Goal: Information Seeking & Learning: Learn about a topic

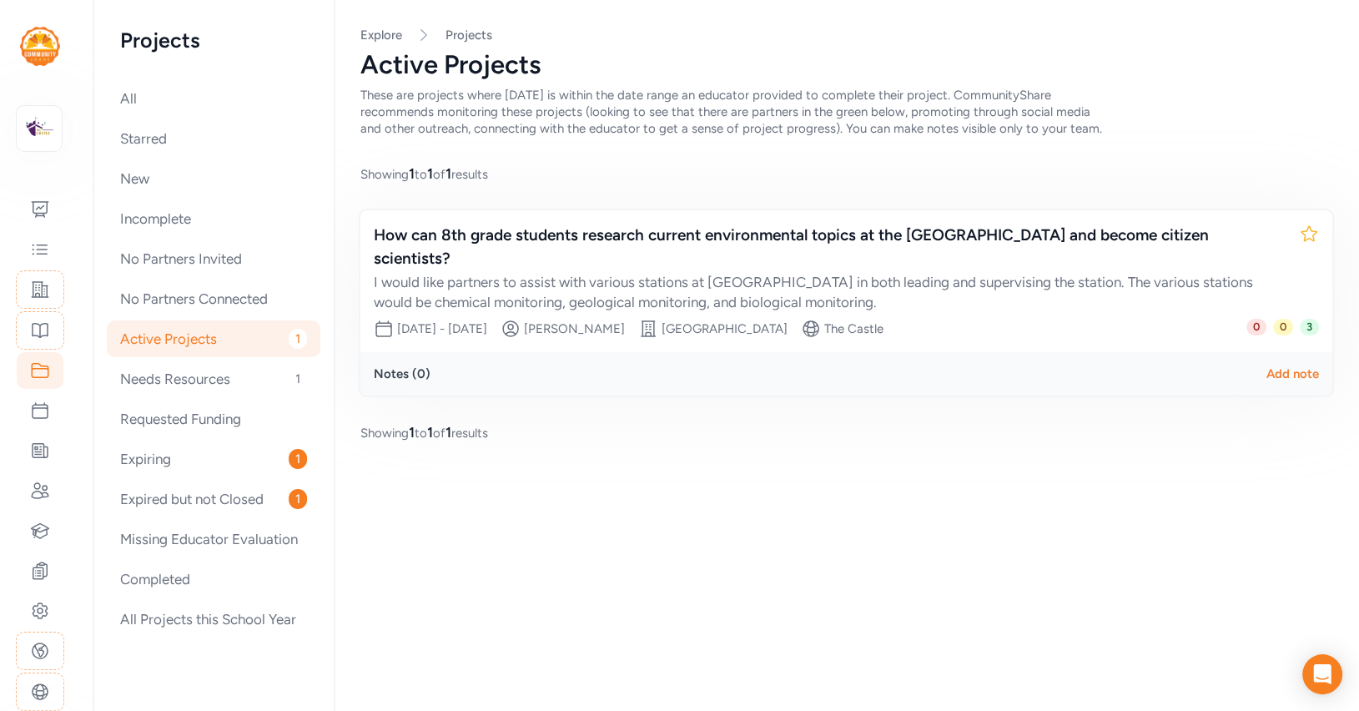
click at [151, 336] on div "Active Projects 1" at bounding box center [214, 338] width 214 height 37
click at [41, 128] on img at bounding box center [39, 128] width 37 height 37
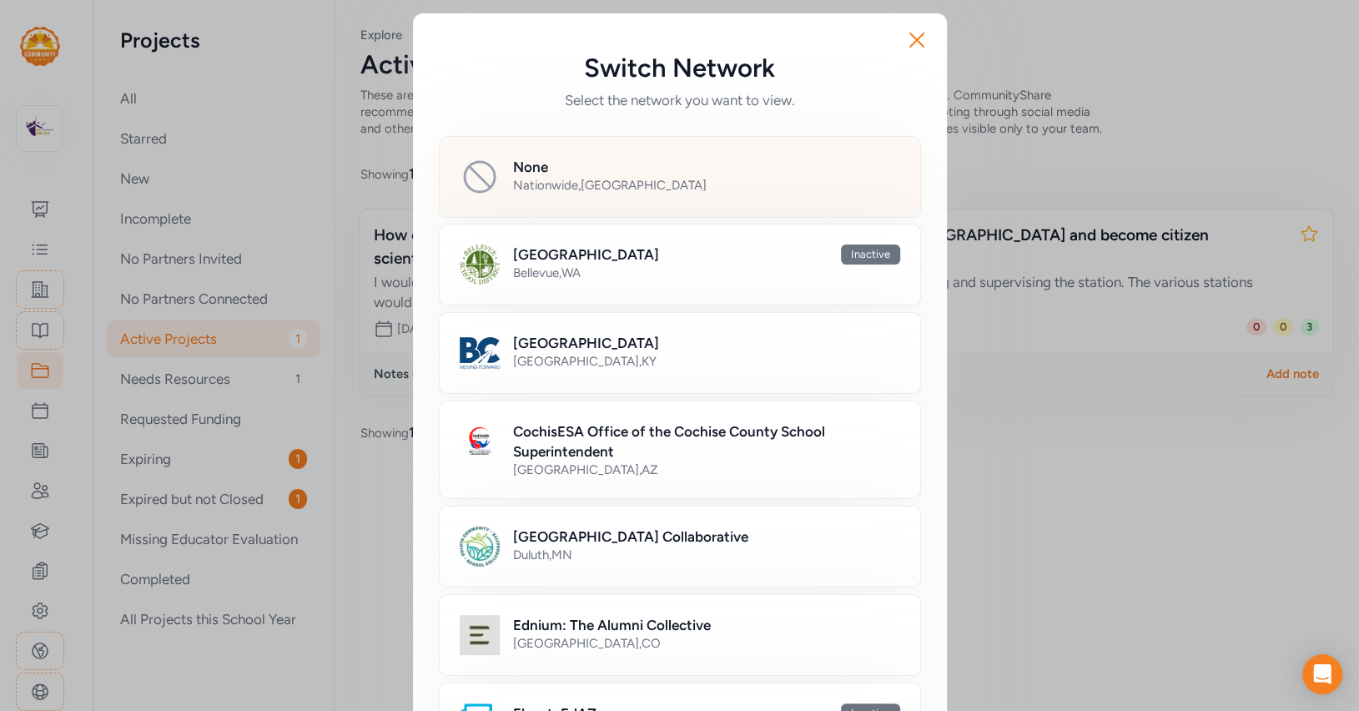
click at [617, 189] on div "Nationwide , USA" at bounding box center [706, 185] width 387 height 17
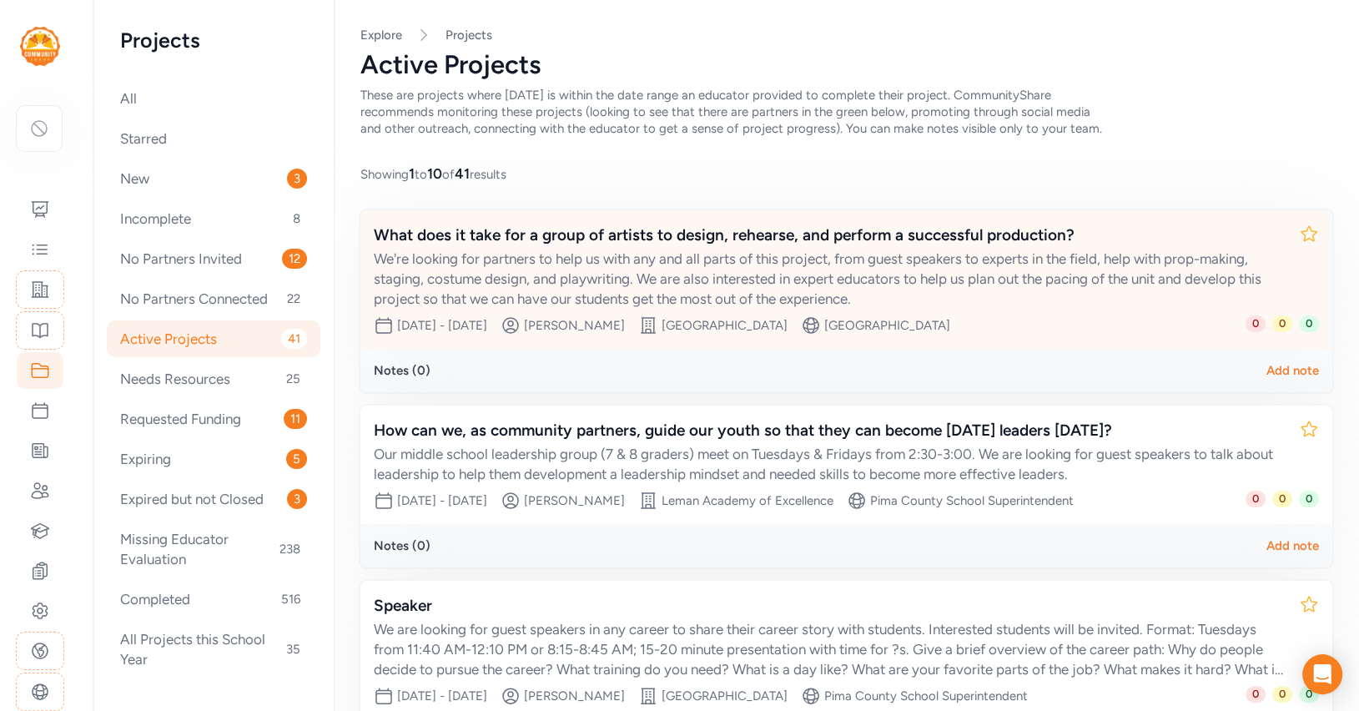
click at [702, 254] on div "We're looking for partners to help us with any and all parts of this project, f…" at bounding box center [830, 279] width 912 height 60
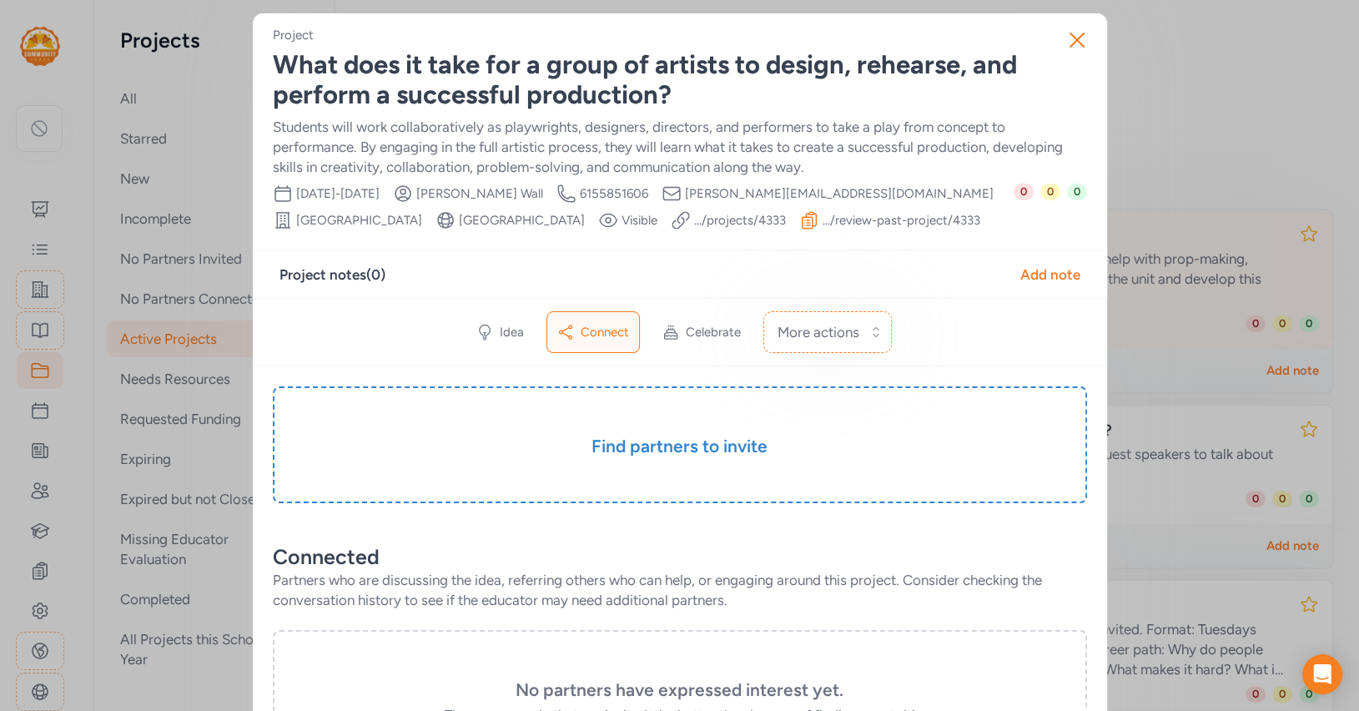
scroll to position [1, 0]
click at [516, 340] on span "Idea" at bounding box center [512, 331] width 24 height 17
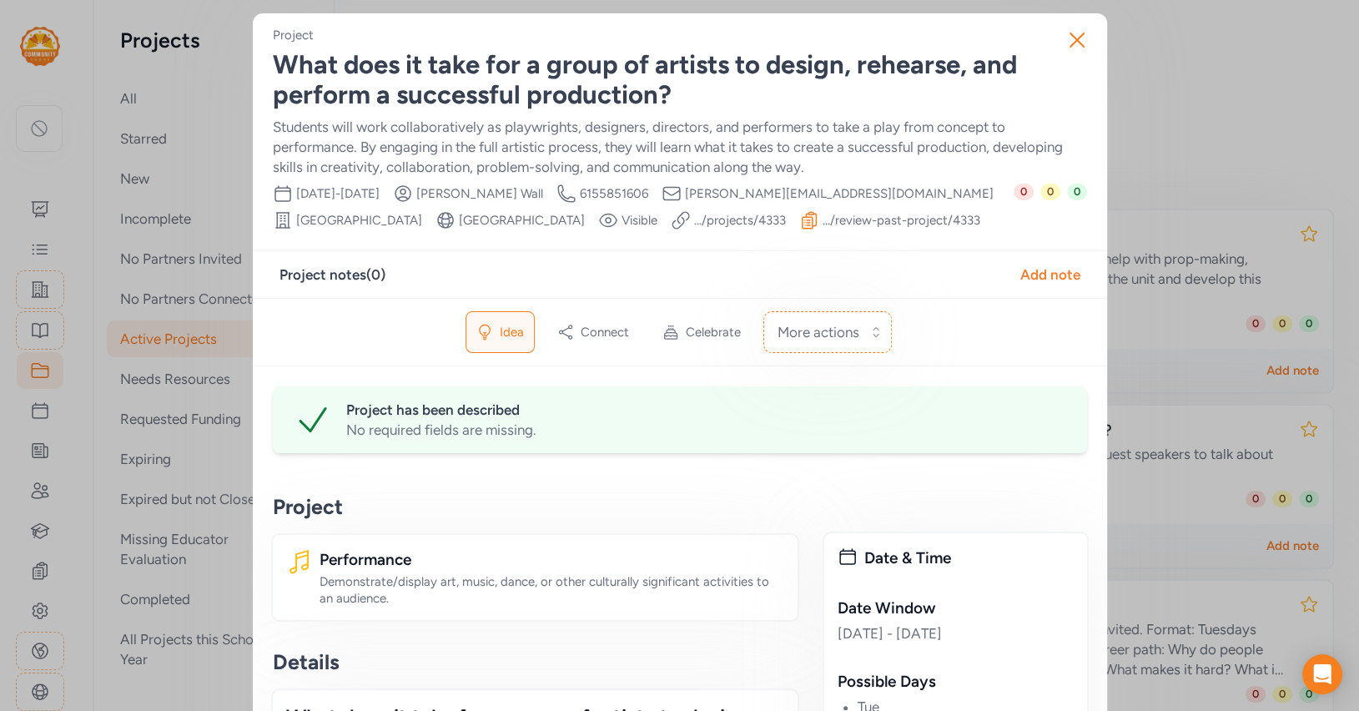
scroll to position [1, 0]
drag, startPoint x: 761, startPoint y: 219, endPoint x: 738, endPoint y: 22, distance: 198.2
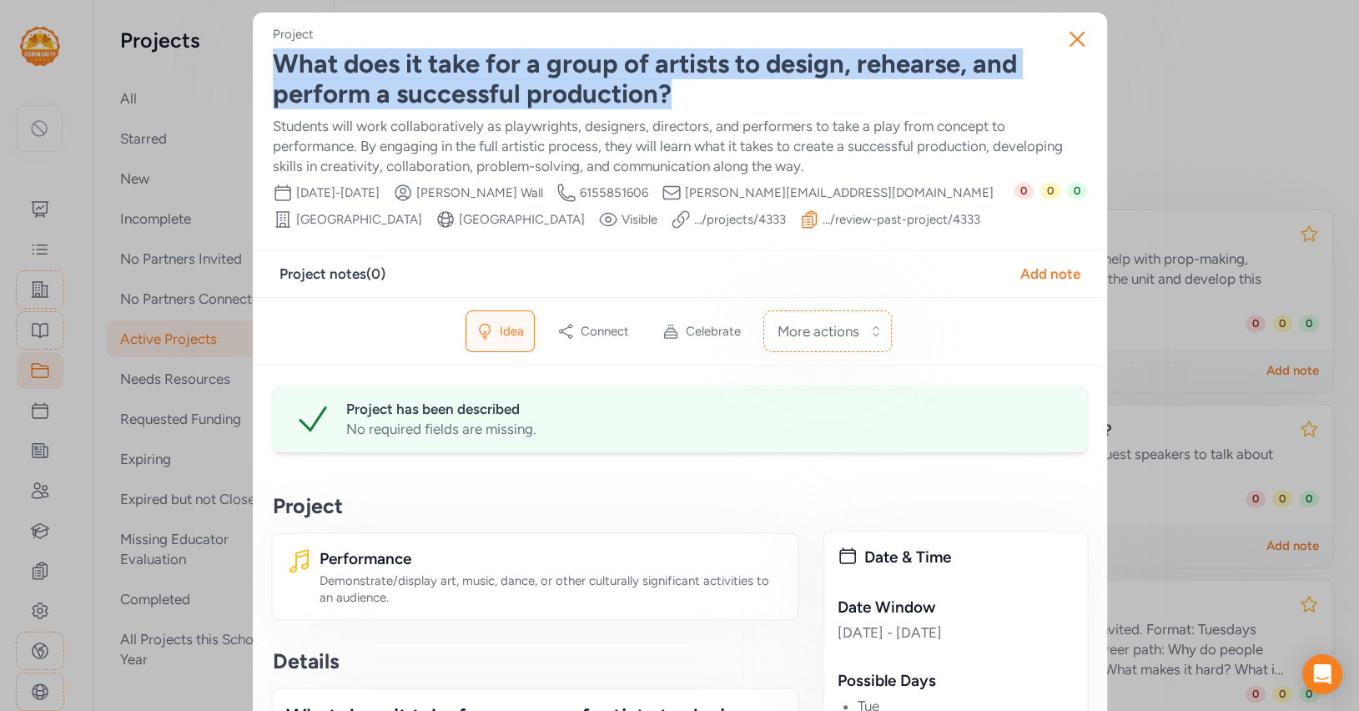
drag, startPoint x: 279, startPoint y: 64, endPoint x: 725, endPoint y: 93, distance: 447.3
click at [725, 93] on div "What does it take for a group of artists to design, rehearse, and perform a suc…" at bounding box center [680, 79] width 814 height 60
copy div "What does it take for a group of artists to design, rehearse, and perform a suc…"
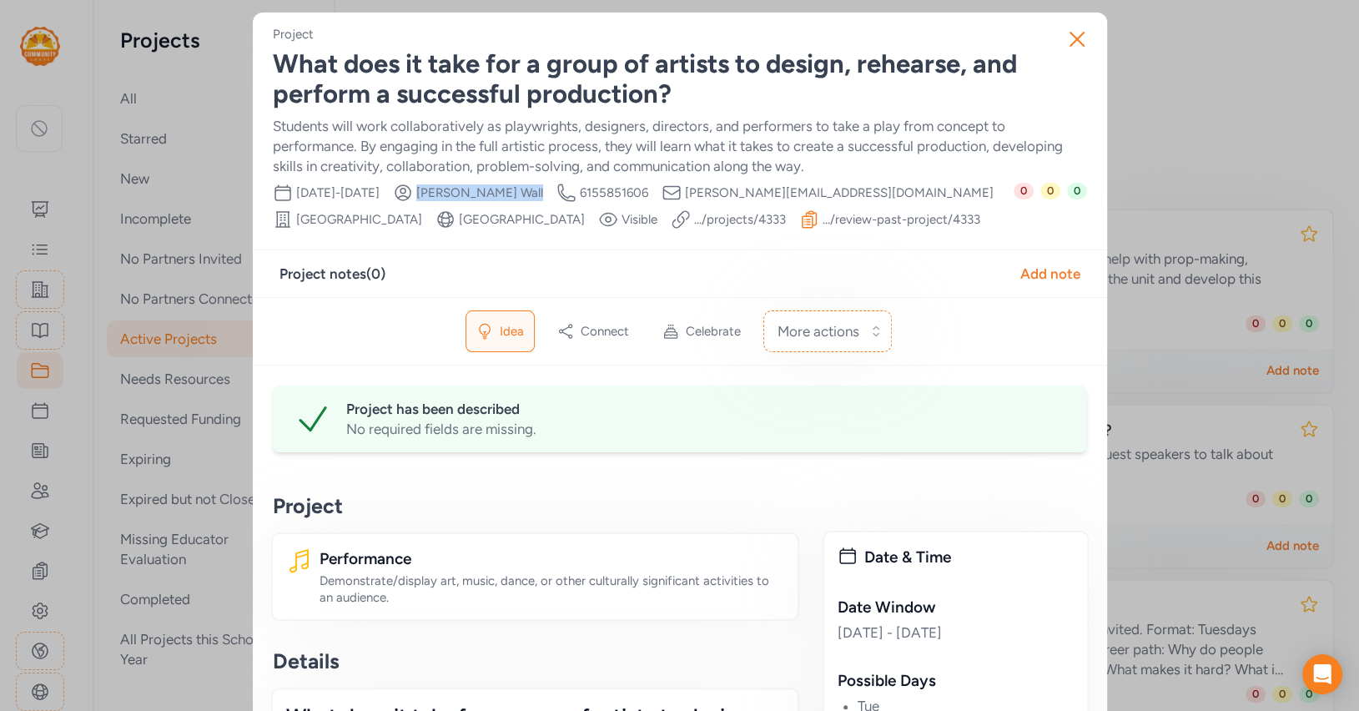
drag, startPoint x: 506, startPoint y: 193, endPoint x: 557, endPoint y: 195, distance: 51.0
click at [557, 195] on div "Date Range Jan 5th, 2026 - Mar 13th, 2026 Creator Alex Wall Creator Phone Numbe…" at bounding box center [643, 206] width 741 height 47
copy span "Alex Wall"
click at [1081, 50] on icon "button" at bounding box center [1077, 39] width 27 height 27
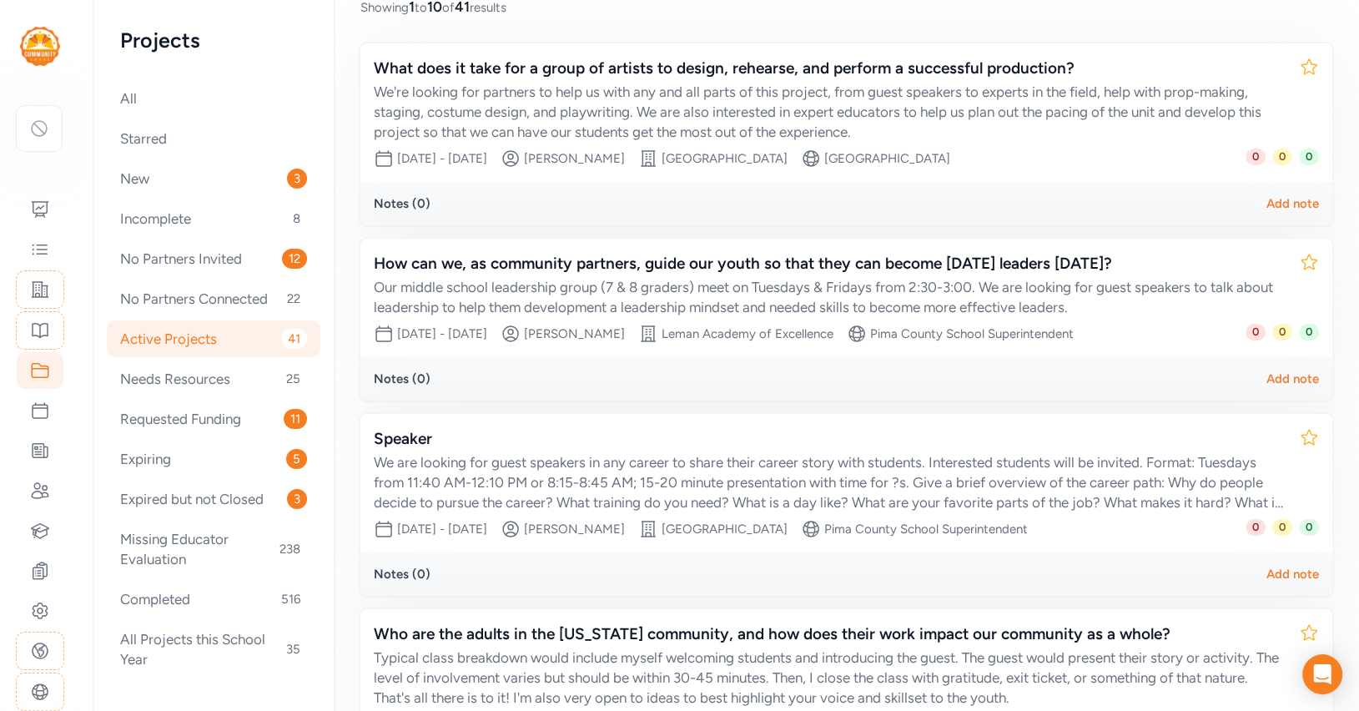
scroll to position [215, 0]
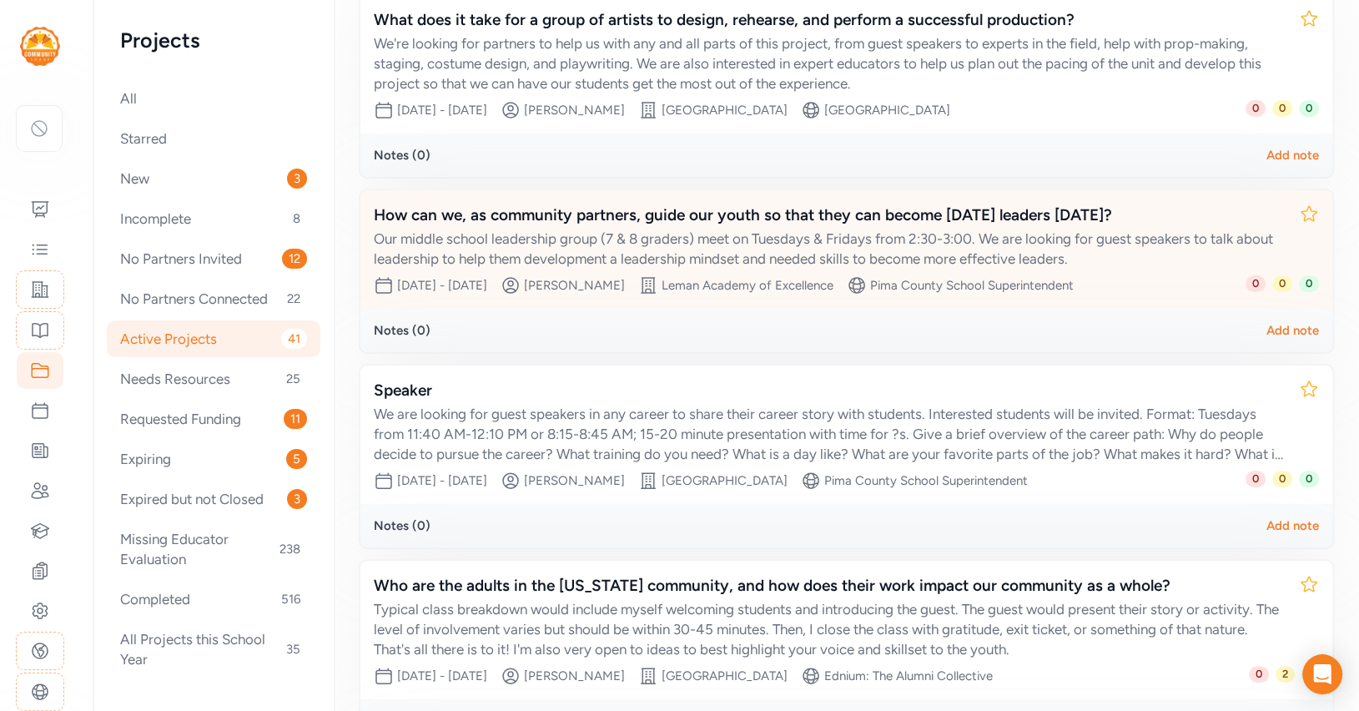
click at [772, 215] on div "How can we, as community partners, guide our youth so that they can become tomo…" at bounding box center [830, 215] width 912 height 23
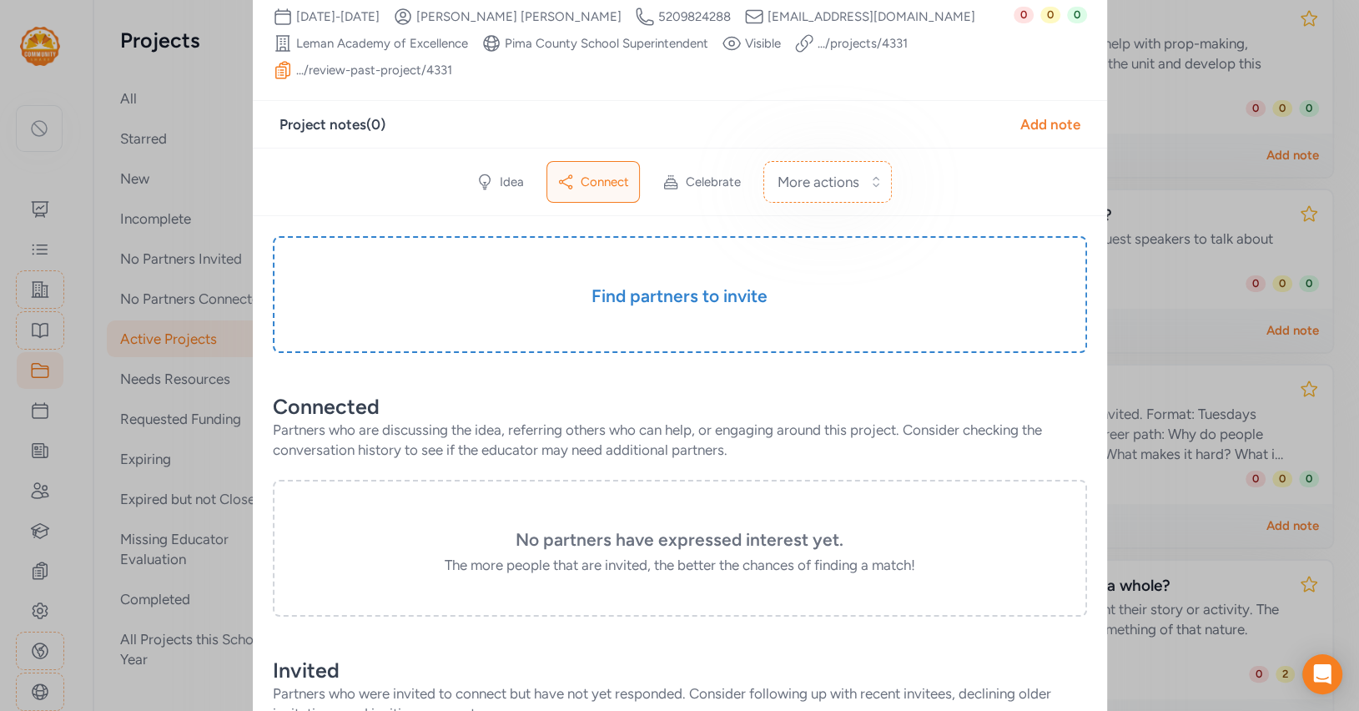
scroll to position [156, 0]
click at [511, 184] on span "Idea" at bounding box center [512, 182] width 24 height 17
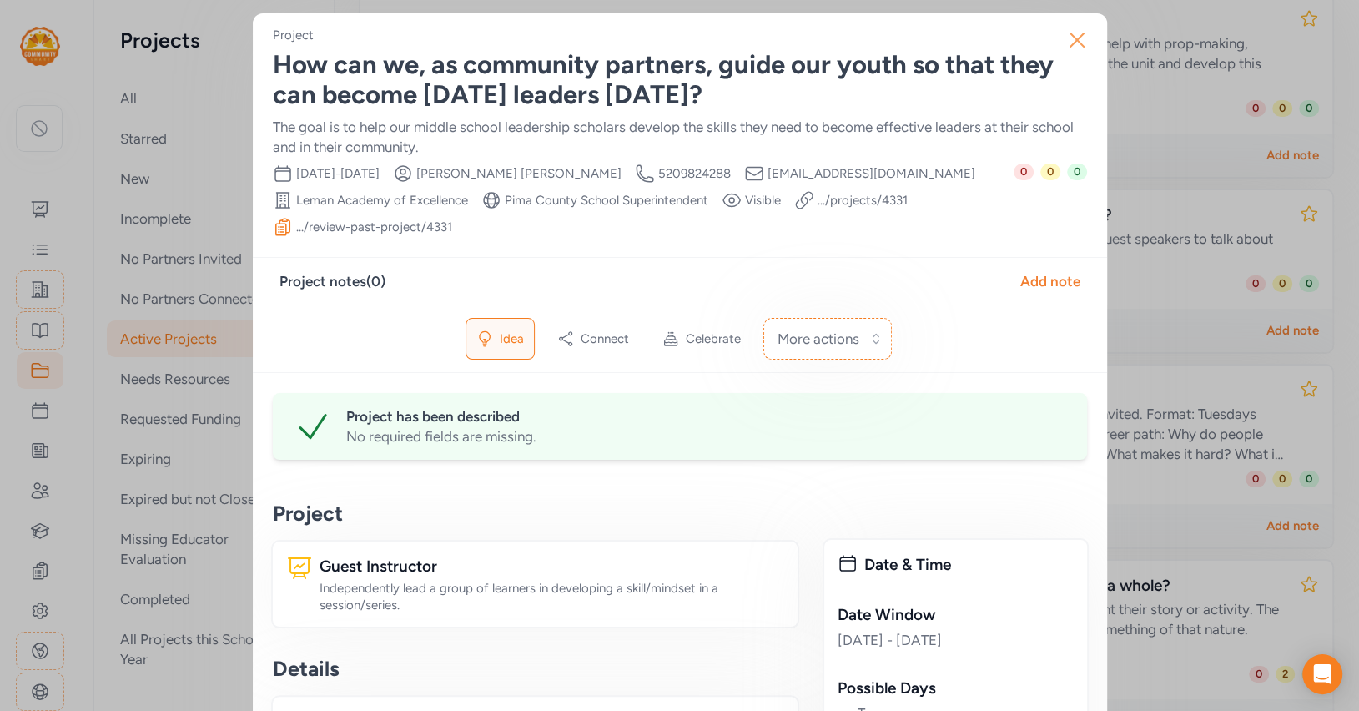
click at [1075, 32] on icon "button" at bounding box center [1077, 40] width 27 height 27
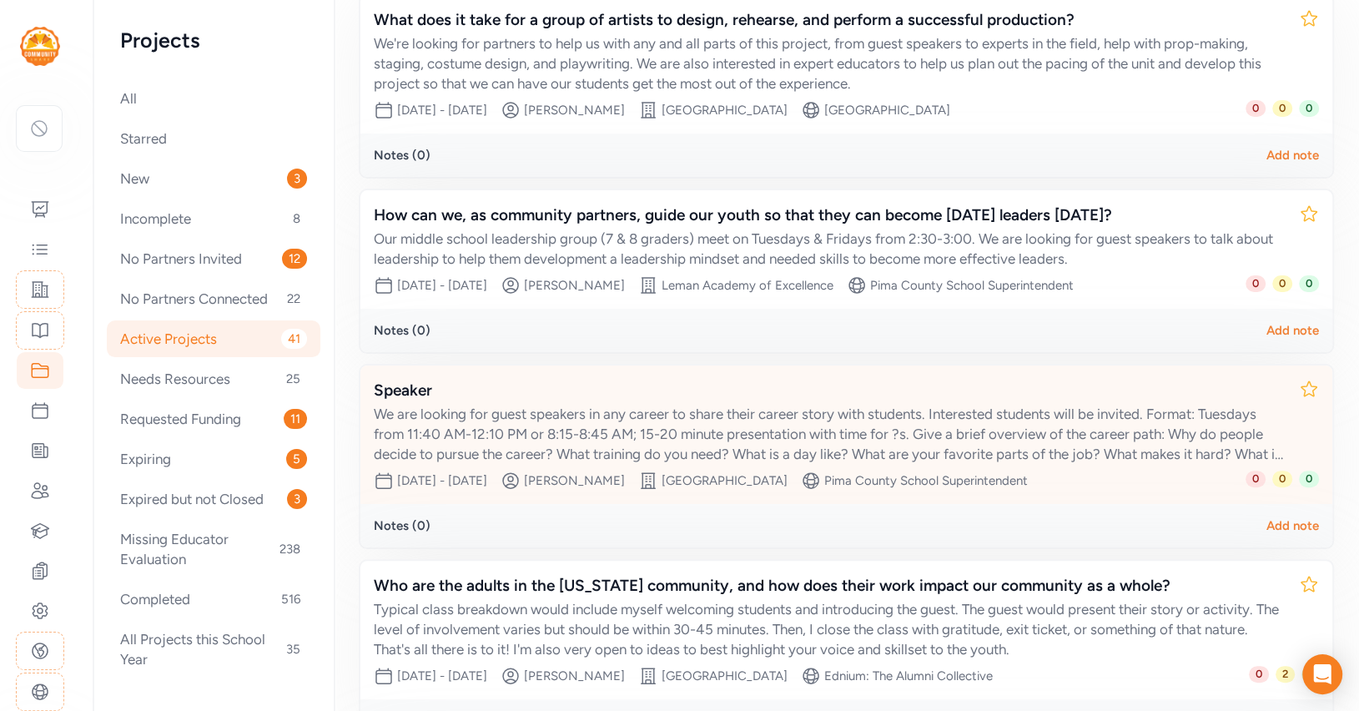
click at [756, 404] on div "We are looking for guest speakers in any career to share their career story wit…" at bounding box center [830, 434] width 912 height 60
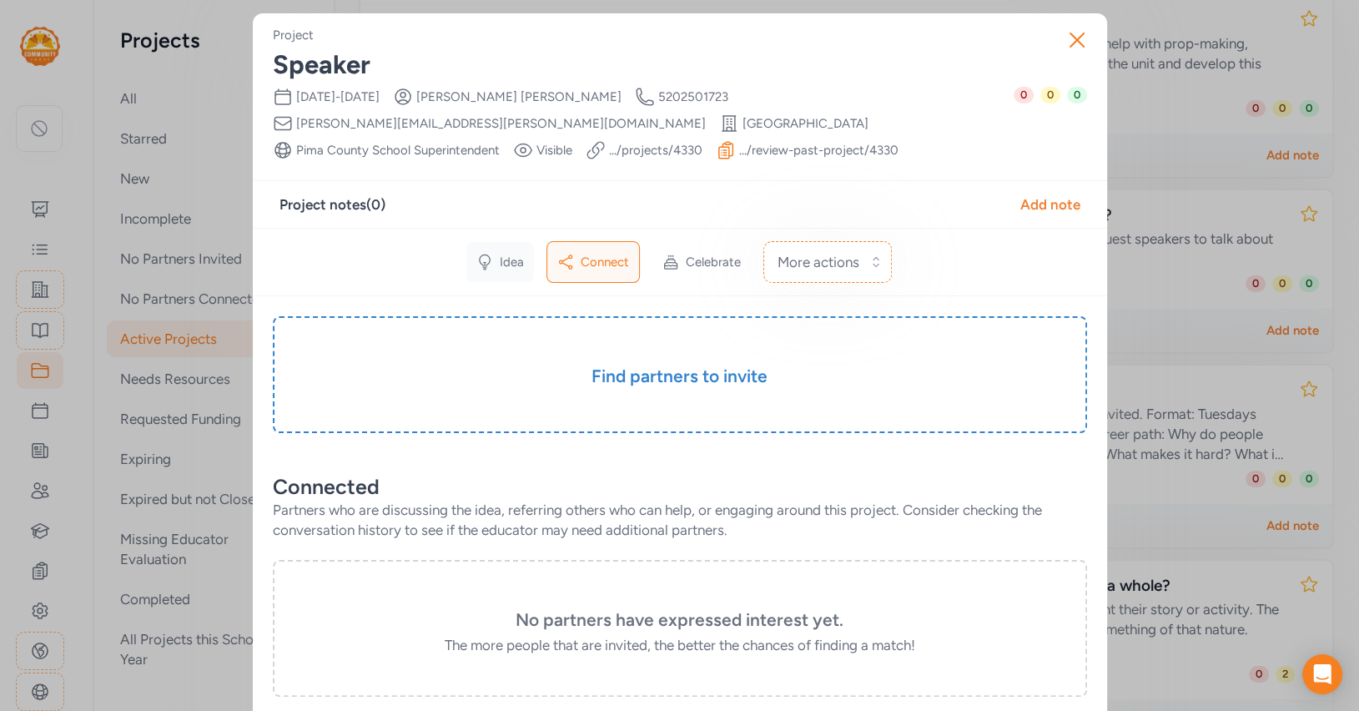
click at [521, 262] on span "Idea" at bounding box center [512, 262] width 24 height 17
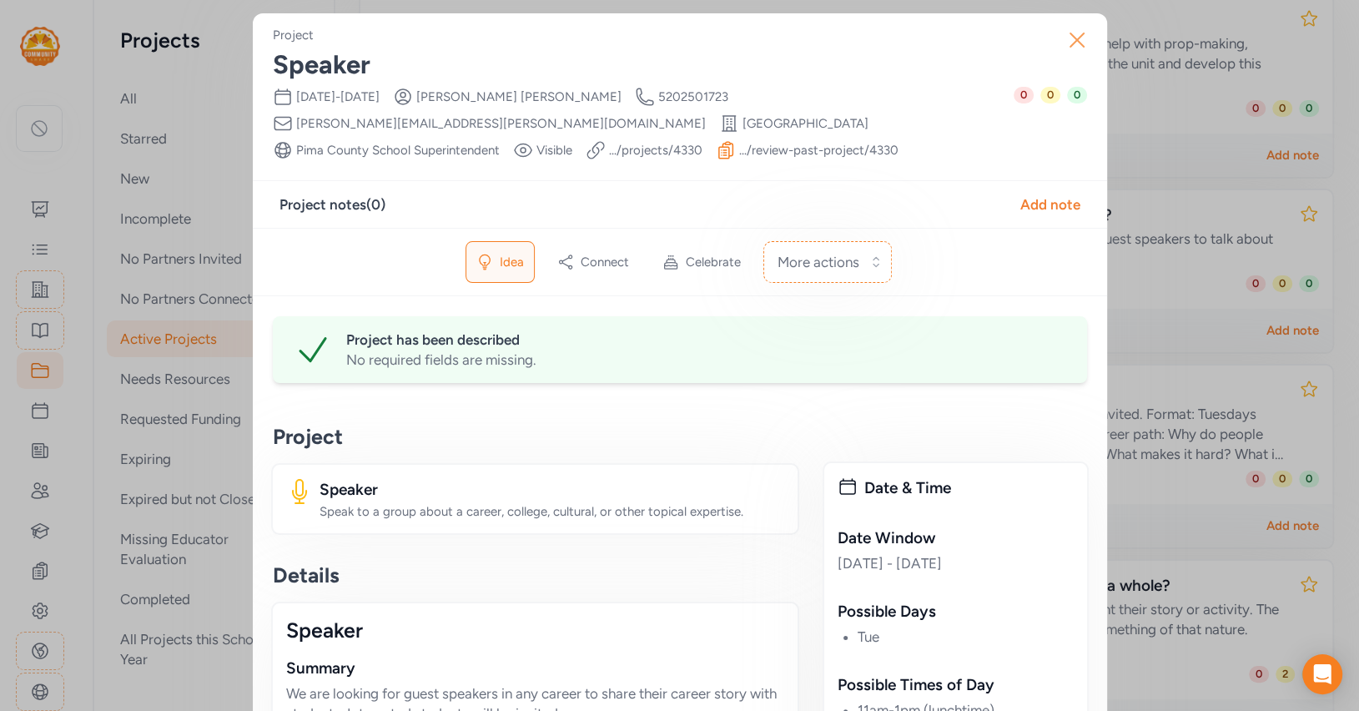
click at [1077, 33] on icon "button" at bounding box center [1077, 40] width 27 height 27
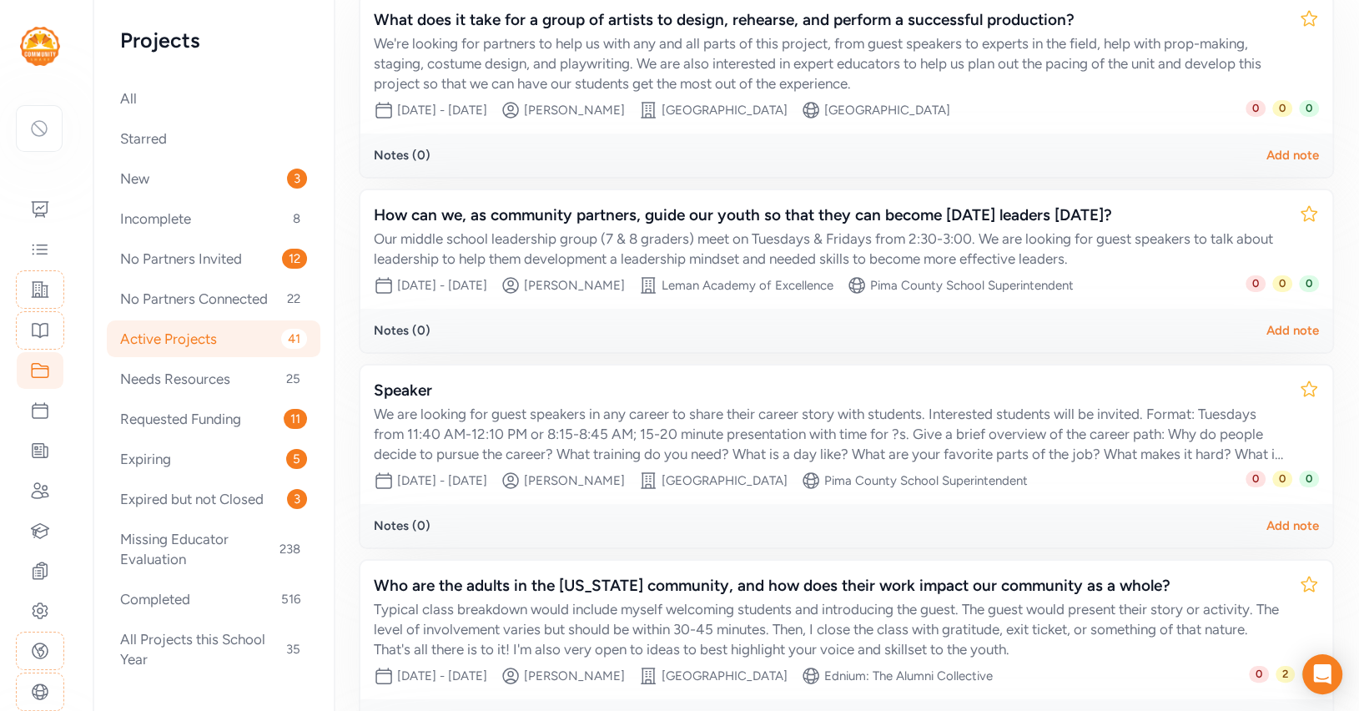
scroll to position [465, 0]
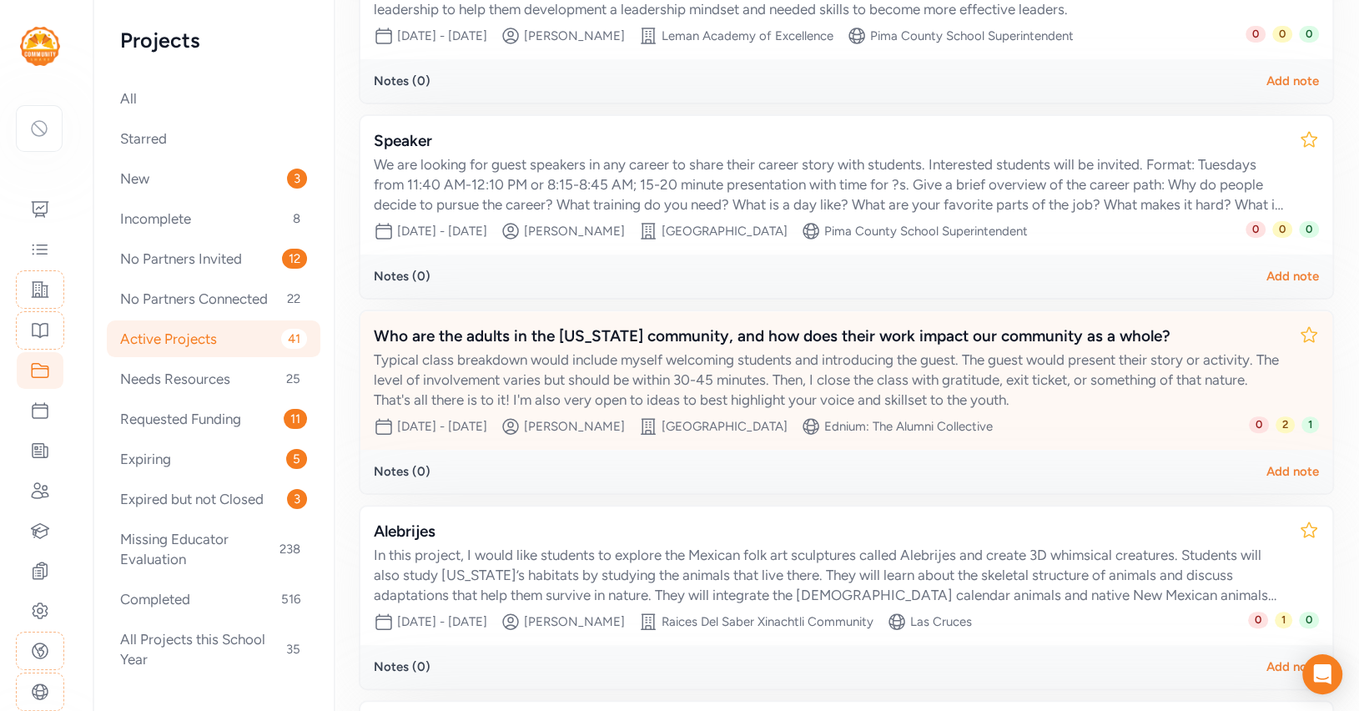
click at [789, 370] on div "Typical class breakdown would include myself welcoming students and introducing…" at bounding box center [830, 380] width 912 height 60
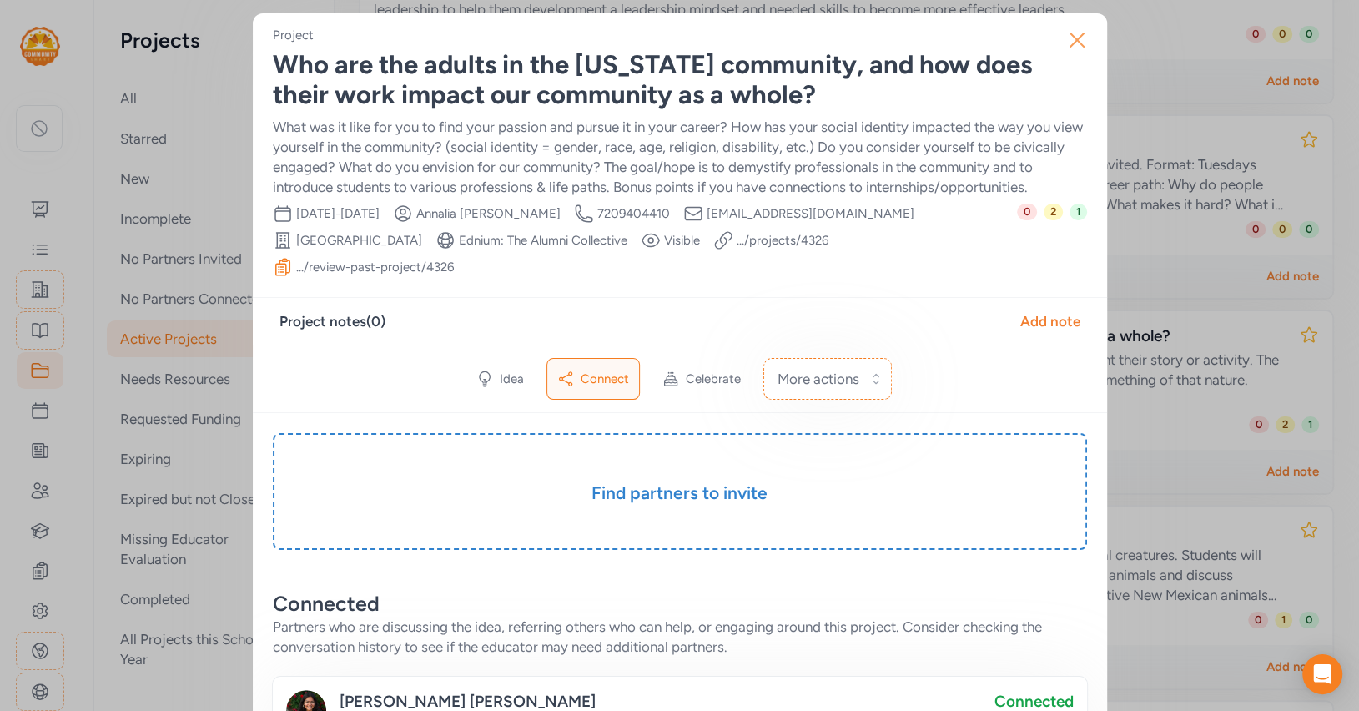
click at [1072, 33] on icon "button" at bounding box center [1077, 40] width 27 height 27
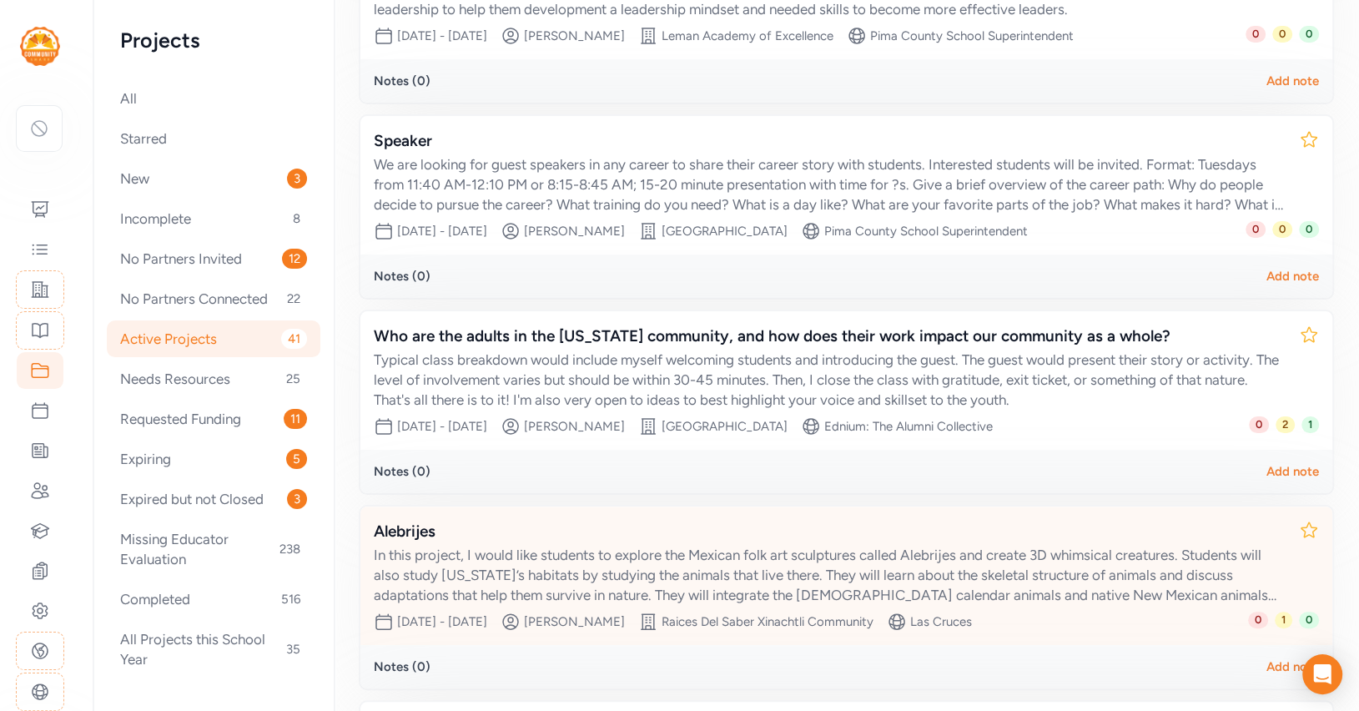
click at [866, 545] on div "In this project, I would like students to explore the Mexican folk art sculptur…" at bounding box center [830, 575] width 912 height 60
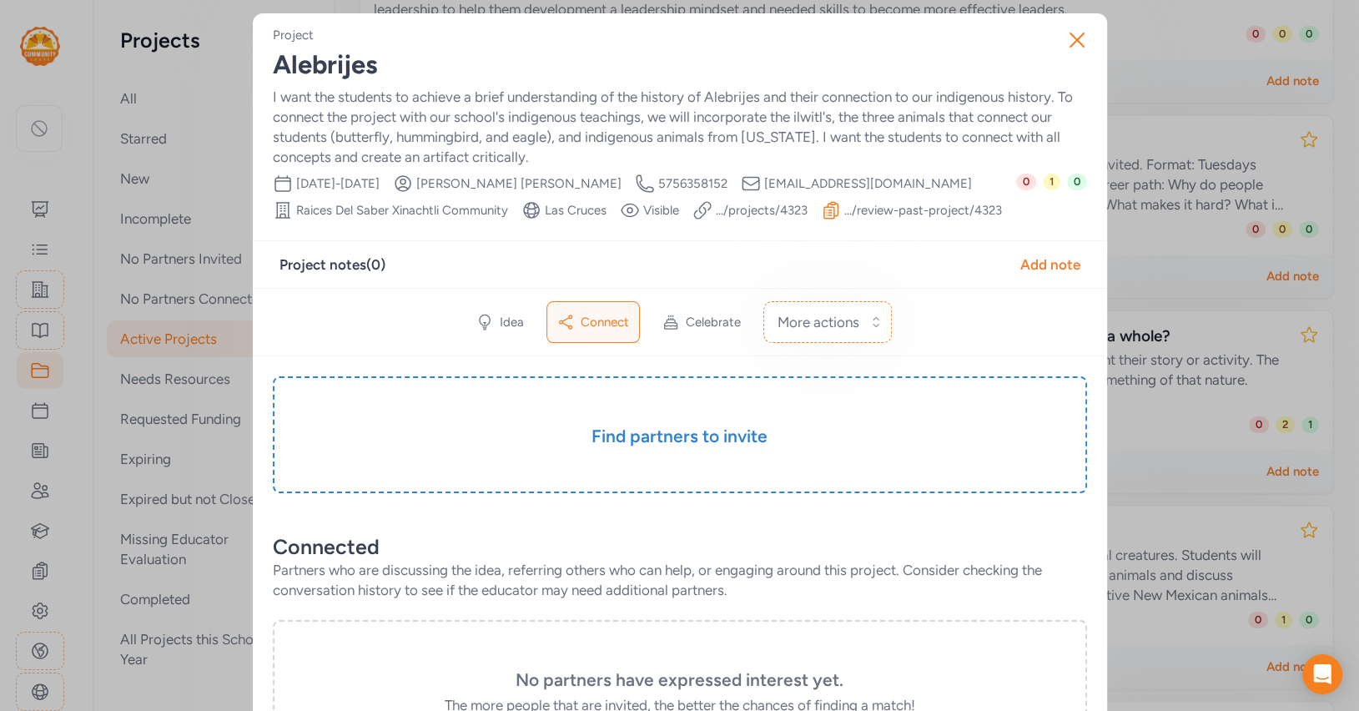
click at [355, 70] on div "Alebrijes" at bounding box center [680, 65] width 814 height 30
copy div "Alebrijes"
copy link ".../projects/ 4323"
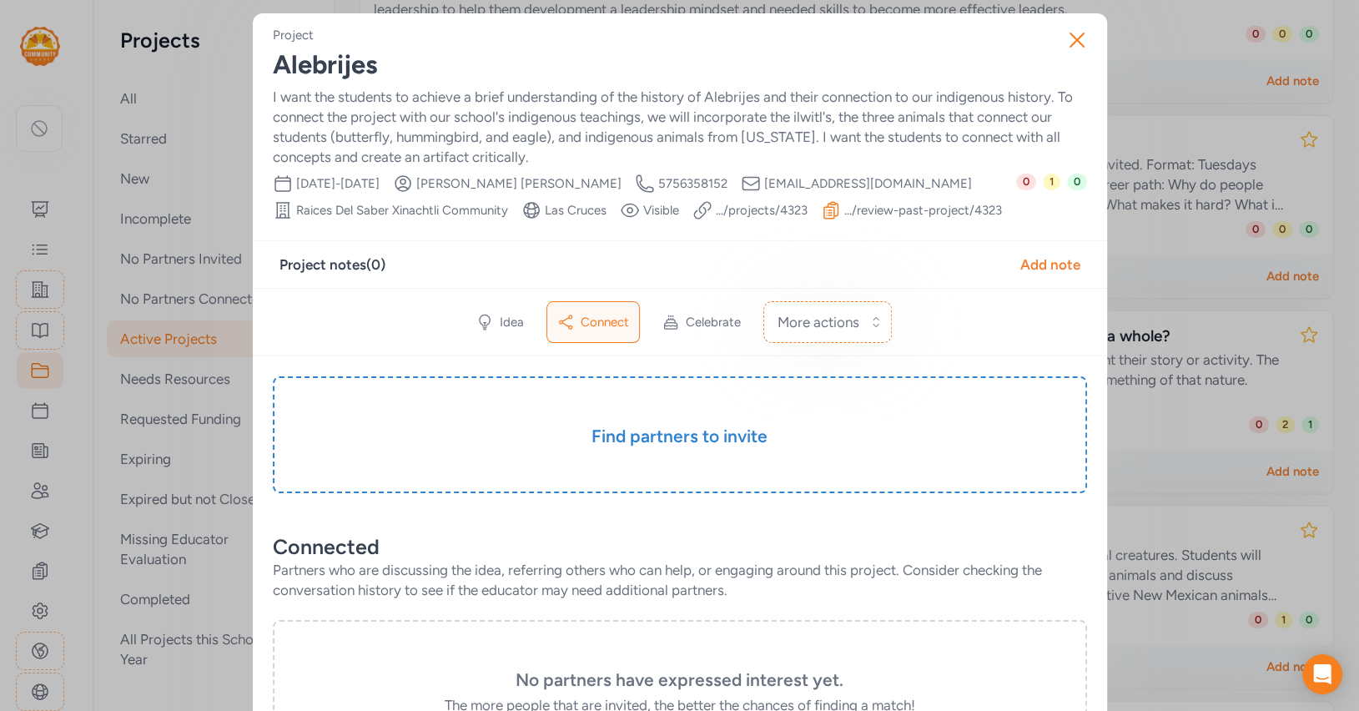
click at [955, 314] on div "Idea Connect Celebrate More actions" at bounding box center [680, 322] width 854 height 68
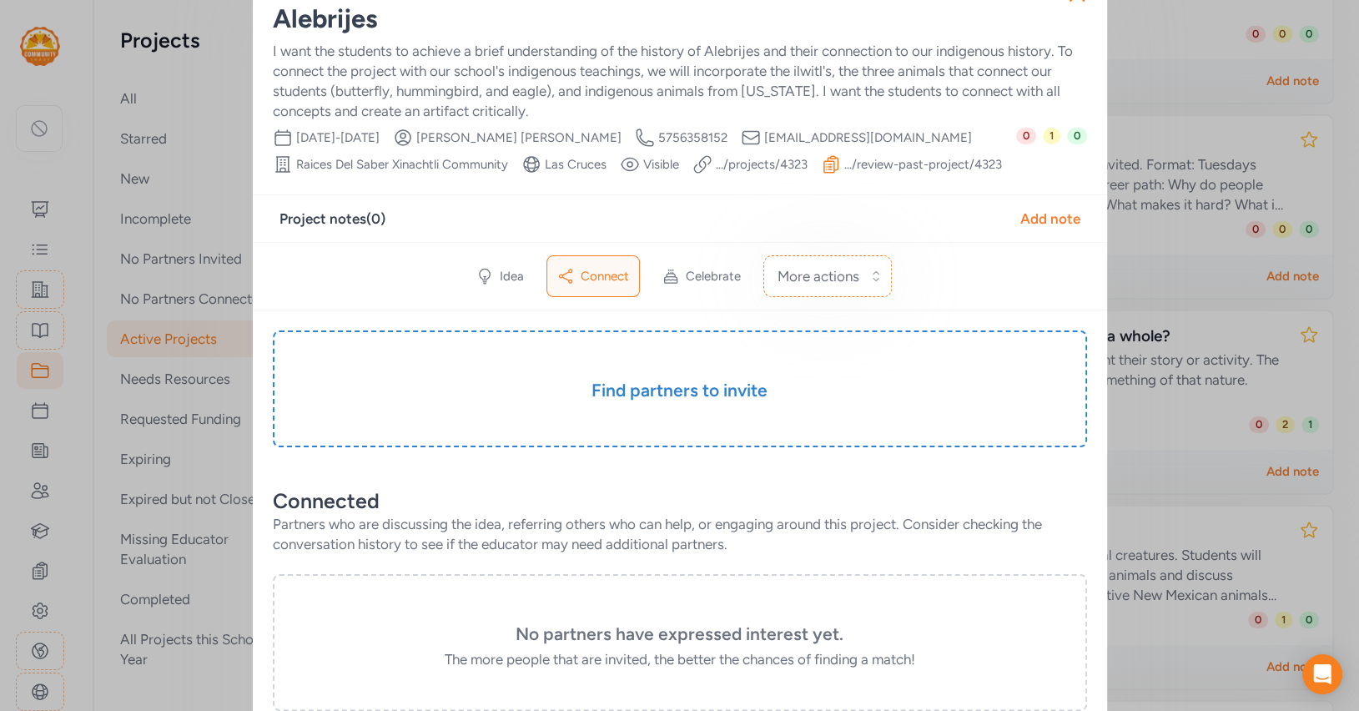
scroll to position [47, 0]
click at [516, 276] on span "Idea" at bounding box center [512, 275] width 24 height 17
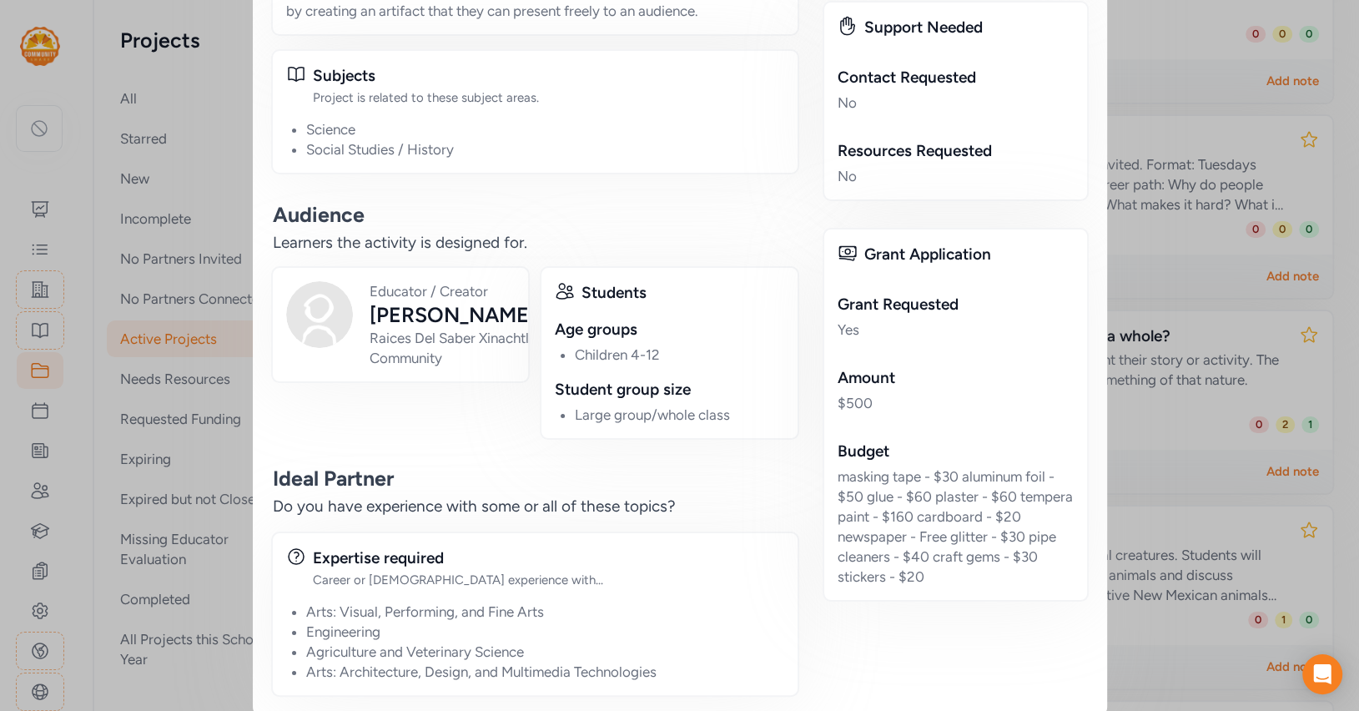
scroll to position [1136, 0]
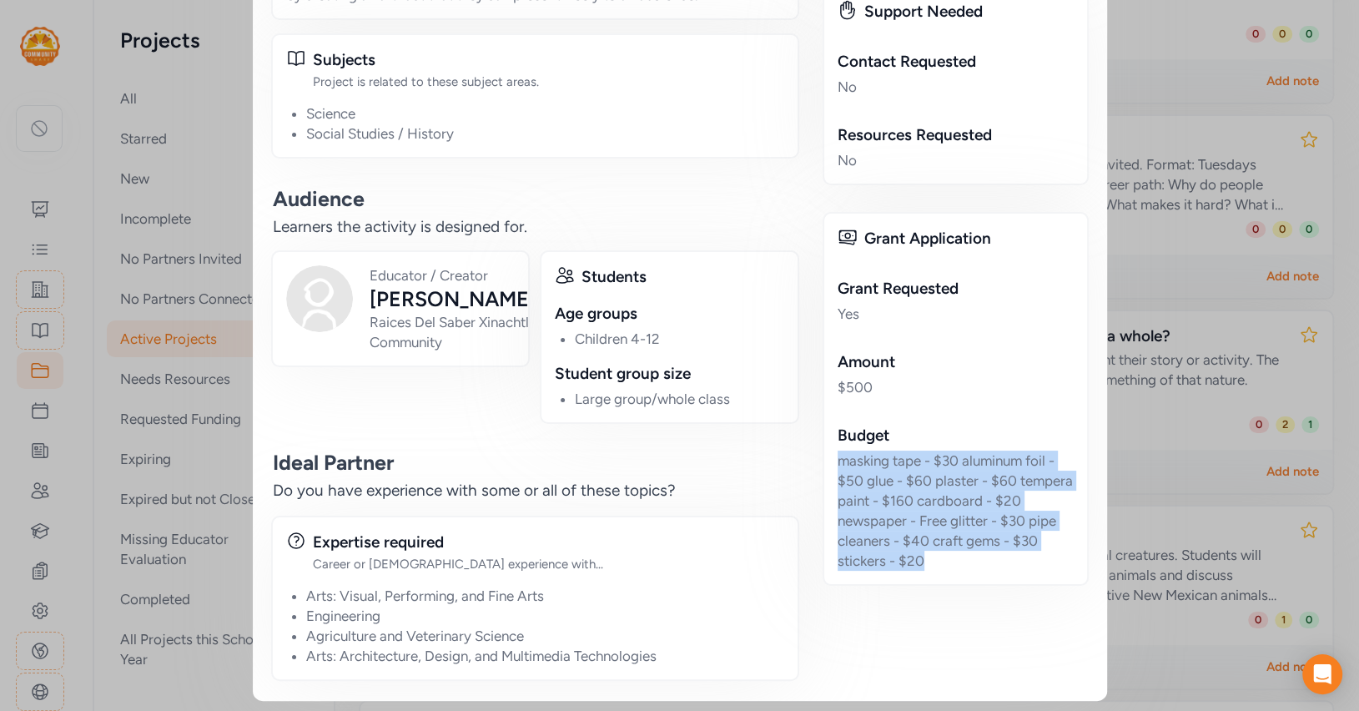
drag, startPoint x: 839, startPoint y: 459, endPoint x: 1007, endPoint y: 556, distance: 194.4
click at [1007, 556] on div "masking tape - $30 aluminum foil - $50 glue - $60 plaster - $60 tempera paint -…" at bounding box center [956, 511] width 236 height 120
copy div "masking tape - $30 aluminum foil - $50 glue - $60 plaster - $60 tempera paint -…"
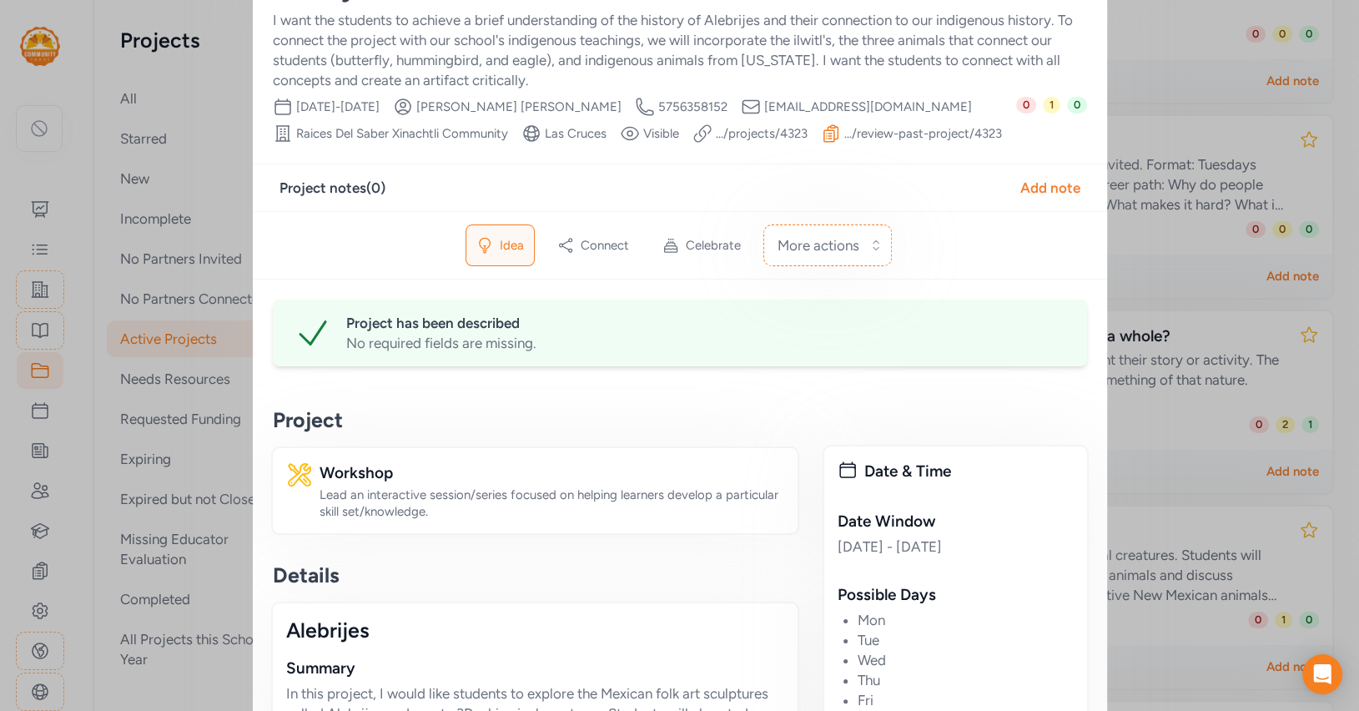
scroll to position [0, 0]
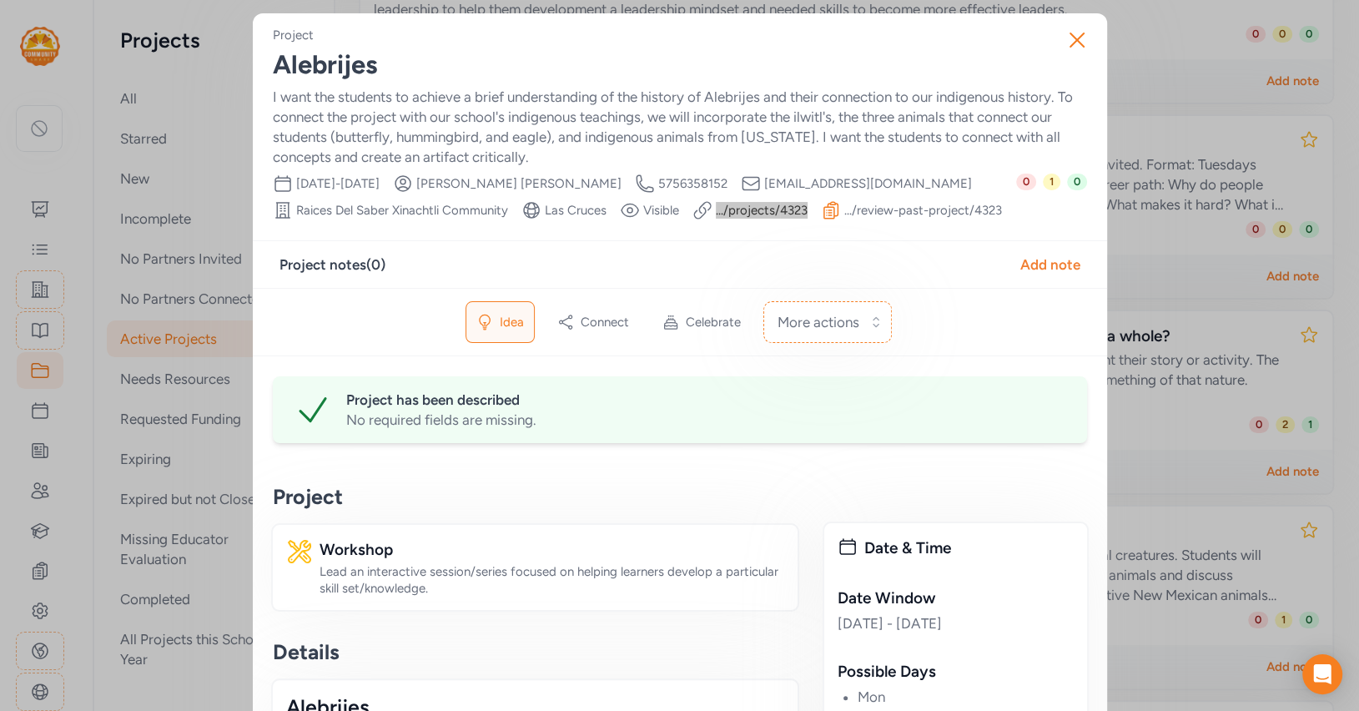
drag, startPoint x: 783, startPoint y: 209, endPoint x: 690, endPoint y: 122, distance: 127.5
drag, startPoint x: 518, startPoint y: 182, endPoint x: 629, endPoint y: 185, distance: 111.0
click at [622, 185] on span "Roberto Moctezuma" at bounding box center [518, 183] width 205 height 17
copy span "Roberto Moctezuma"
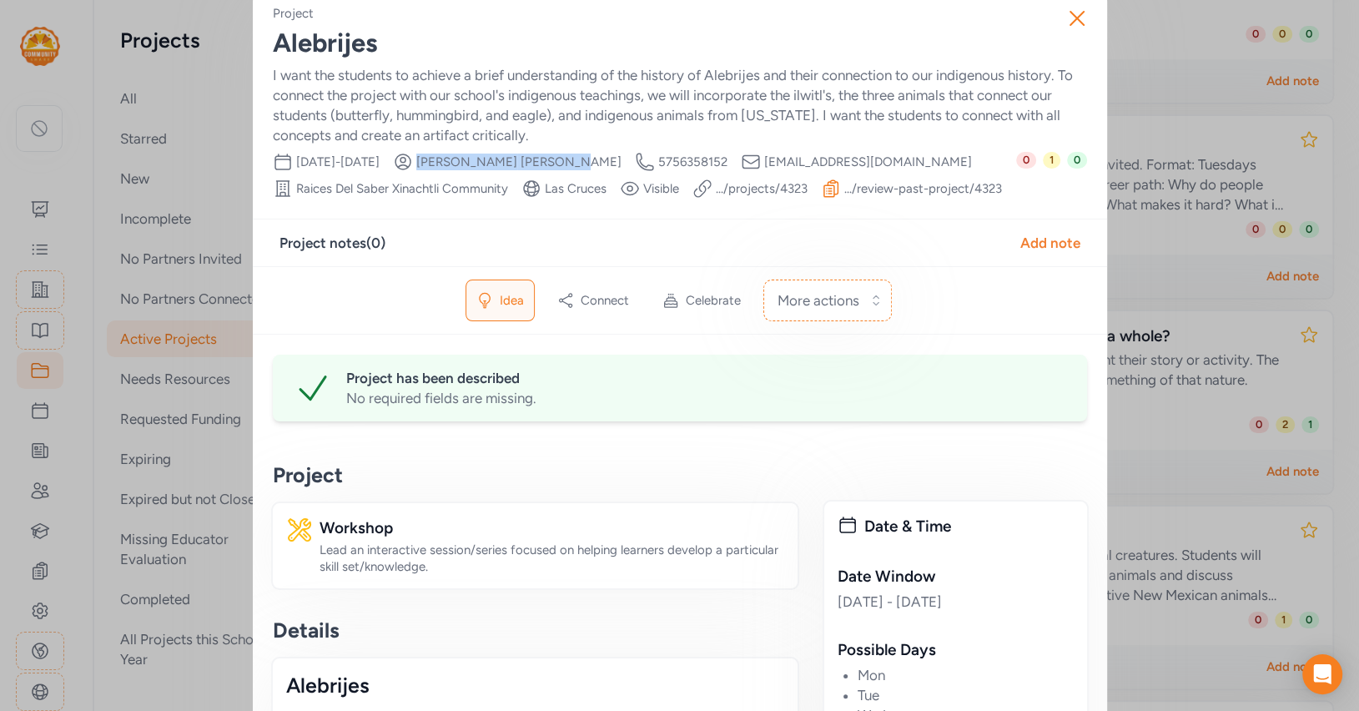
scroll to position [23, 0]
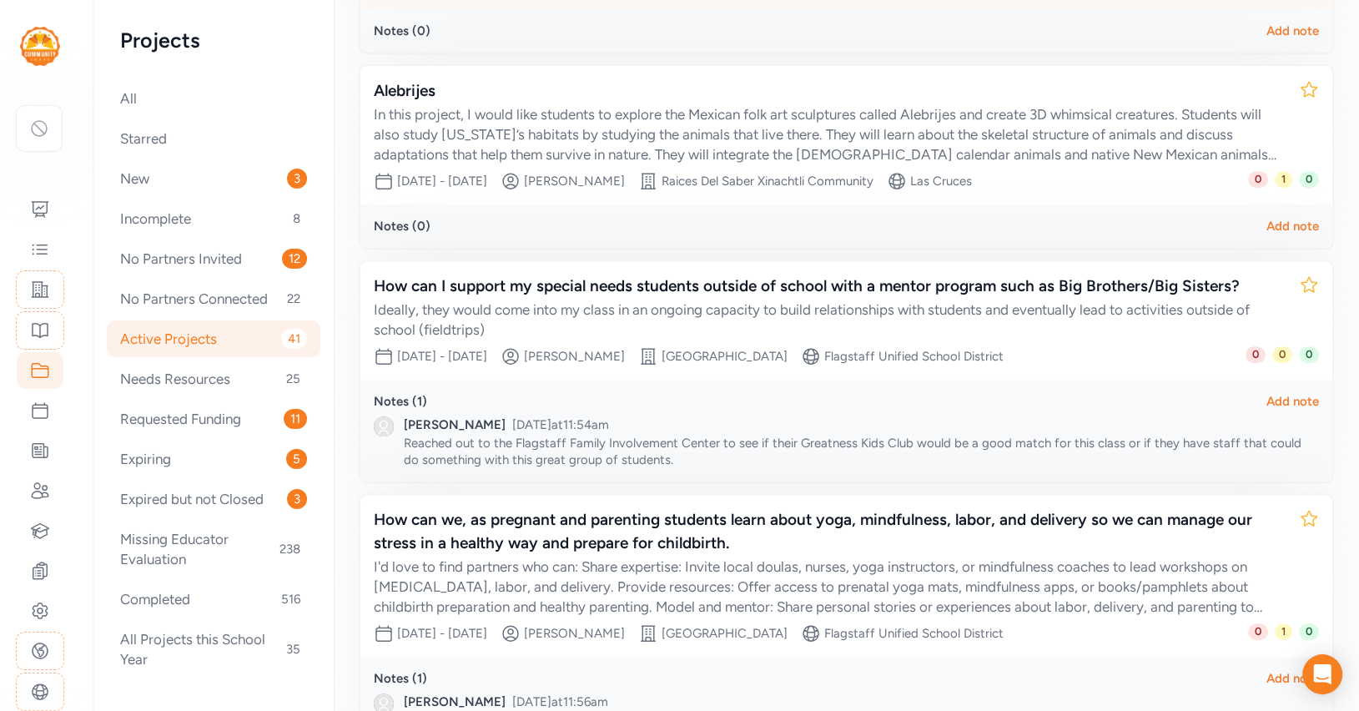
scroll to position [903, 0]
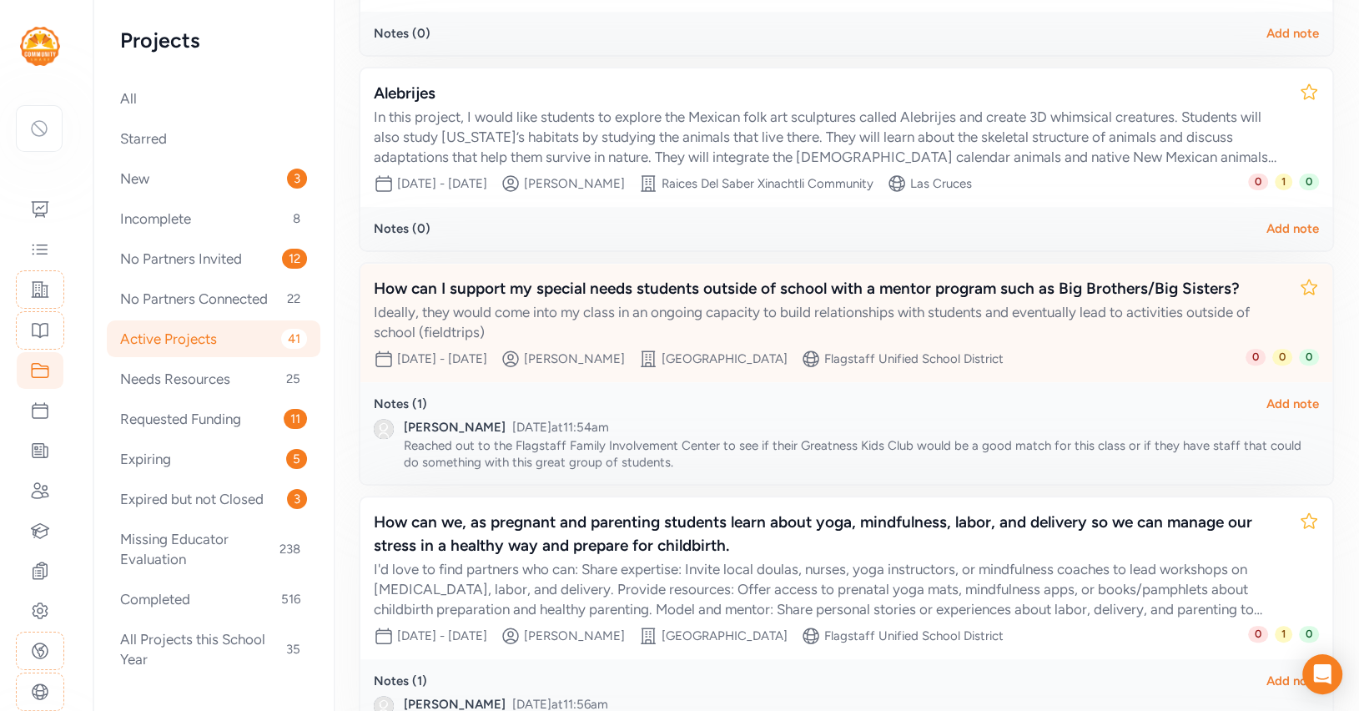
click at [659, 306] on div "Ideally, they would come into my class in an ongoing capacity to build relation…" at bounding box center [830, 322] width 912 height 40
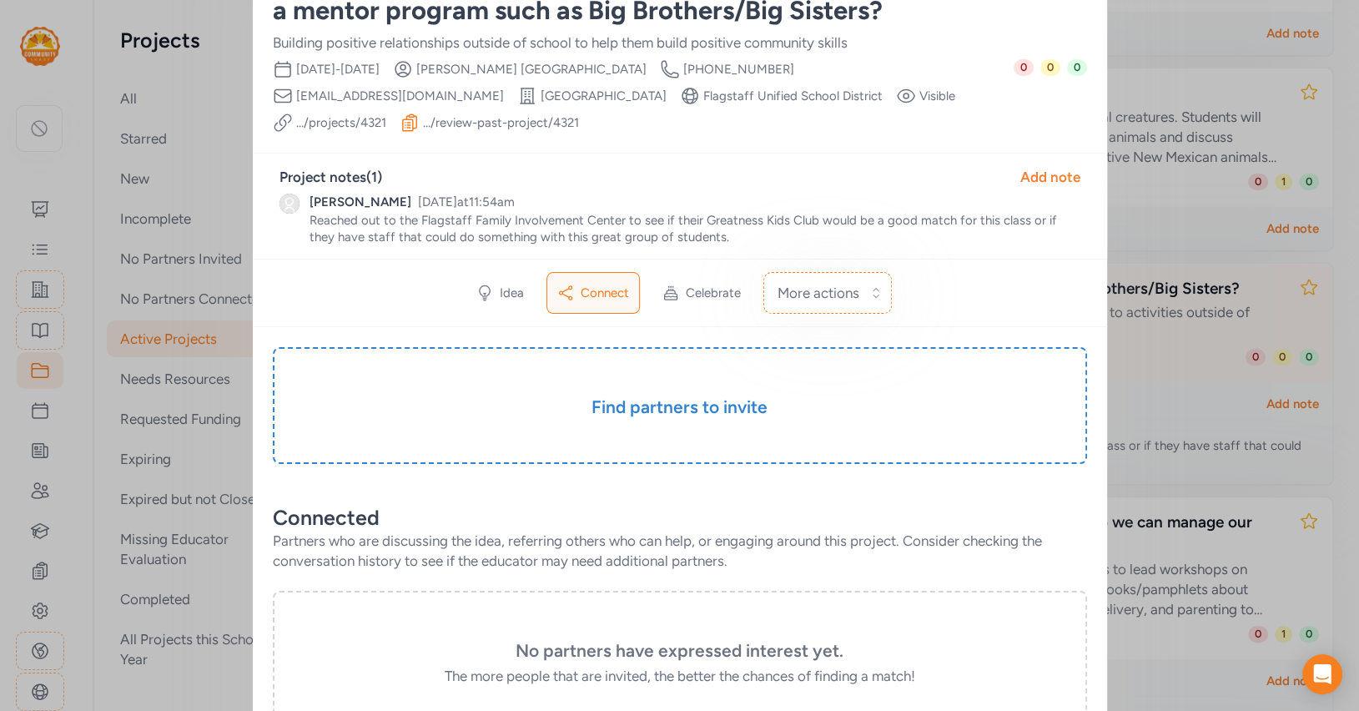
scroll to position [32, 0]
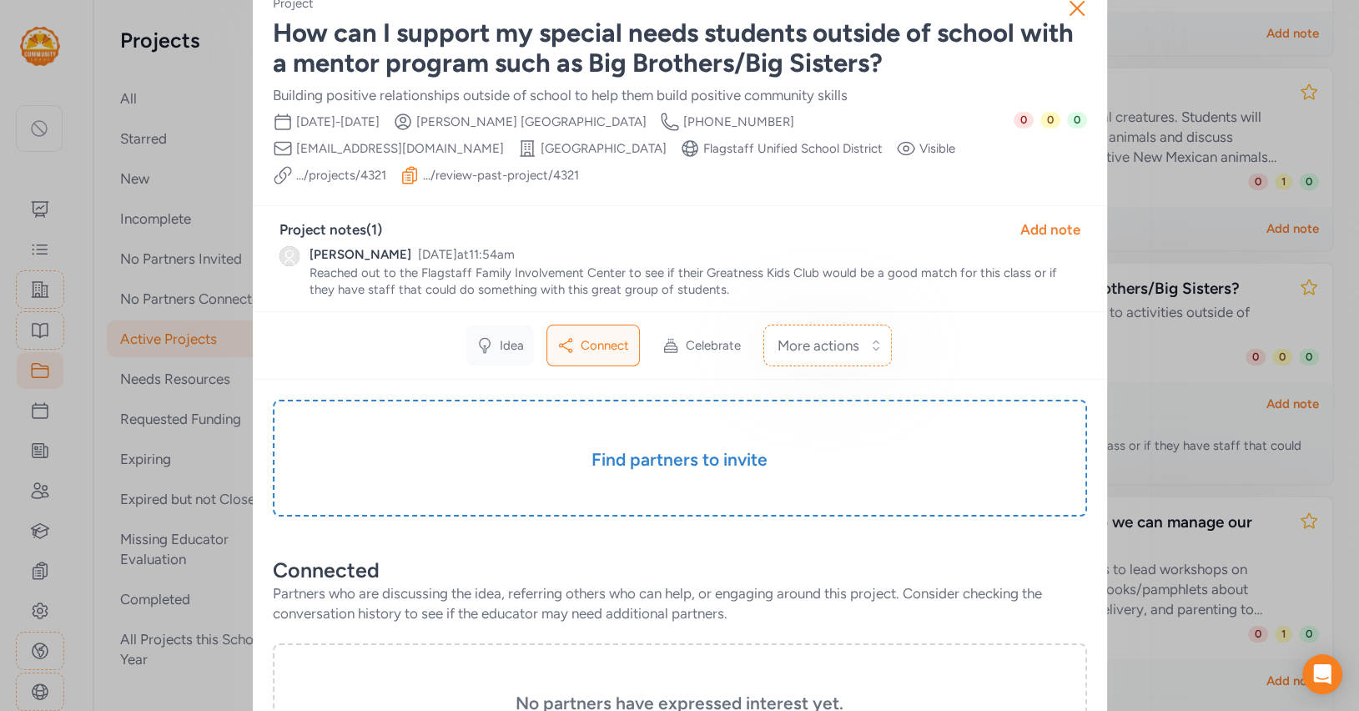
click at [511, 337] on span "Idea" at bounding box center [512, 345] width 24 height 17
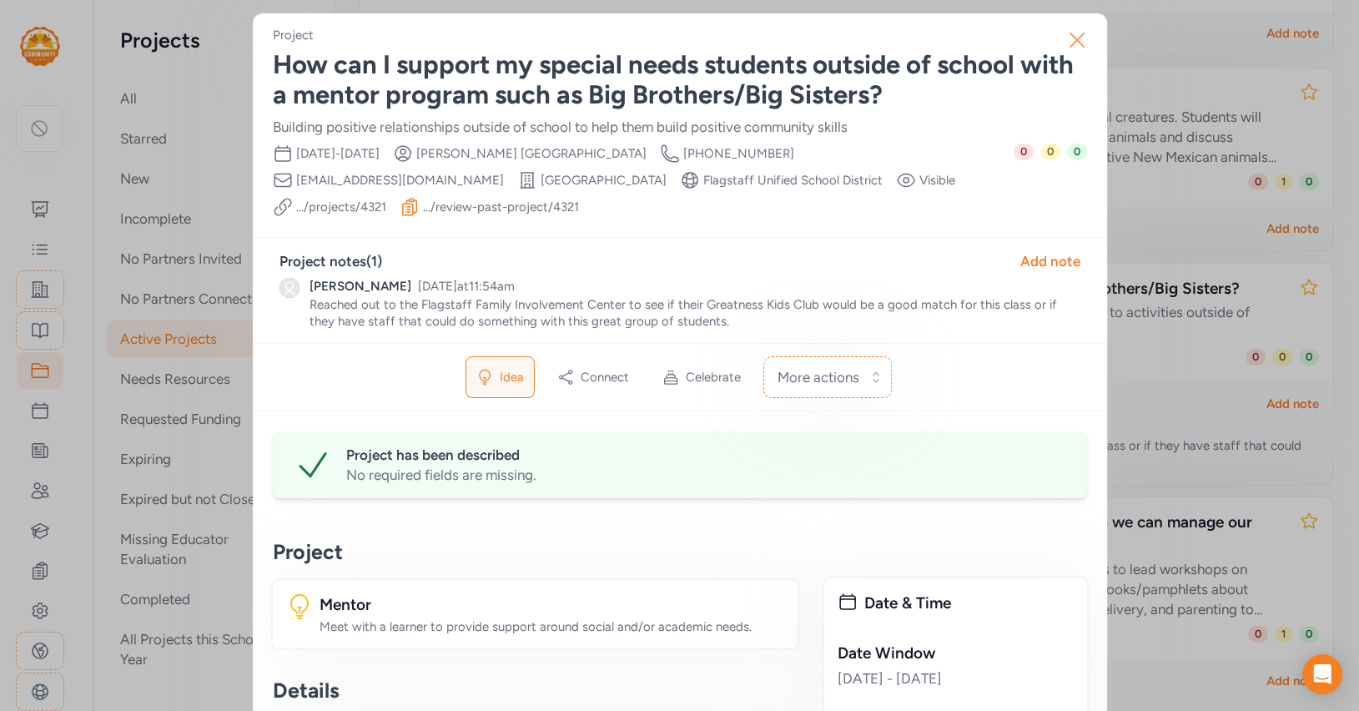
click at [1073, 34] on icon "button" at bounding box center [1077, 40] width 27 height 27
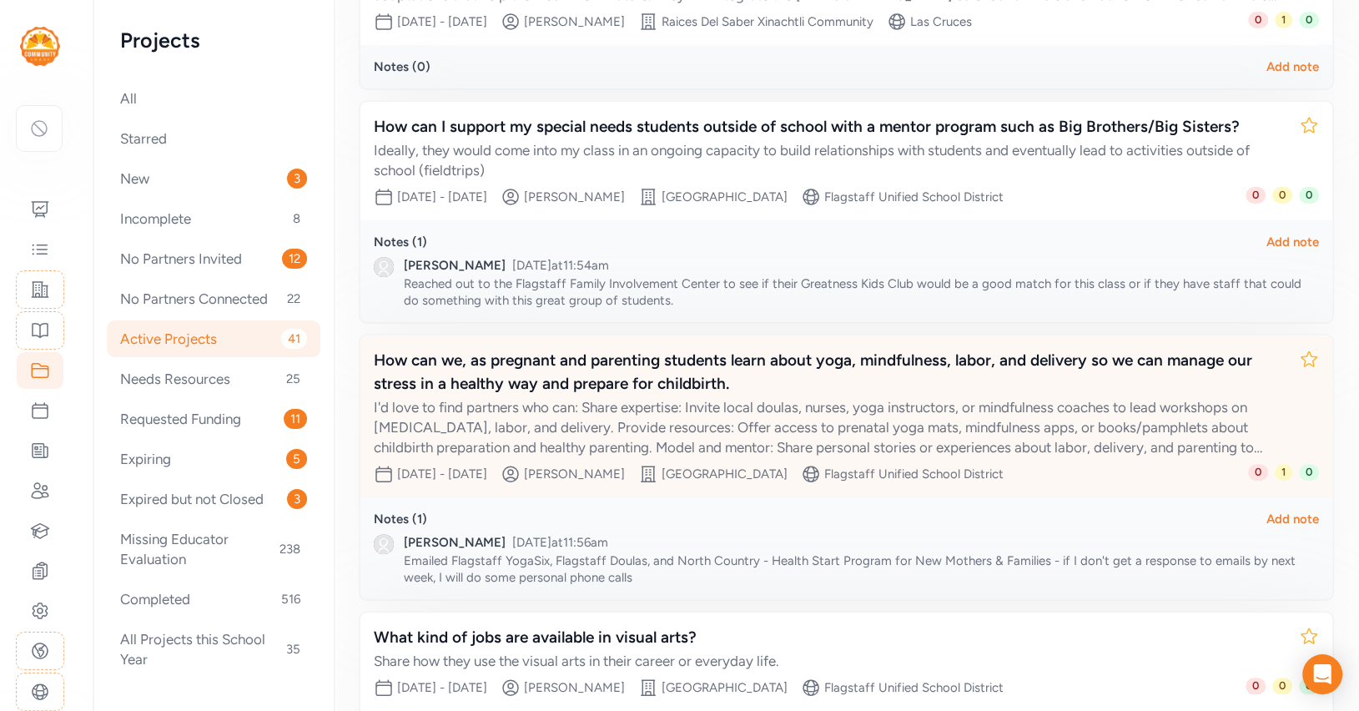
scroll to position [1066, 0]
click at [673, 413] on div "I'd love to find partners who can: Share expertise: Invite local doulas, nurses…" at bounding box center [830, 426] width 912 height 60
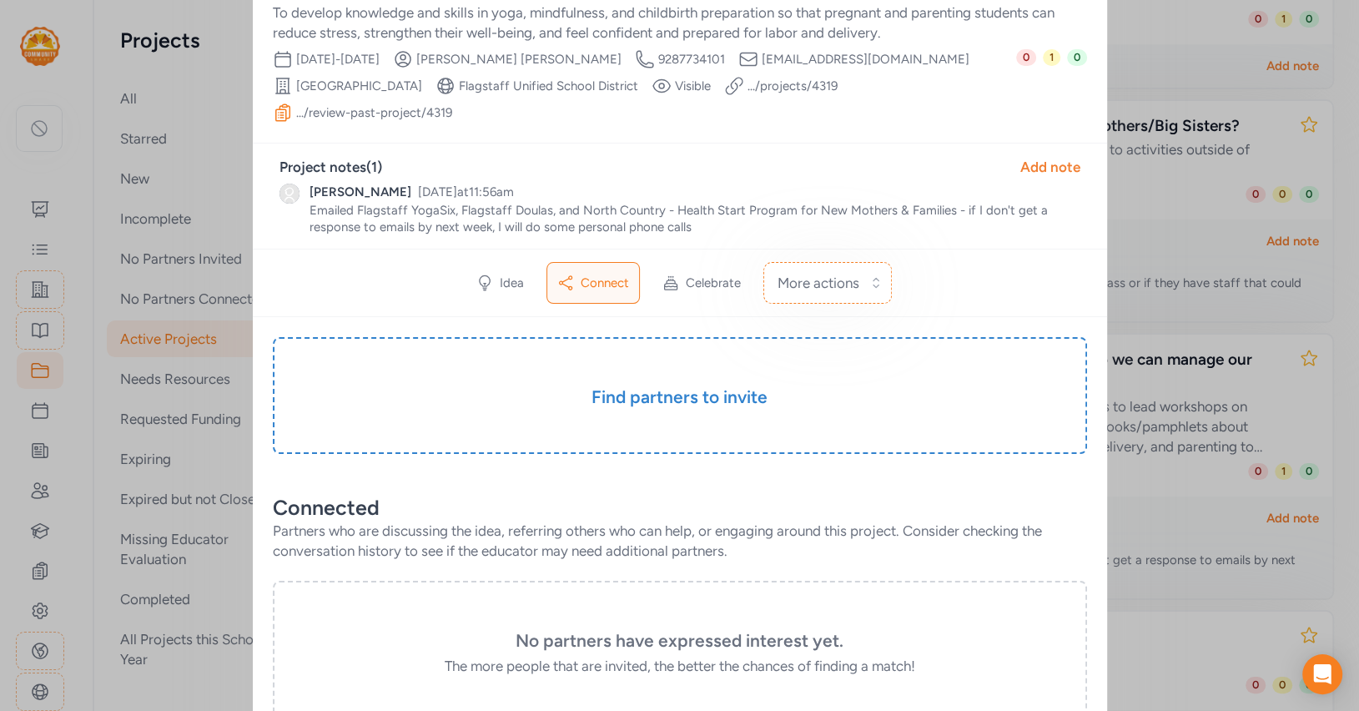
scroll to position [55, 0]
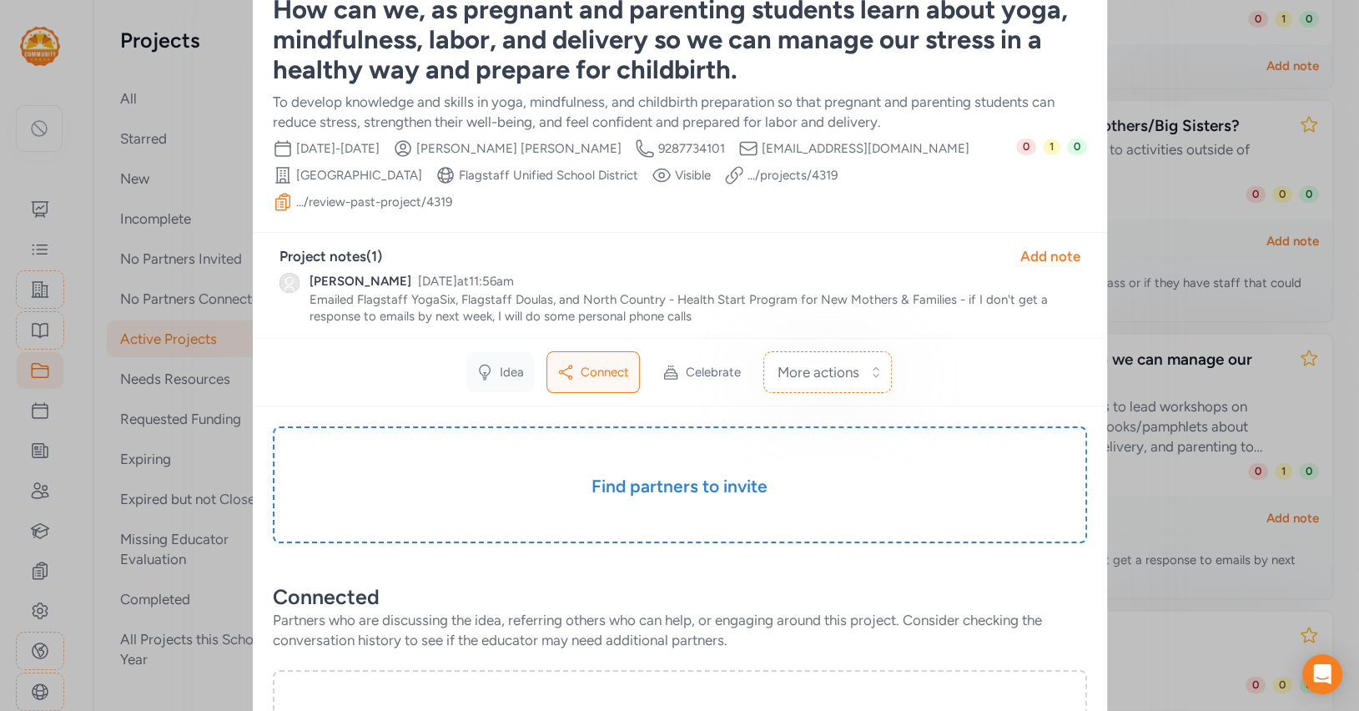
click at [496, 352] on div "Idea" at bounding box center [500, 372] width 68 height 40
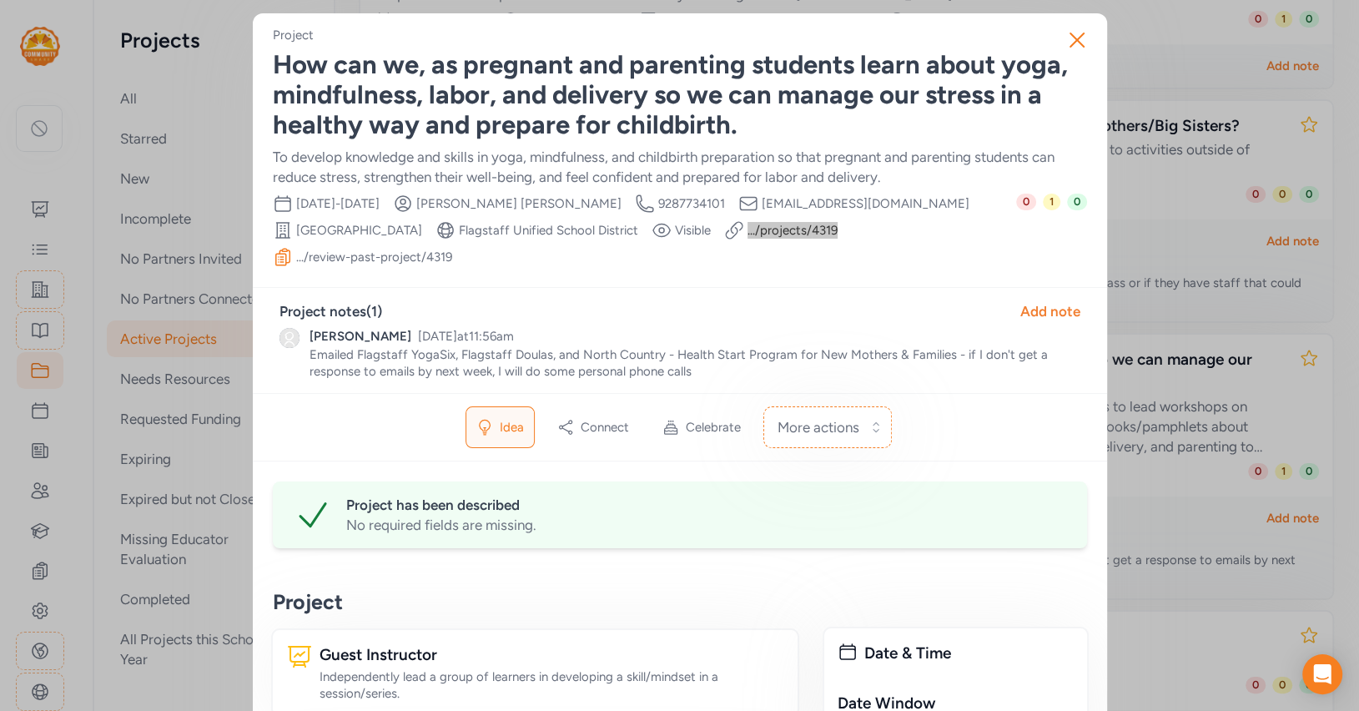
drag, startPoint x: 642, startPoint y: 234, endPoint x: 734, endPoint y: 87, distance: 173.2
click at [539, 104] on div "How can we, as pregnant and parenting students learn about yoga, mindfulness, l…" at bounding box center [680, 95] width 814 height 90
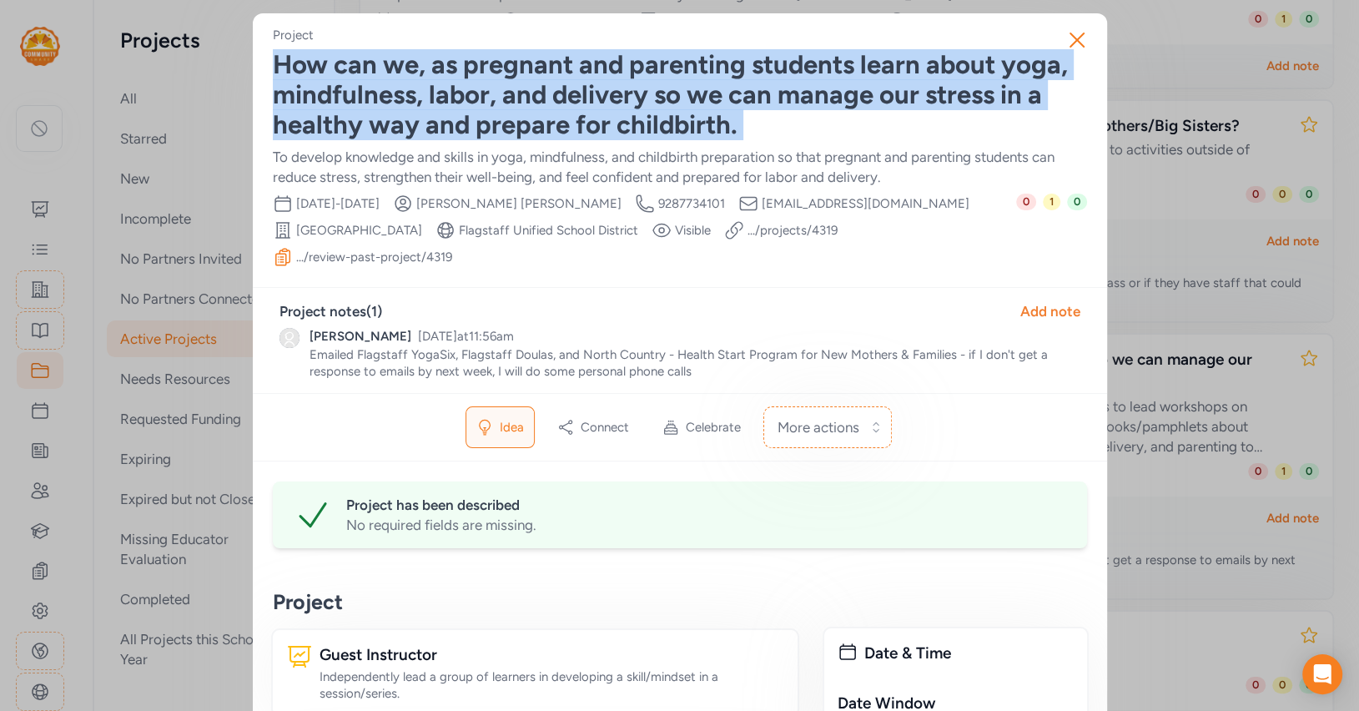
click at [539, 104] on div "How can we, as pregnant and parenting students learn about yoga, mindfulness, l…" at bounding box center [680, 95] width 814 height 90
copy div "How can we, as pregnant and parenting students learn about yoga, mindfulness, l…"
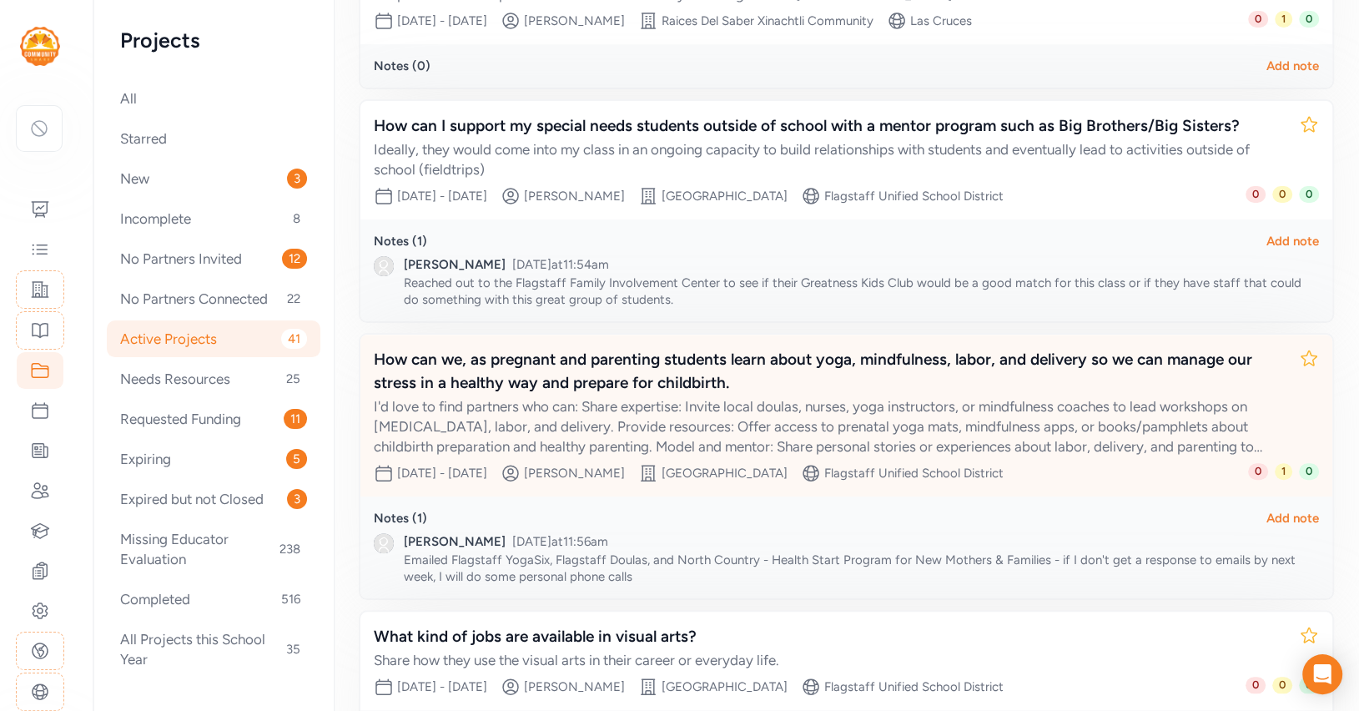
click at [601, 405] on div "I'd love to find partners who can: Share expertise: Invite local doulas, nurses…" at bounding box center [830, 426] width 912 height 60
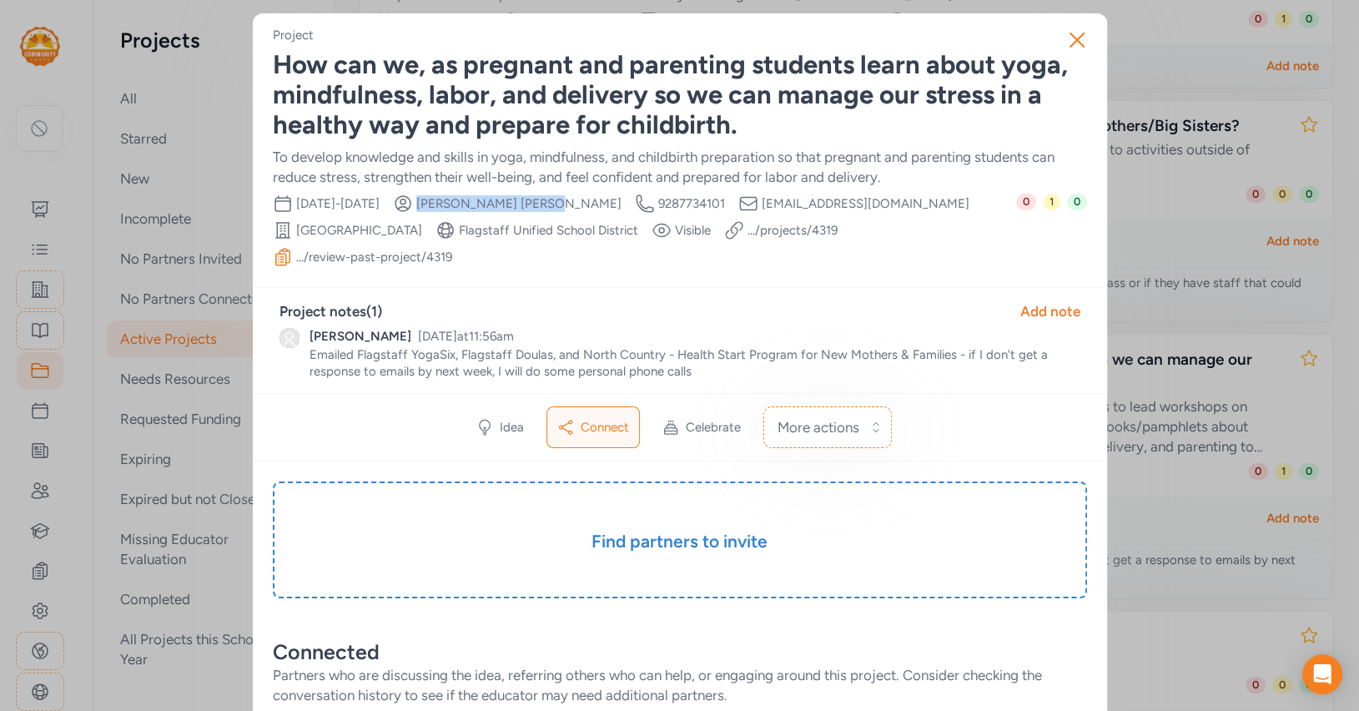
drag, startPoint x: 511, startPoint y: 204, endPoint x: 574, endPoint y: 206, distance: 62.6
click at [574, 206] on span "Erin Celona" at bounding box center [518, 203] width 205 height 17
copy span "Erin Celona"
click at [826, 301] on div "Project notes ( 1 ) Add note" at bounding box center [680, 311] width 801 height 20
click at [1084, 48] on icon "button" at bounding box center [1077, 40] width 27 height 27
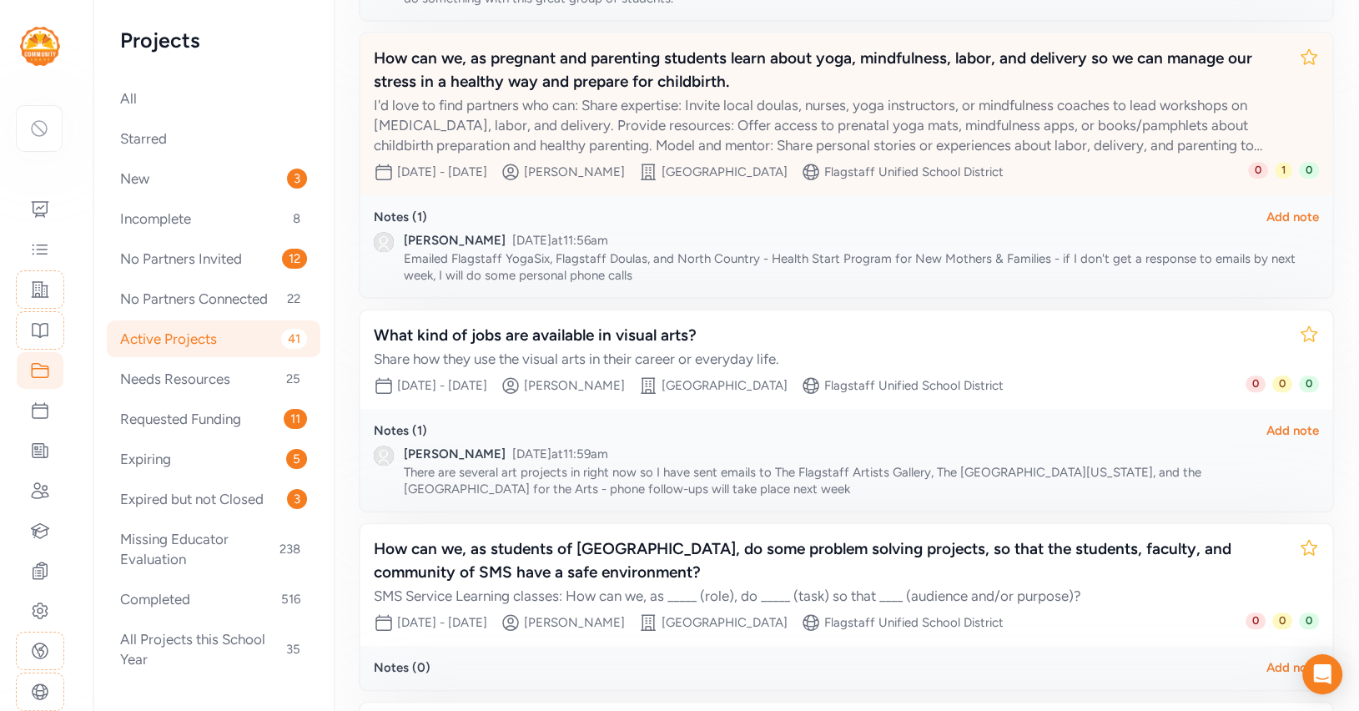
scroll to position [1369, 0]
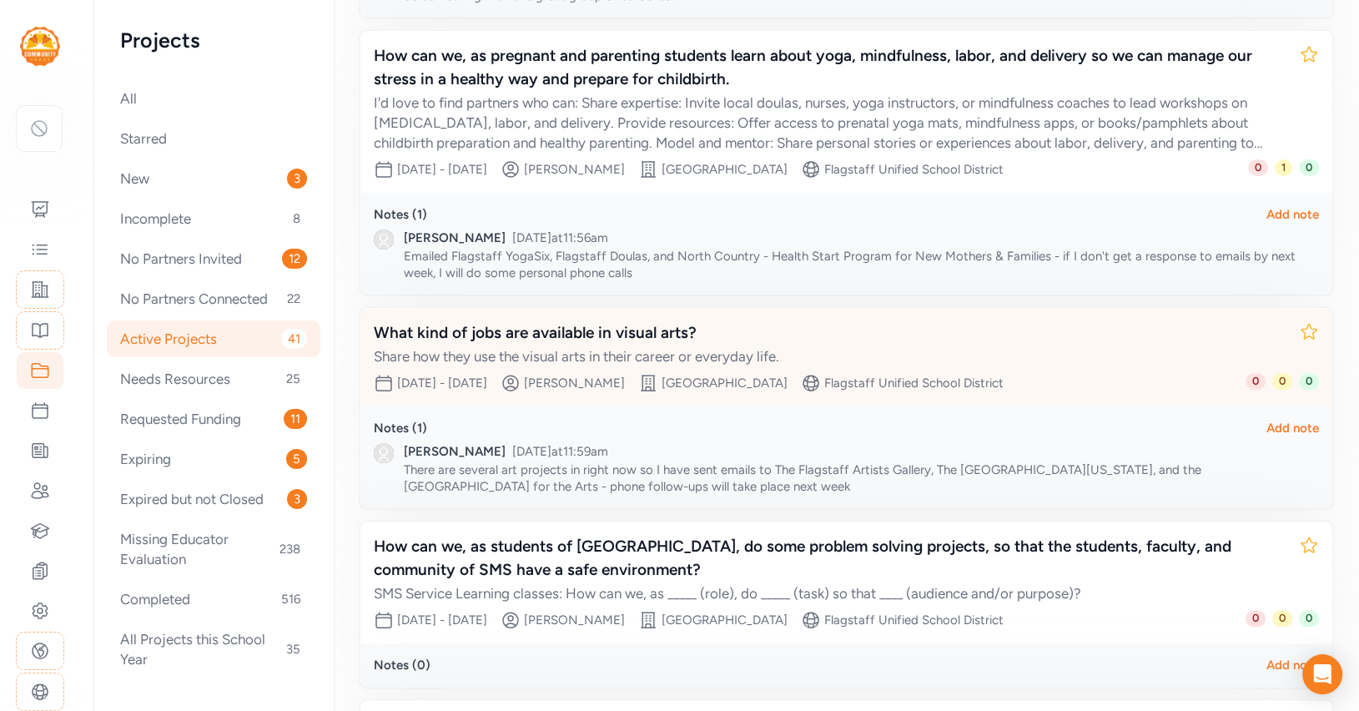
click at [704, 333] on div "What kind of jobs are available in visual arts?" at bounding box center [830, 332] width 912 height 23
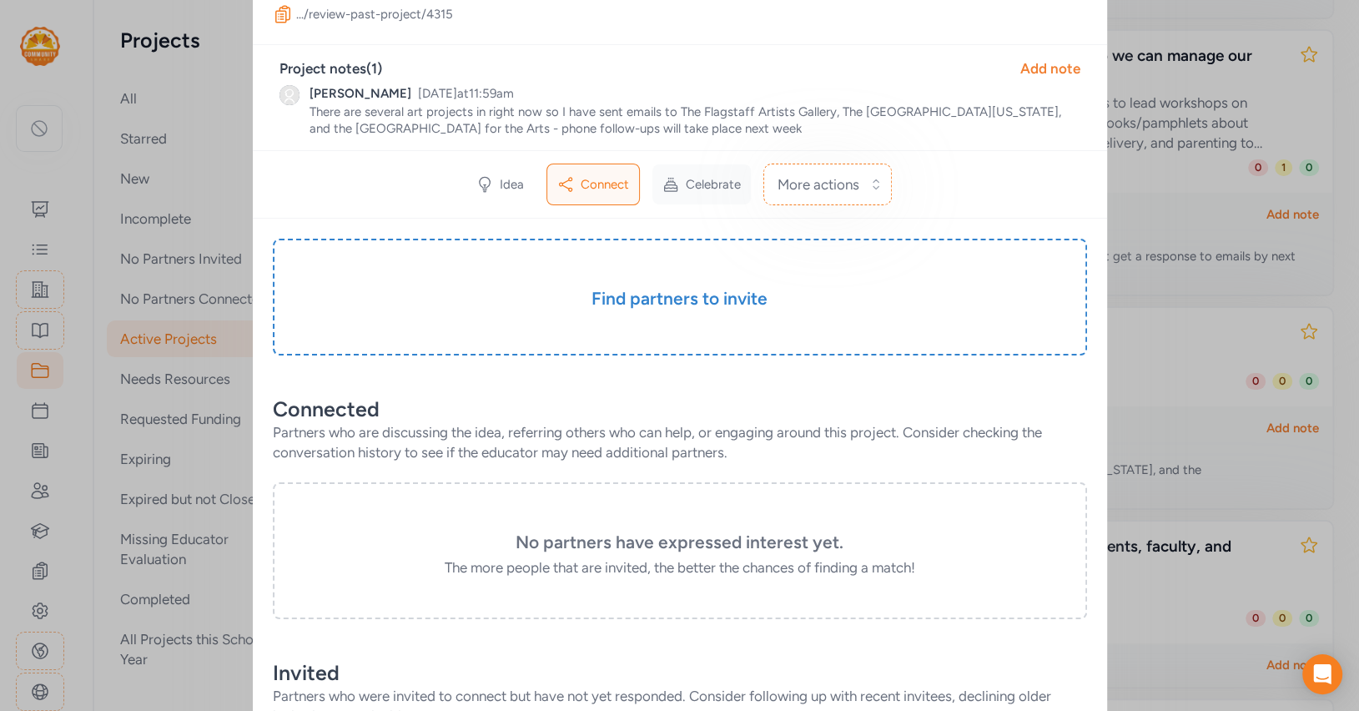
scroll to position [164, 0]
click at [491, 175] on icon at bounding box center [484, 183] width 17 height 17
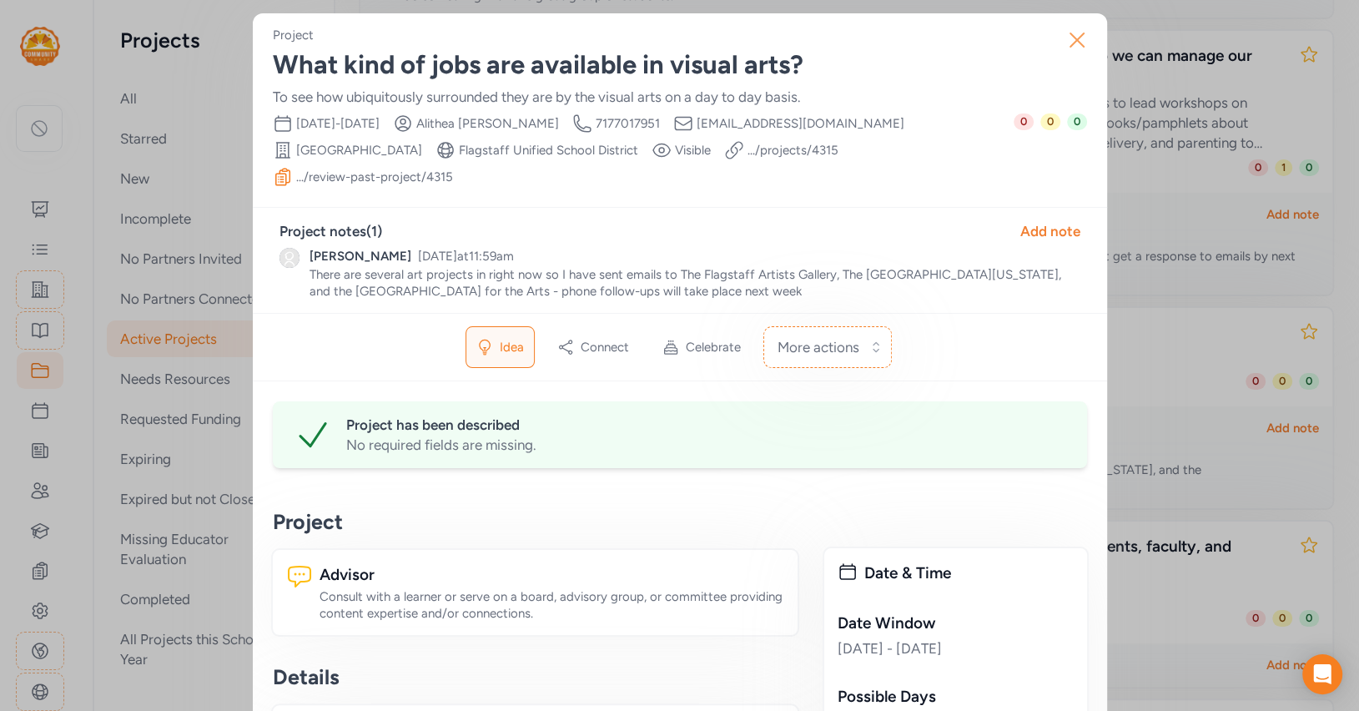
click at [1078, 40] on icon "button" at bounding box center [1077, 40] width 27 height 27
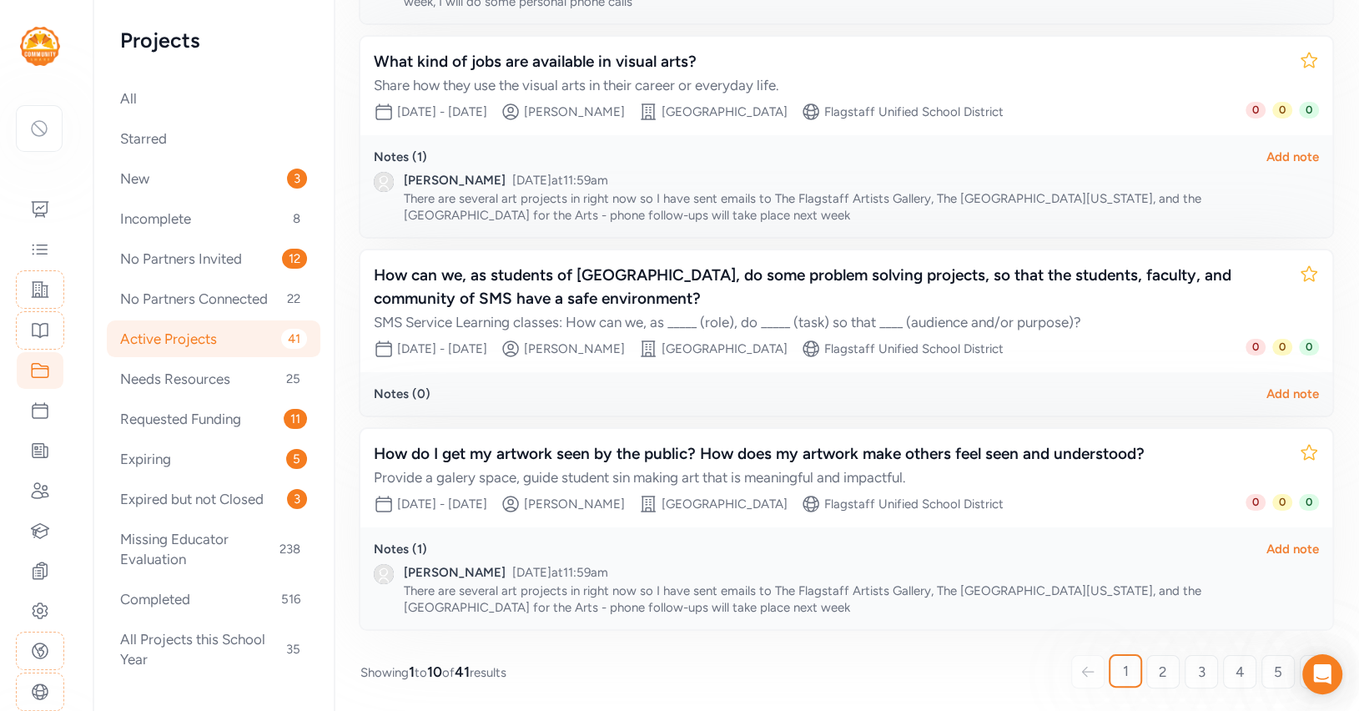
scroll to position [1640, 0]
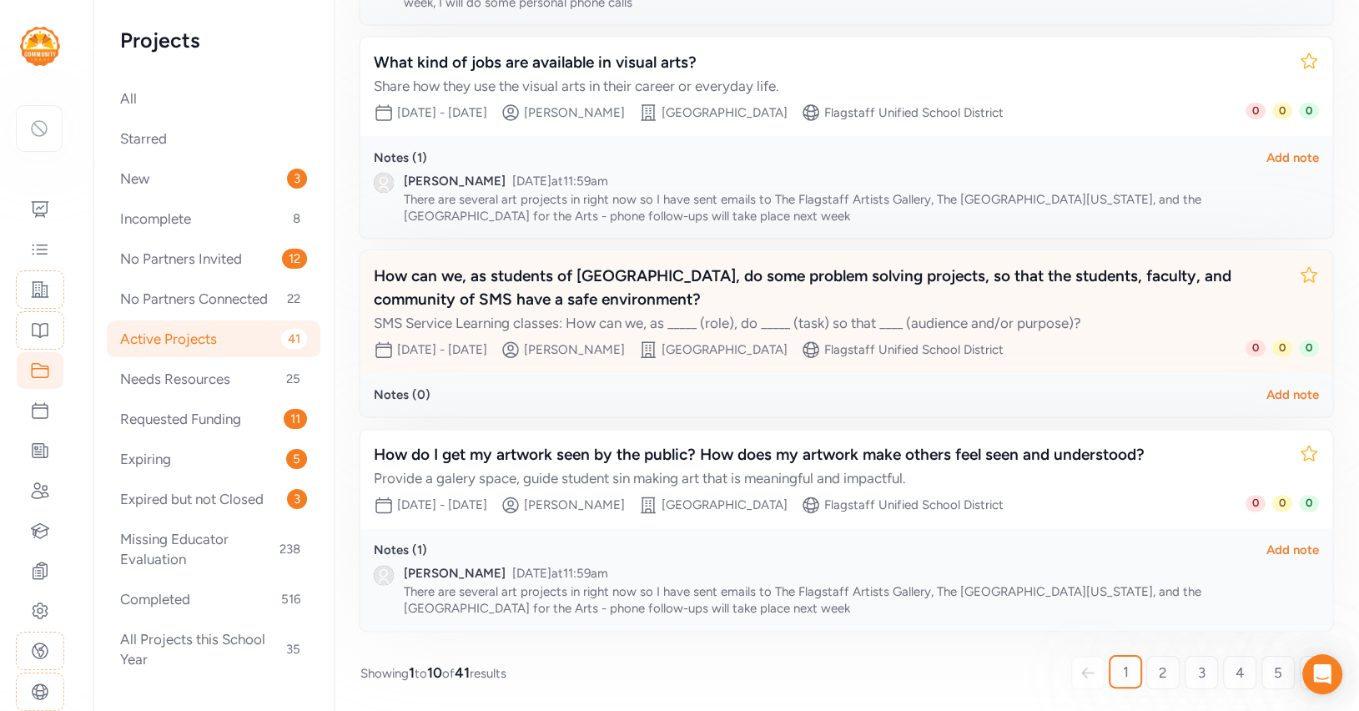
click at [528, 291] on div "How can we, as students of Sinagua Middle School, do some problem solving proje…" at bounding box center [830, 288] width 912 height 47
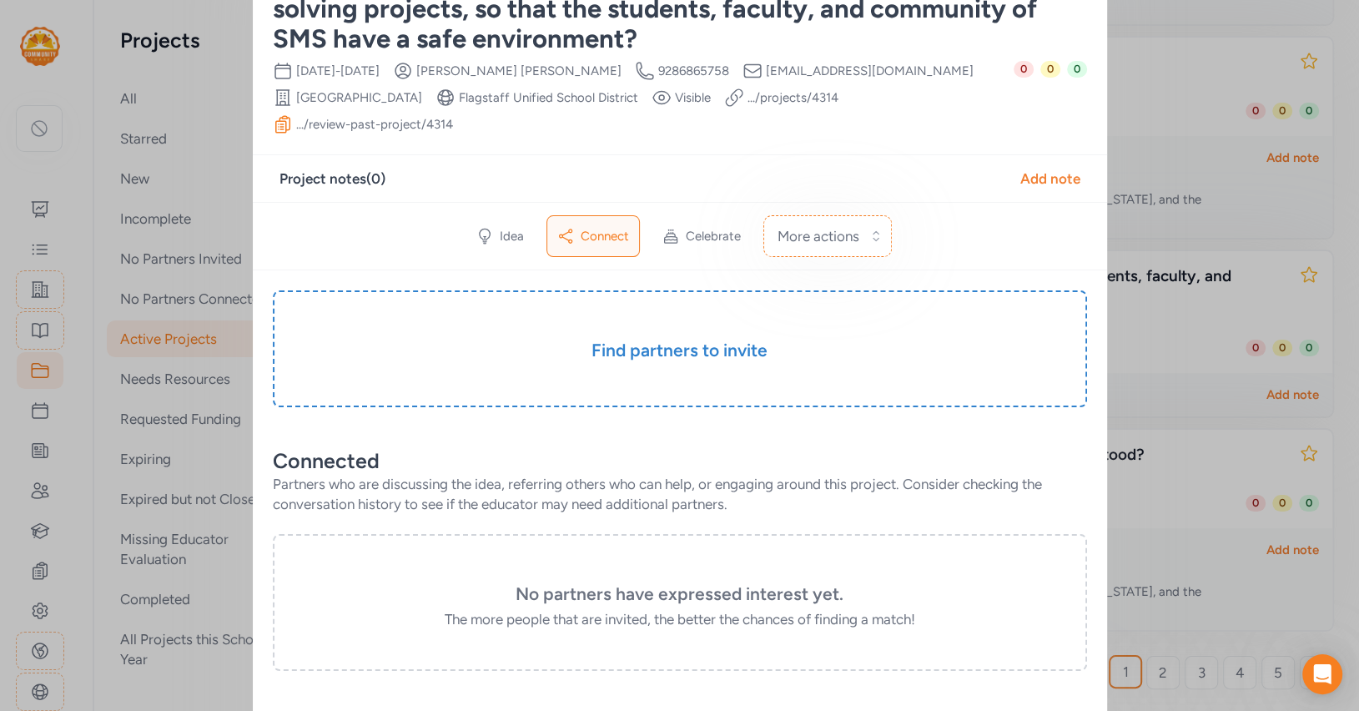
scroll to position [204, 0]
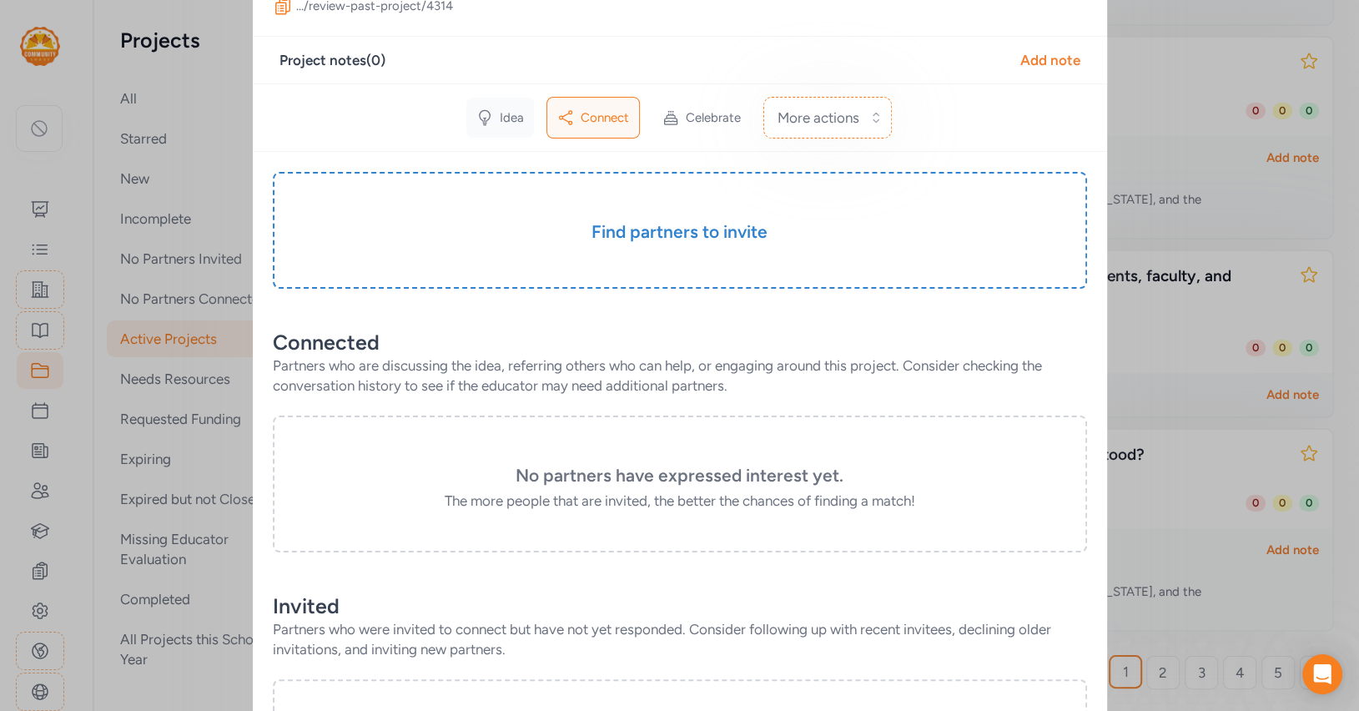
click at [501, 109] on span "Idea" at bounding box center [512, 117] width 24 height 17
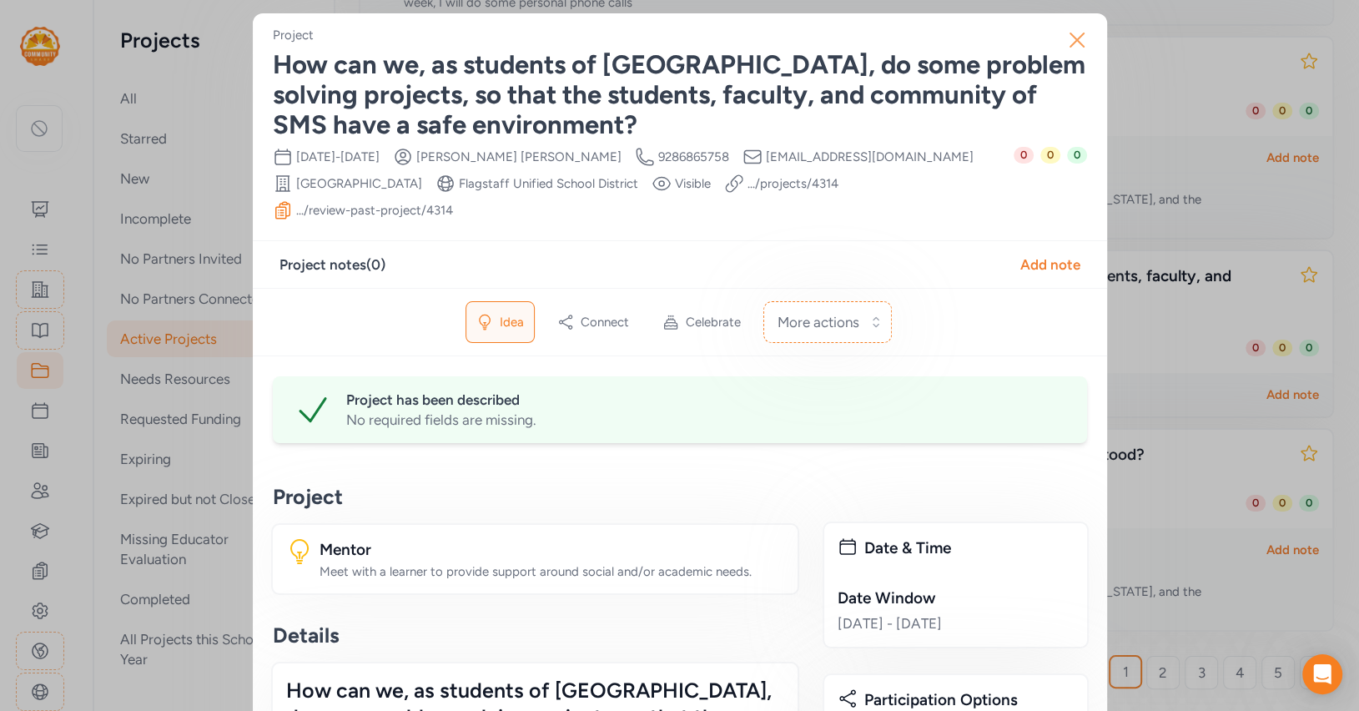
click at [1075, 38] on icon "button" at bounding box center [1077, 39] width 13 height 13
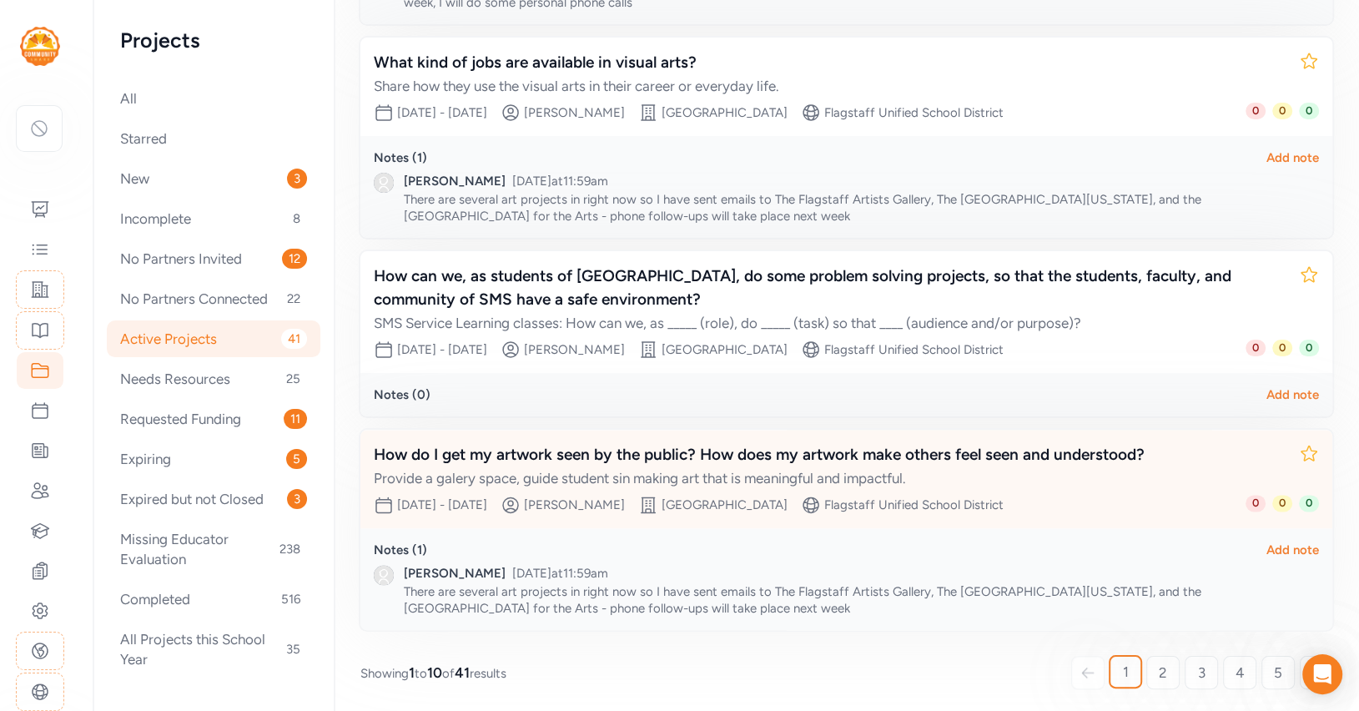
click at [629, 458] on div "How do I get my artwork seen by the public? How does my artwork make others fee…" at bounding box center [830, 454] width 912 height 23
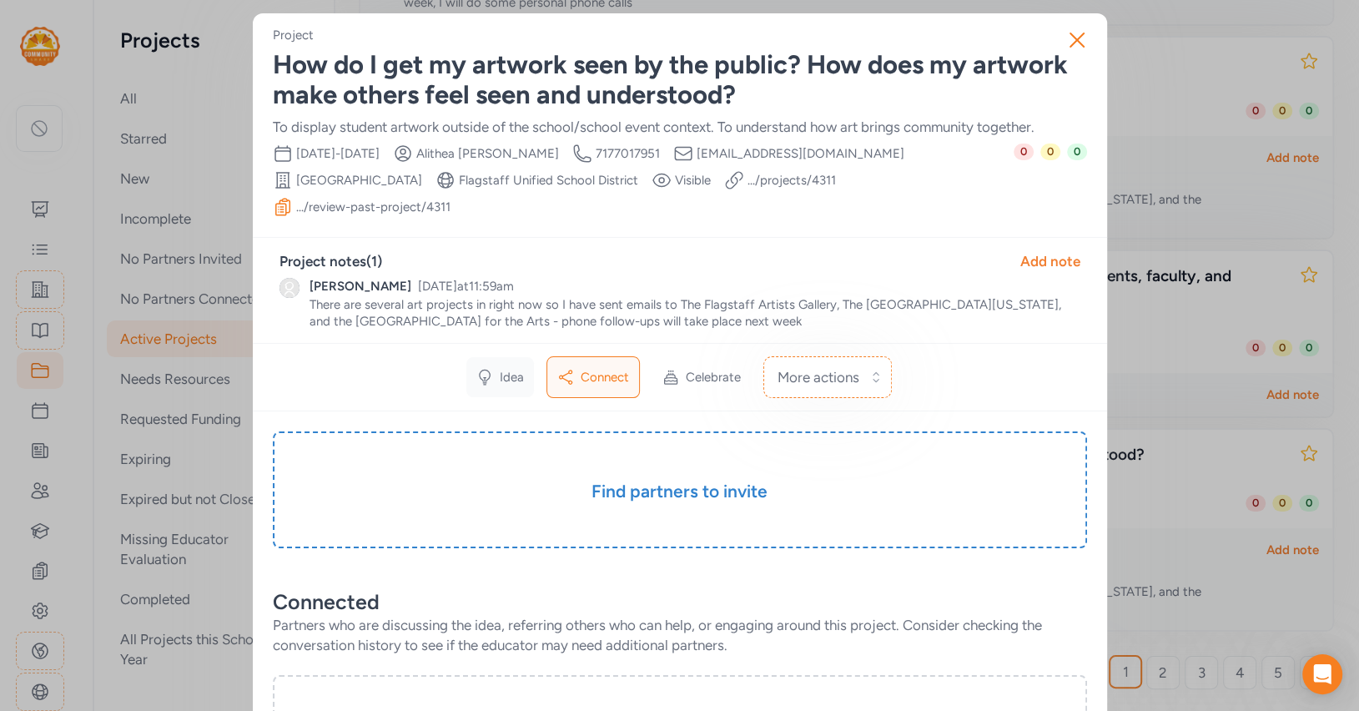
click at [509, 369] on span "Idea" at bounding box center [512, 377] width 24 height 17
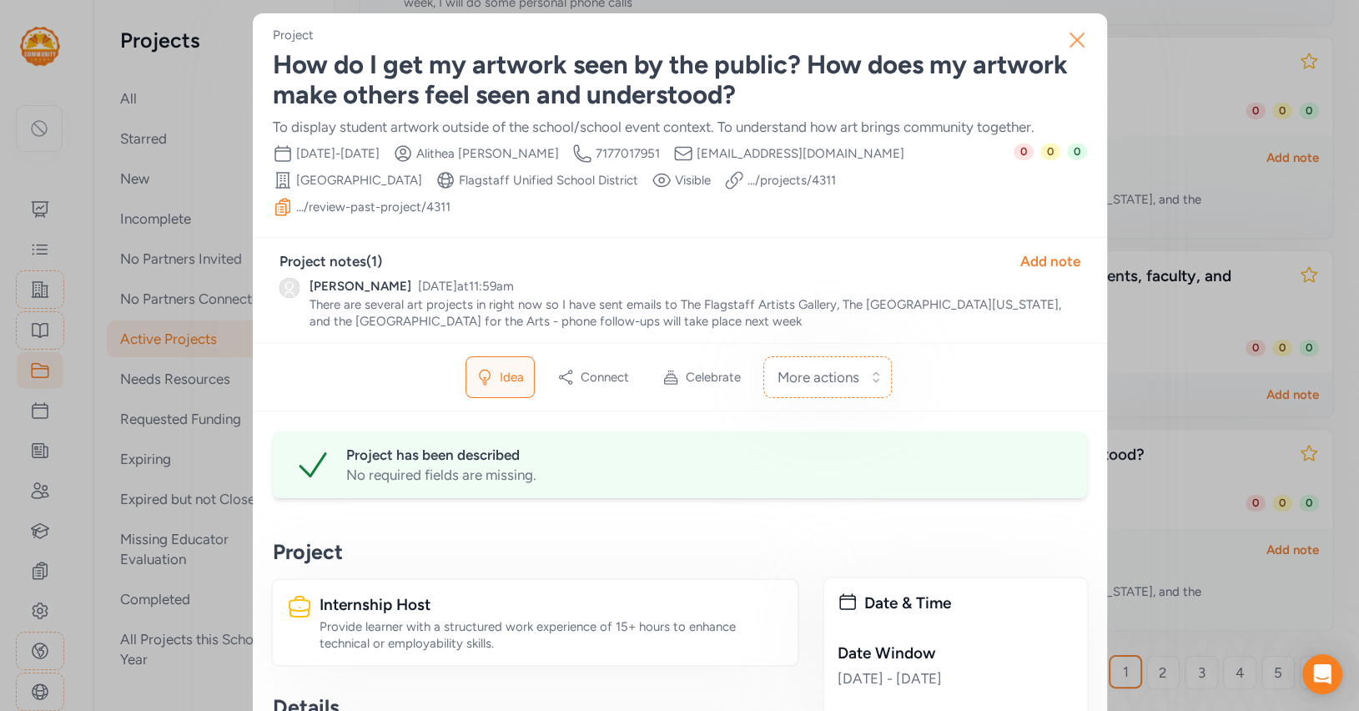
click at [1072, 54] on button "Close" at bounding box center [1076, 39] width 53 height 53
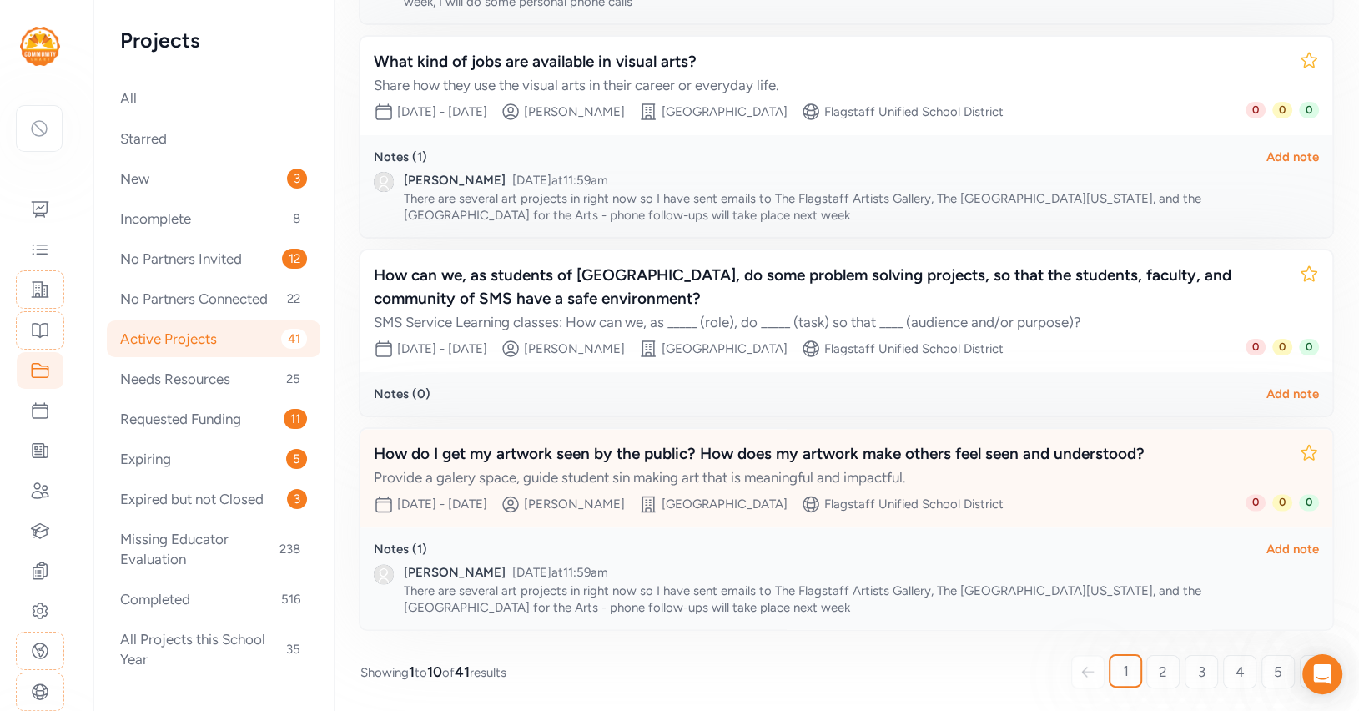
scroll to position [1640, 0]
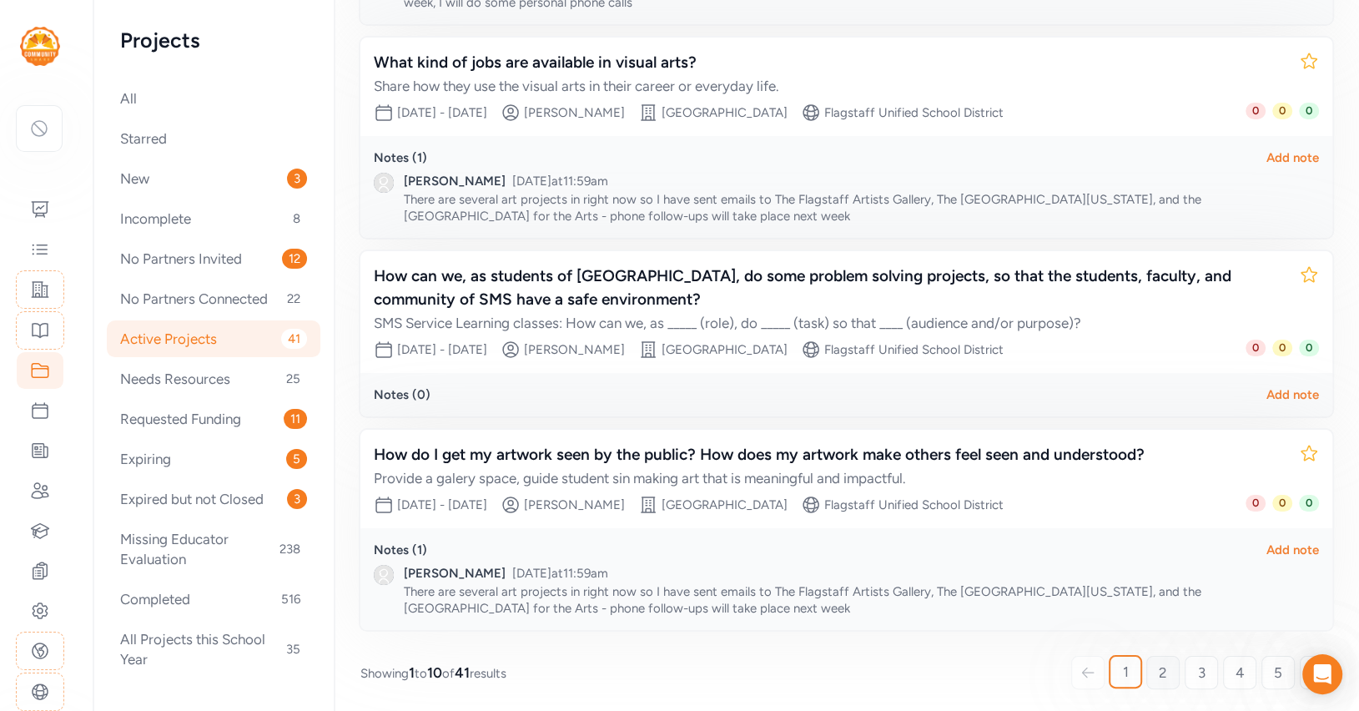
click at [1169, 676] on link "2" at bounding box center [1162, 672] width 33 height 33
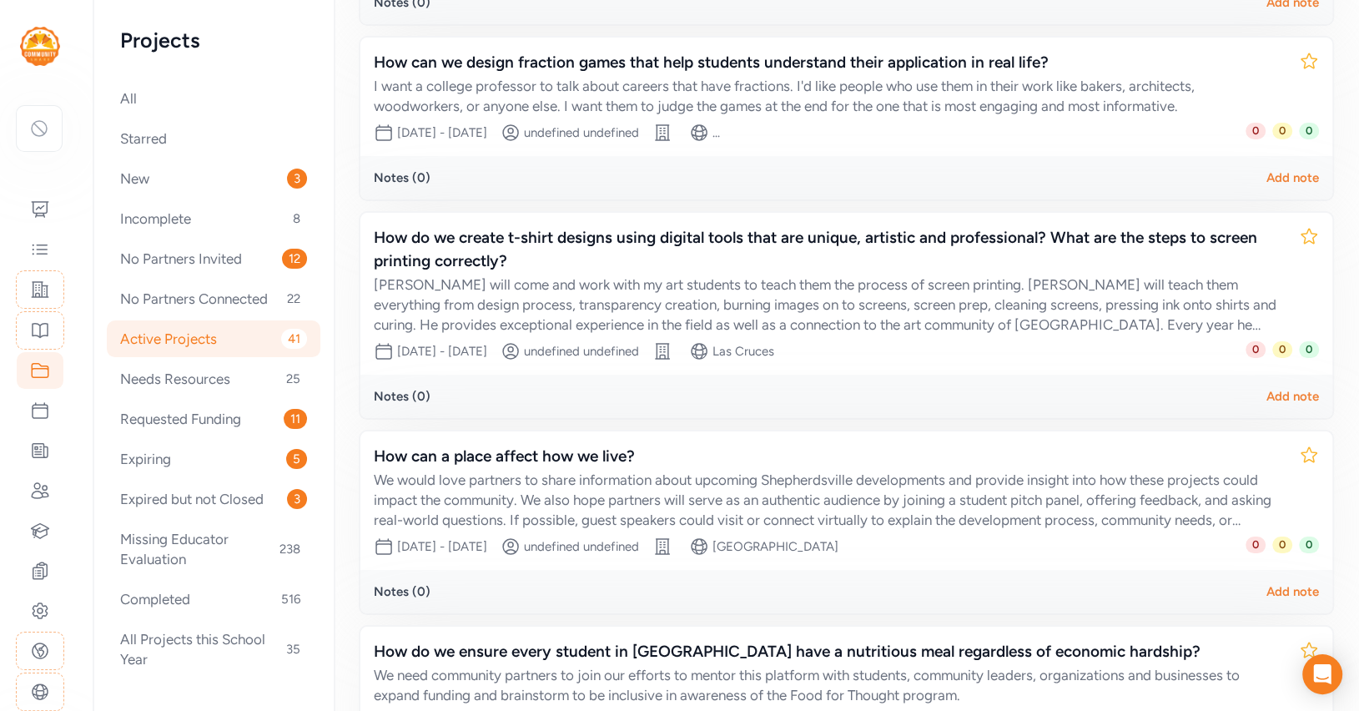
scroll to position [164, 0]
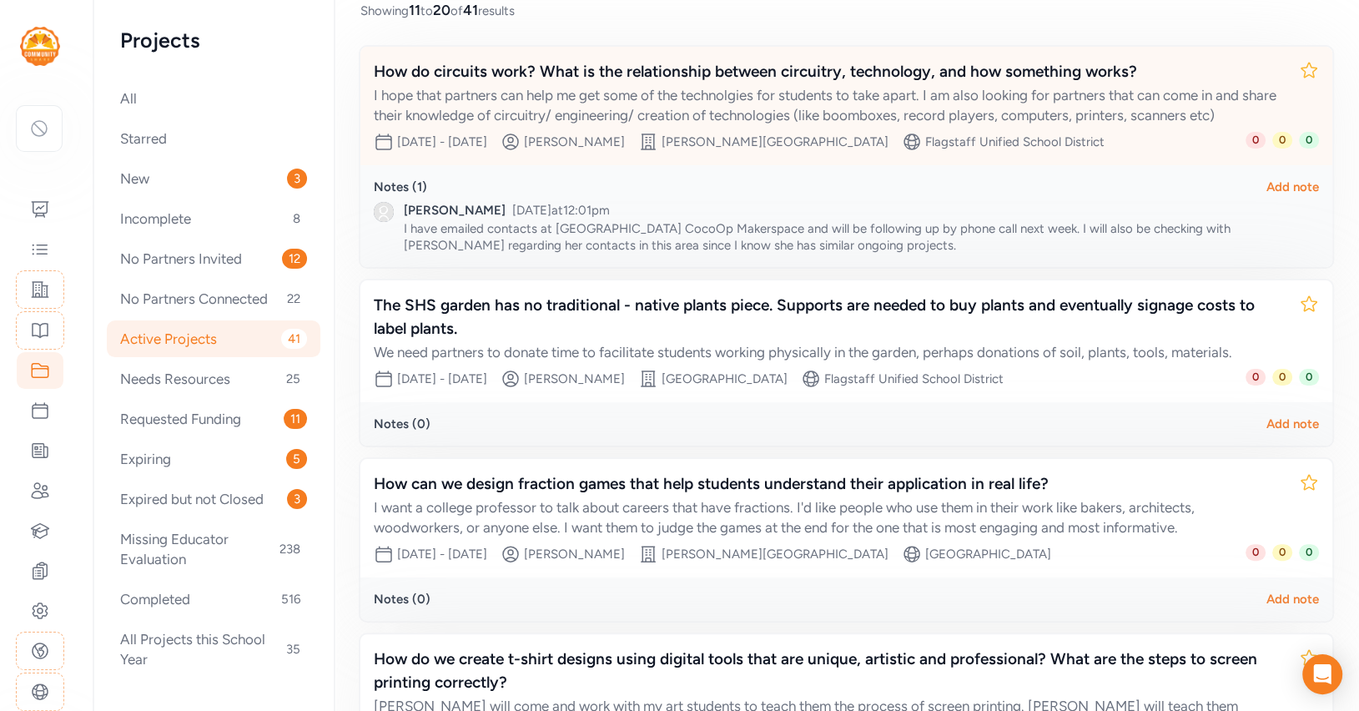
click at [809, 87] on div "I hope that partners can help me get some of the technolgies for students to ta…" at bounding box center [830, 105] width 912 height 40
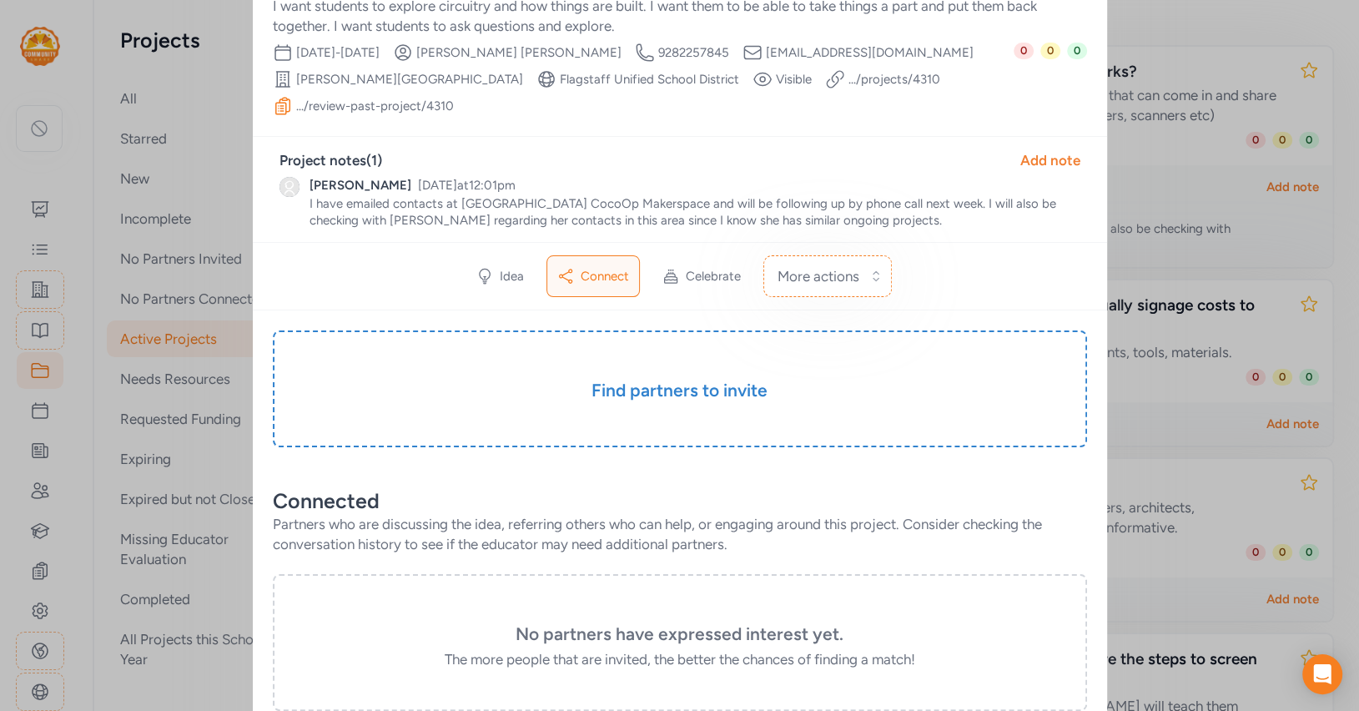
scroll to position [118, 0]
click at [505, 273] on span "Idea" at bounding box center [512, 278] width 24 height 17
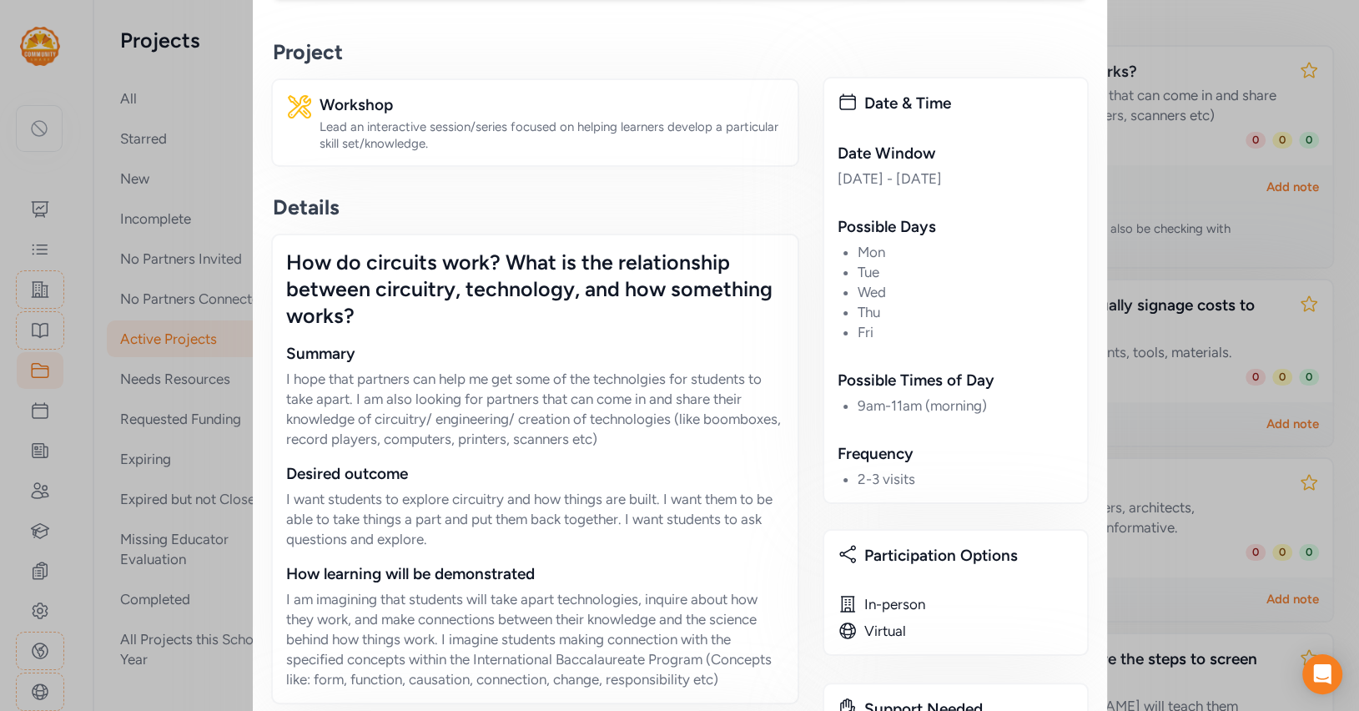
scroll to position [519, 0]
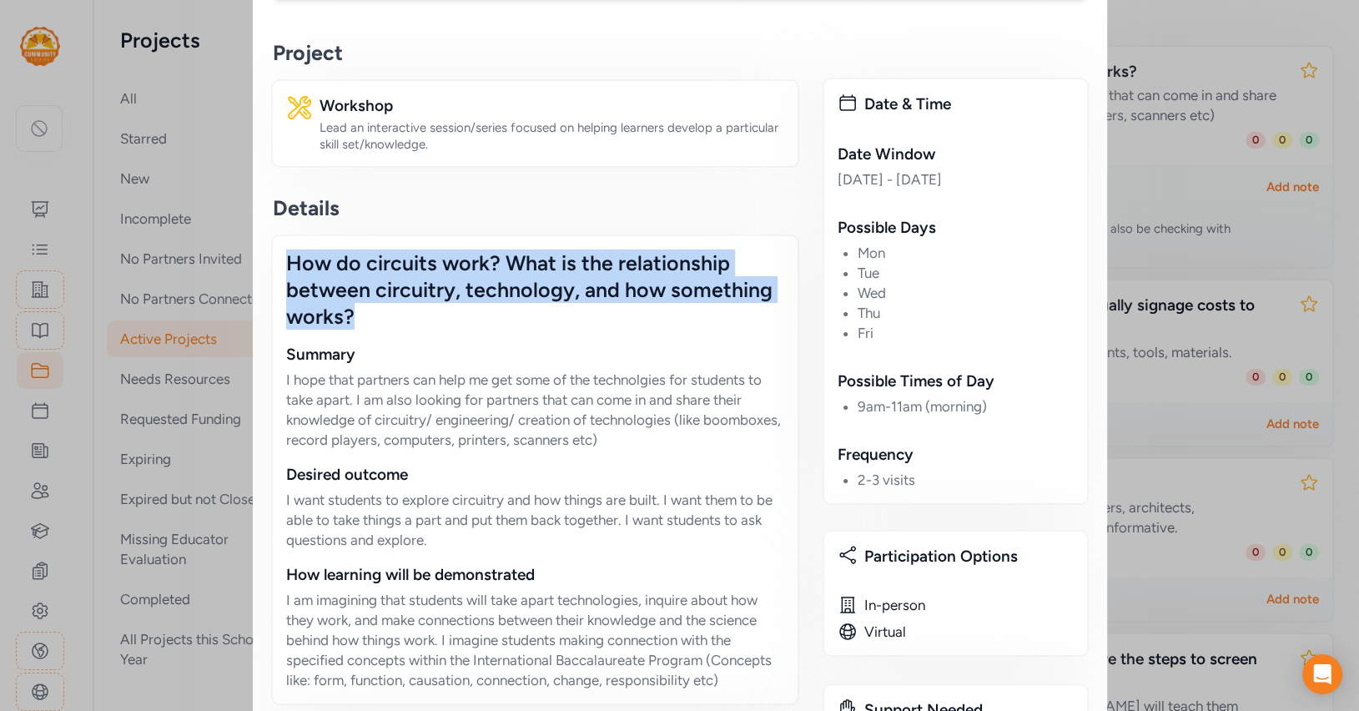
drag, startPoint x: 288, startPoint y: 258, endPoint x: 401, endPoint y: 303, distance: 122.1
click at [401, 303] on div "How do circuits work? What is the relationship between circuitry, technology, a…" at bounding box center [535, 289] width 498 height 80
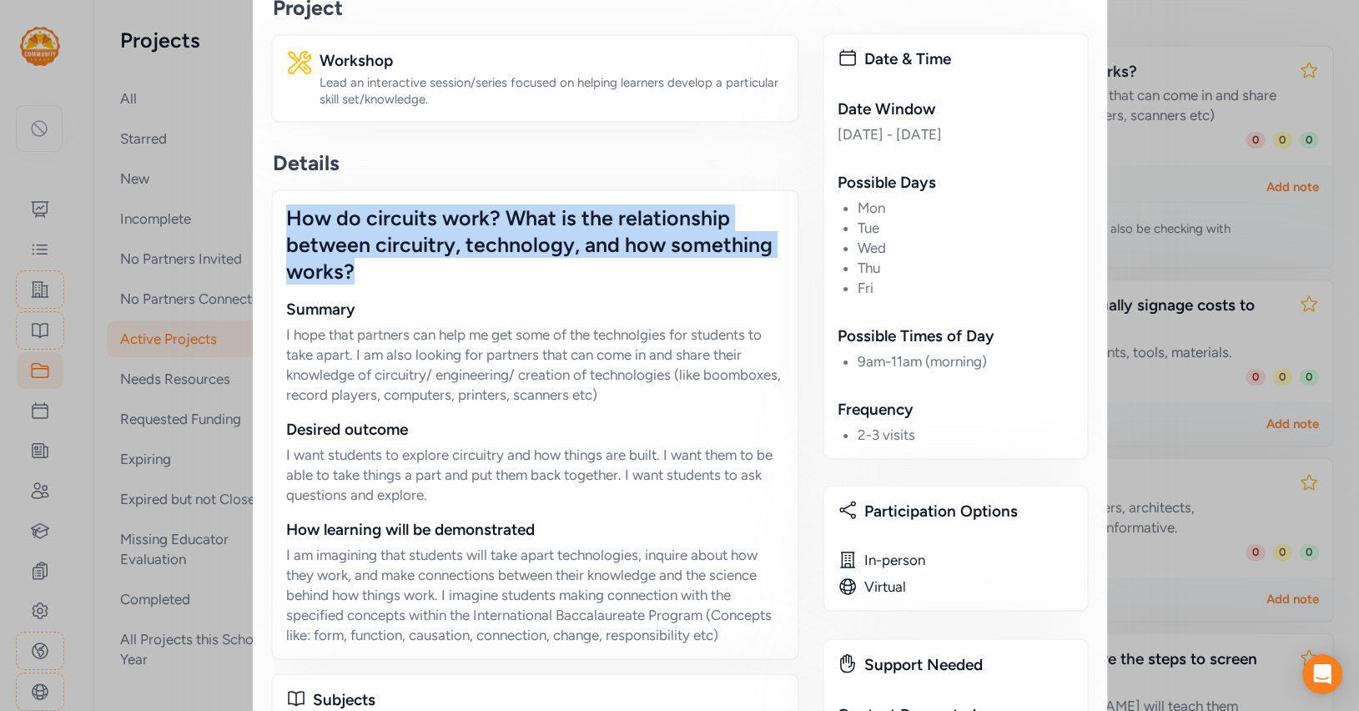
scroll to position [561, 0]
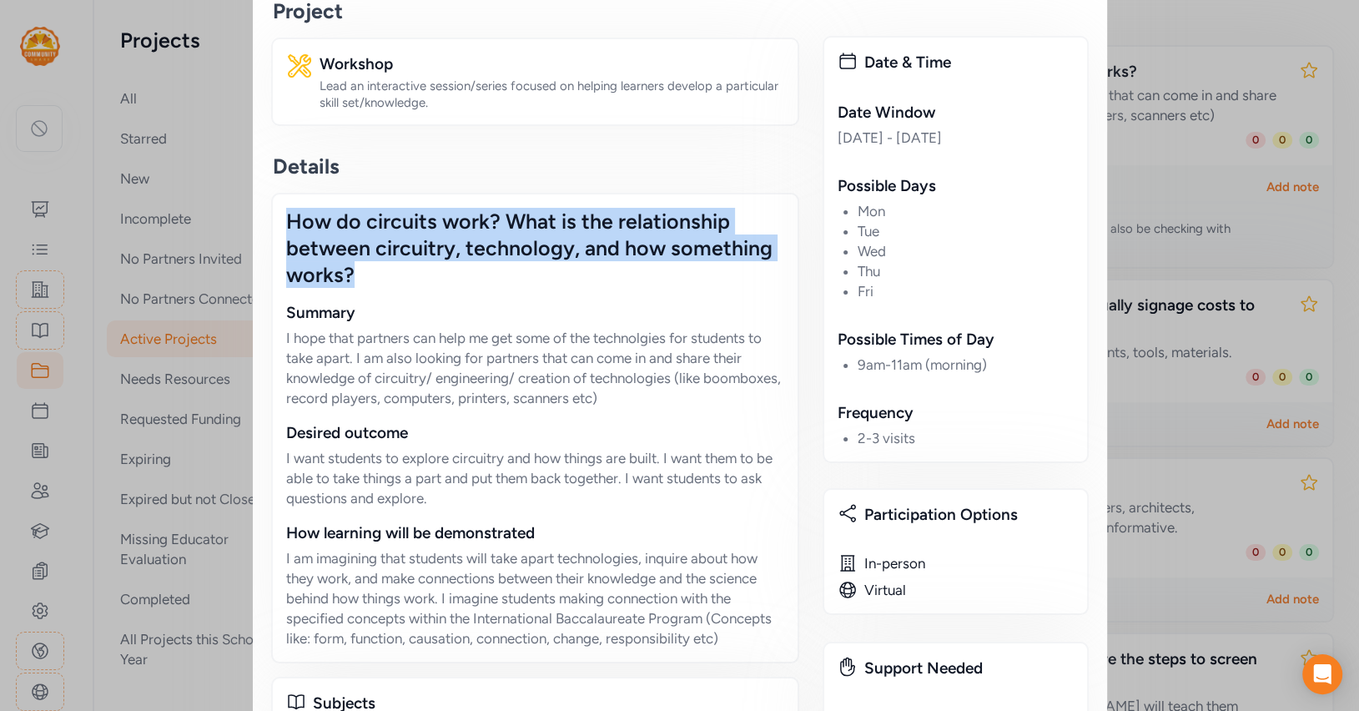
copy div "How do circuits work? What is the relationship between circuitry, technology, a…"
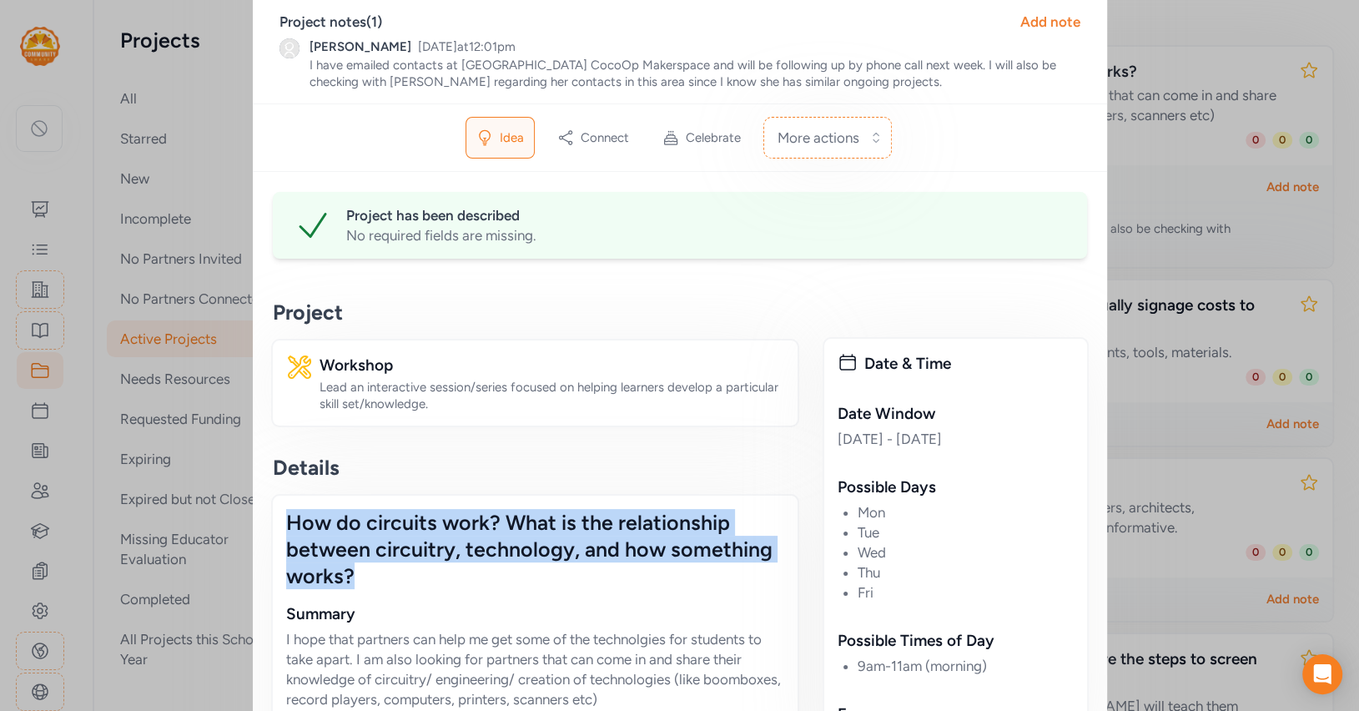
scroll to position [0, 0]
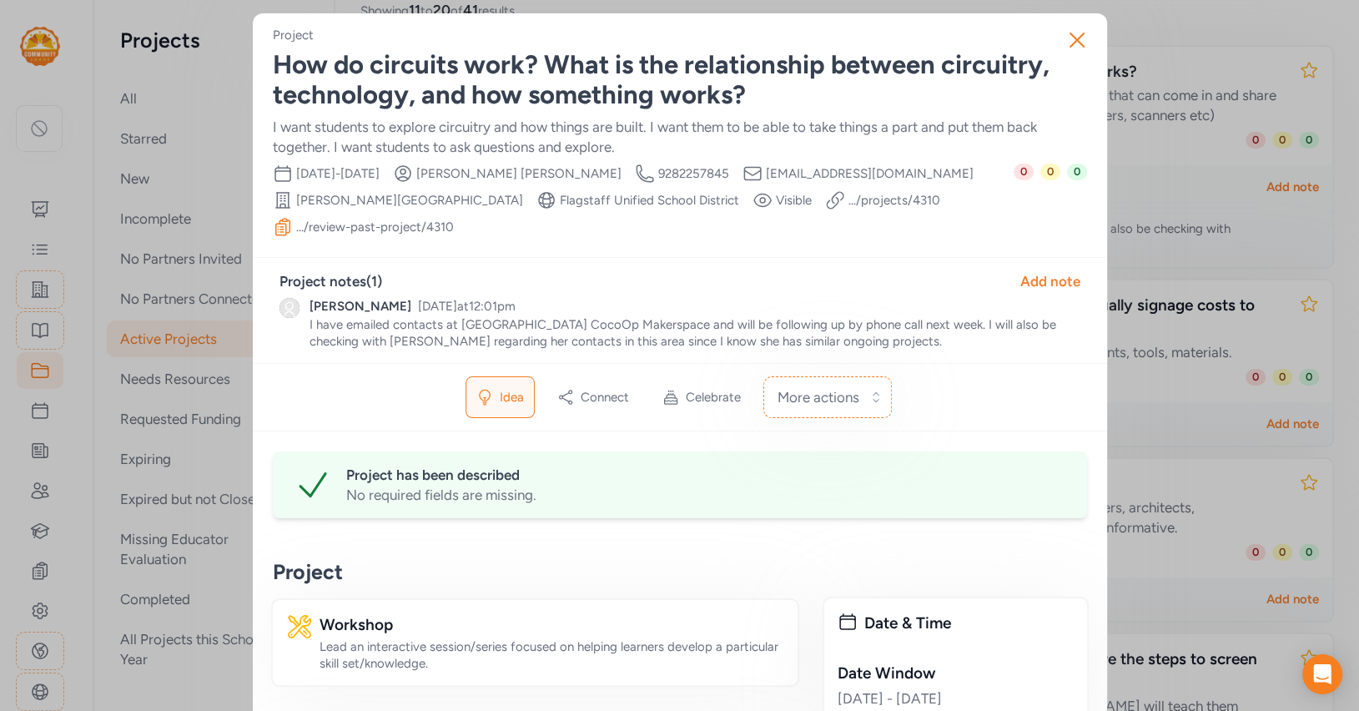
click at [533, 174] on span "Jillian Hernandez" at bounding box center [518, 173] width 205 height 17
copy div "Jillian Hernandez Creator Phone Number"
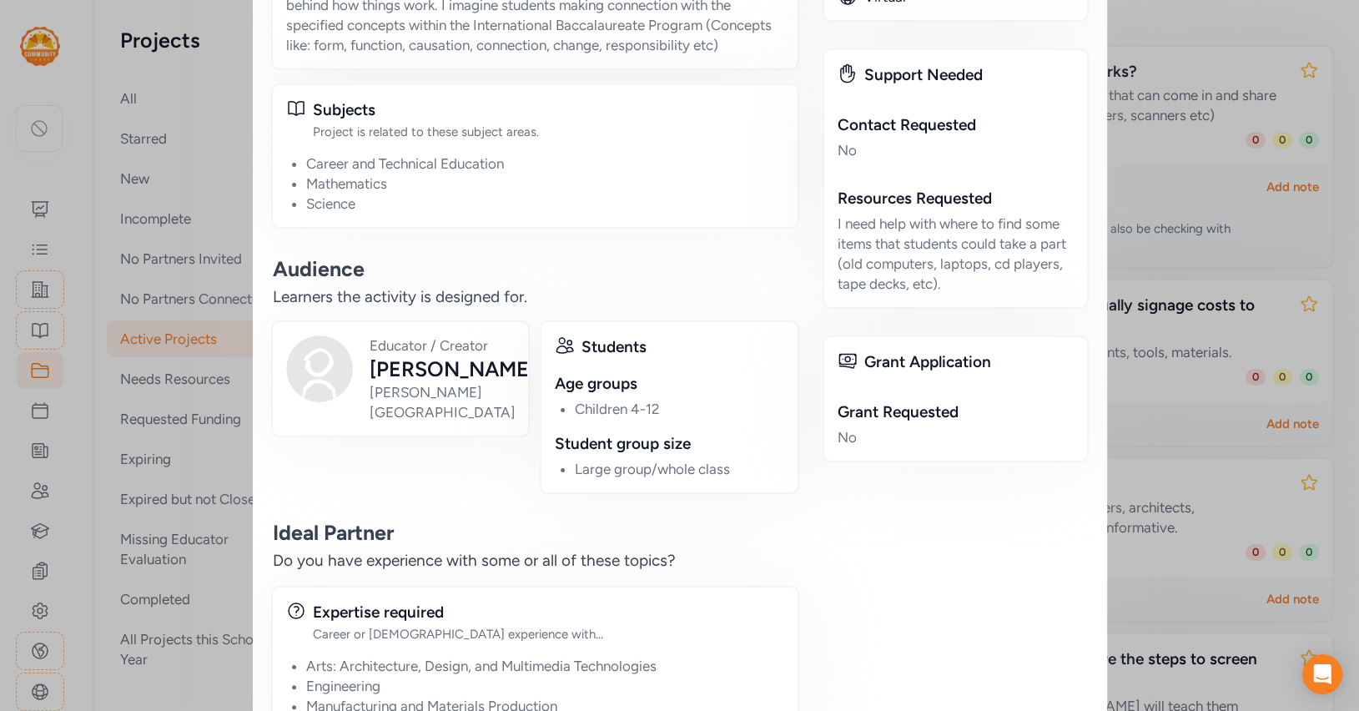
scroll to position [1149, 0]
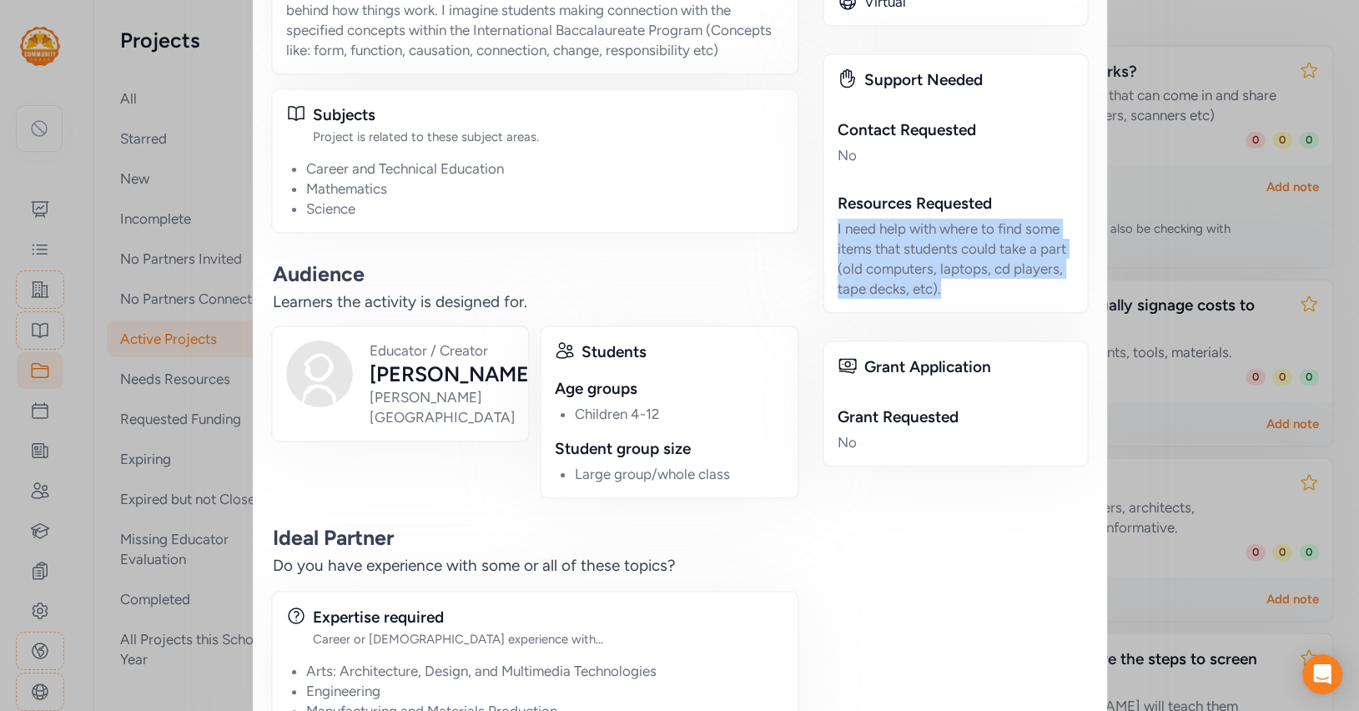
drag, startPoint x: 838, startPoint y: 229, endPoint x: 997, endPoint y: 280, distance: 167.0
click at [997, 280] on div "I need help with where to find some items that students could take a part (old …" at bounding box center [956, 259] width 236 height 80
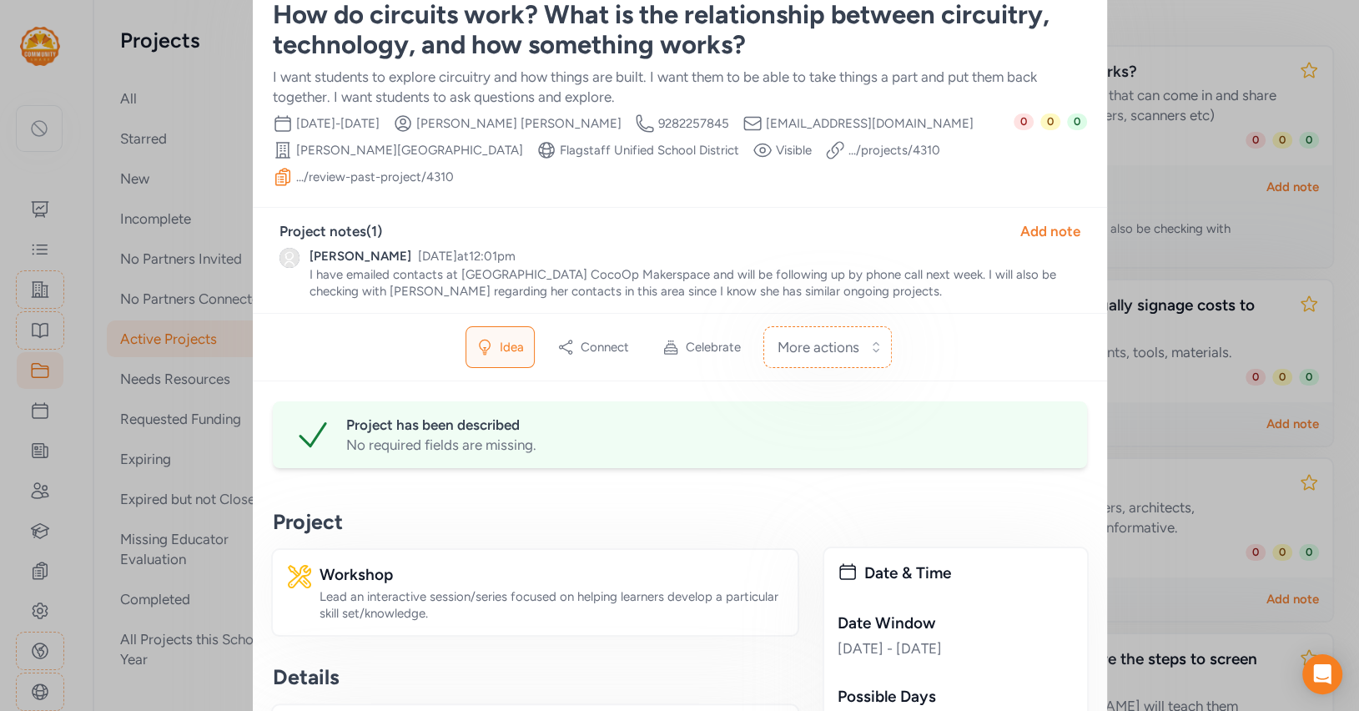
scroll to position [0, 0]
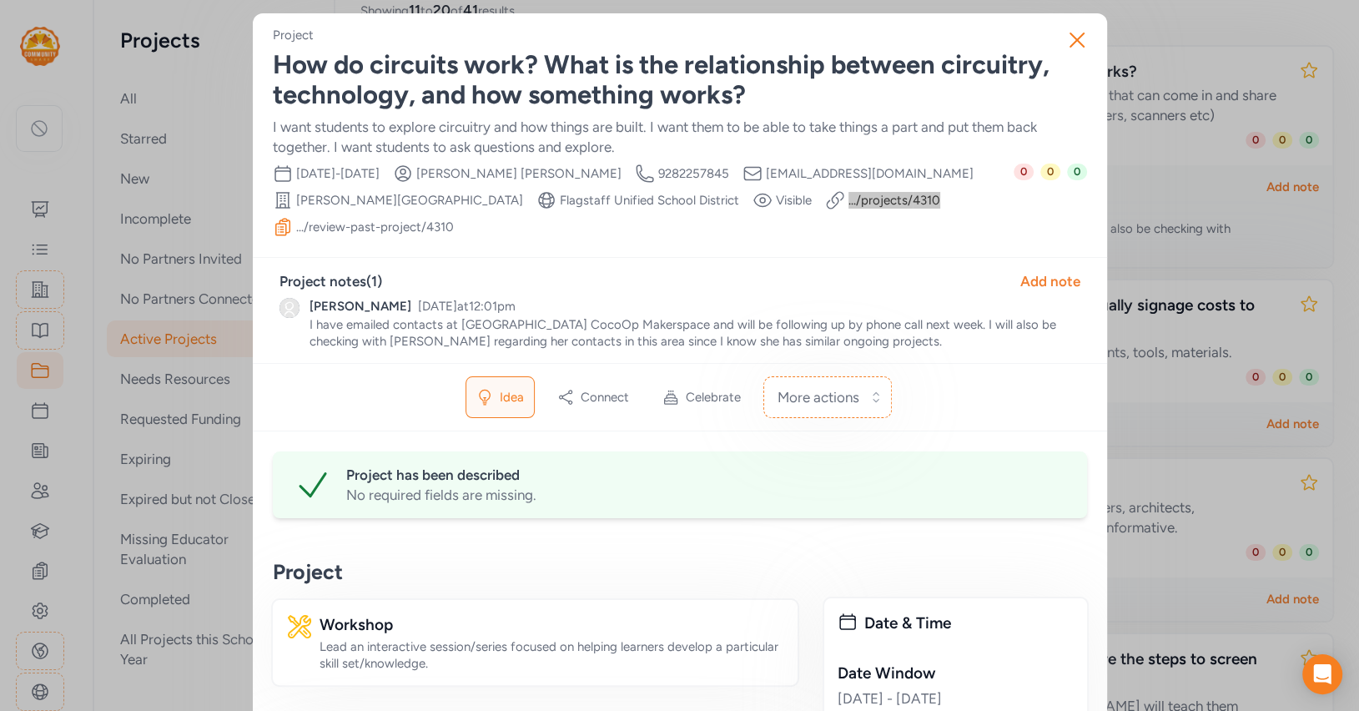
drag, startPoint x: 840, startPoint y: 194, endPoint x: 601, endPoint y: 7, distance: 304.3
click at [1079, 51] on icon "button" at bounding box center [1077, 40] width 27 height 27
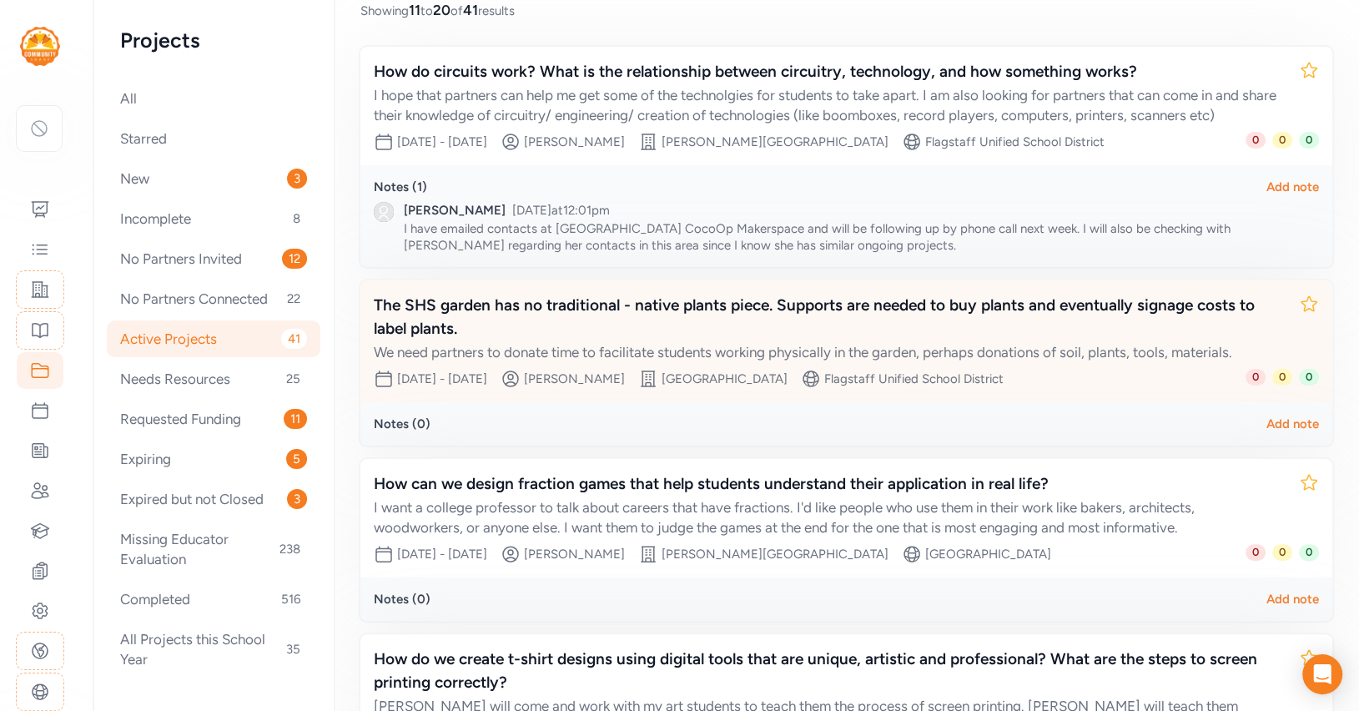
click at [740, 327] on div "The SHS garden has no traditional - native plants piece. Supports are needed to…" at bounding box center [830, 317] width 912 height 47
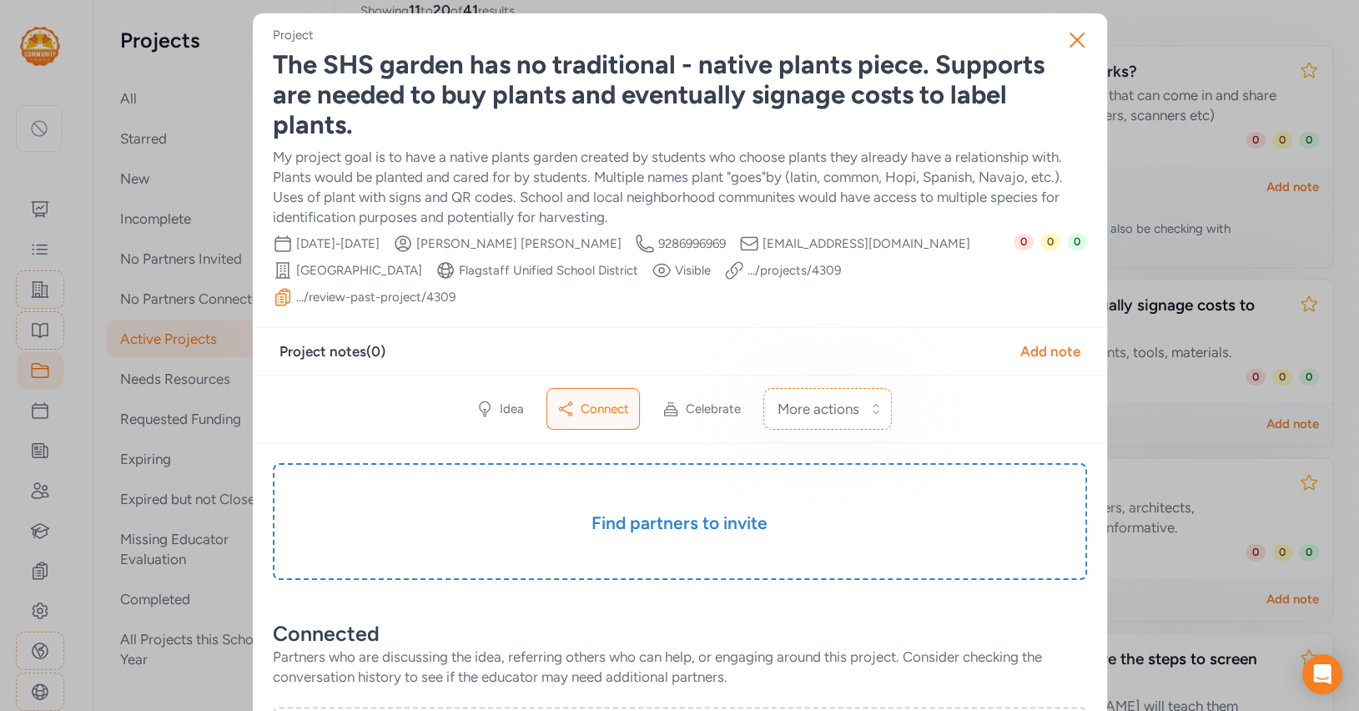
click at [446, 80] on div "The SHS garden has no traditional - native plants piece. Supports are needed to…" at bounding box center [680, 95] width 814 height 90
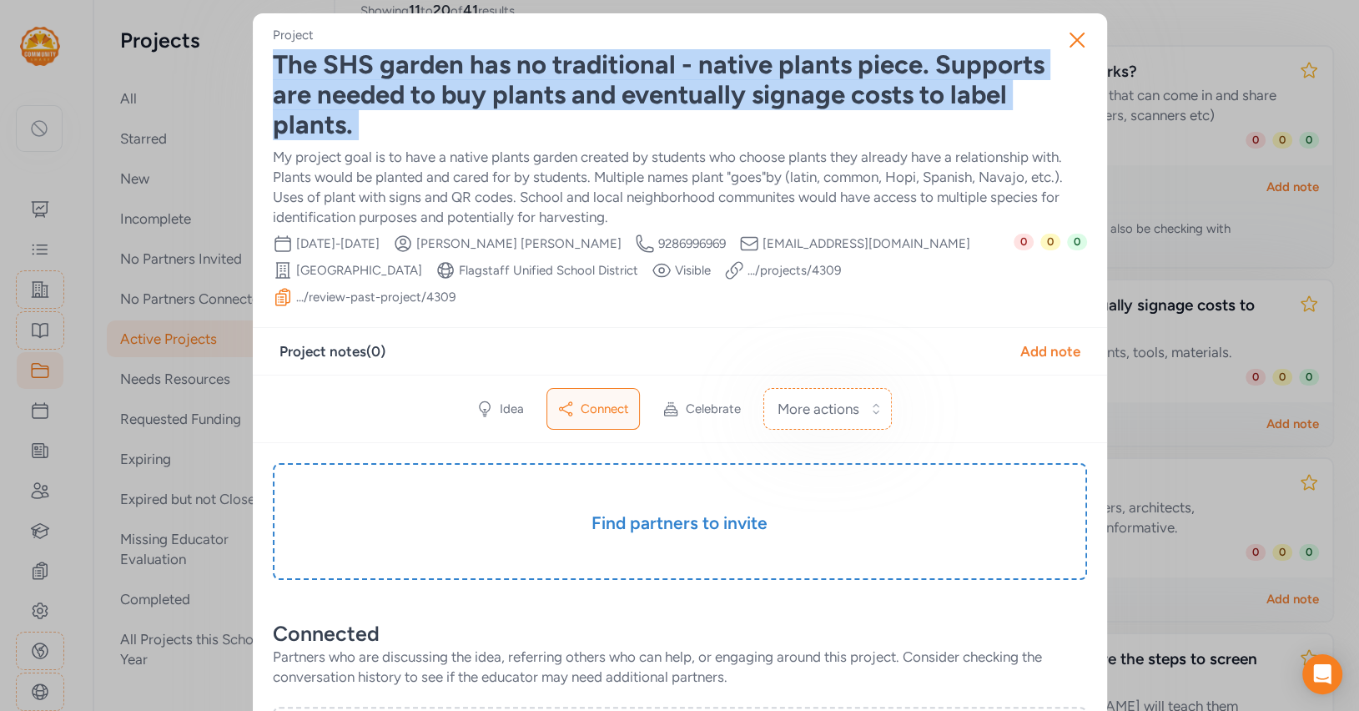
click at [446, 80] on div "The SHS garden has no traditional - native plants piece. Supports are needed to…" at bounding box center [680, 95] width 814 height 90
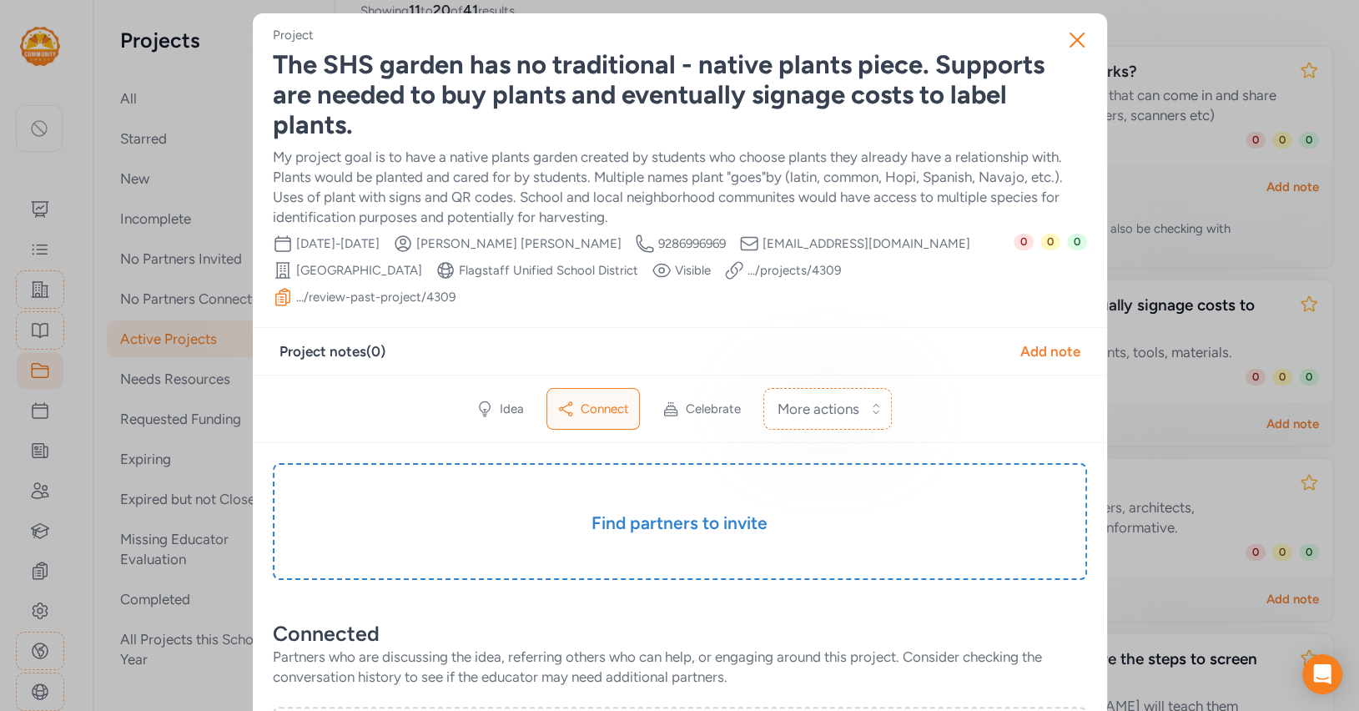
click at [574, 239] on span "Michele Craig" at bounding box center [518, 243] width 205 height 17
drag, startPoint x: 649, startPoint y: 270, endPoint x: 734, endPoint y: 12, distance: 272.3
click at [0, 0] on div "Close Project The SHS garden has no traditional - native plants piece. Supports…" at bounding box center [679, 672] width 1359 height 1344
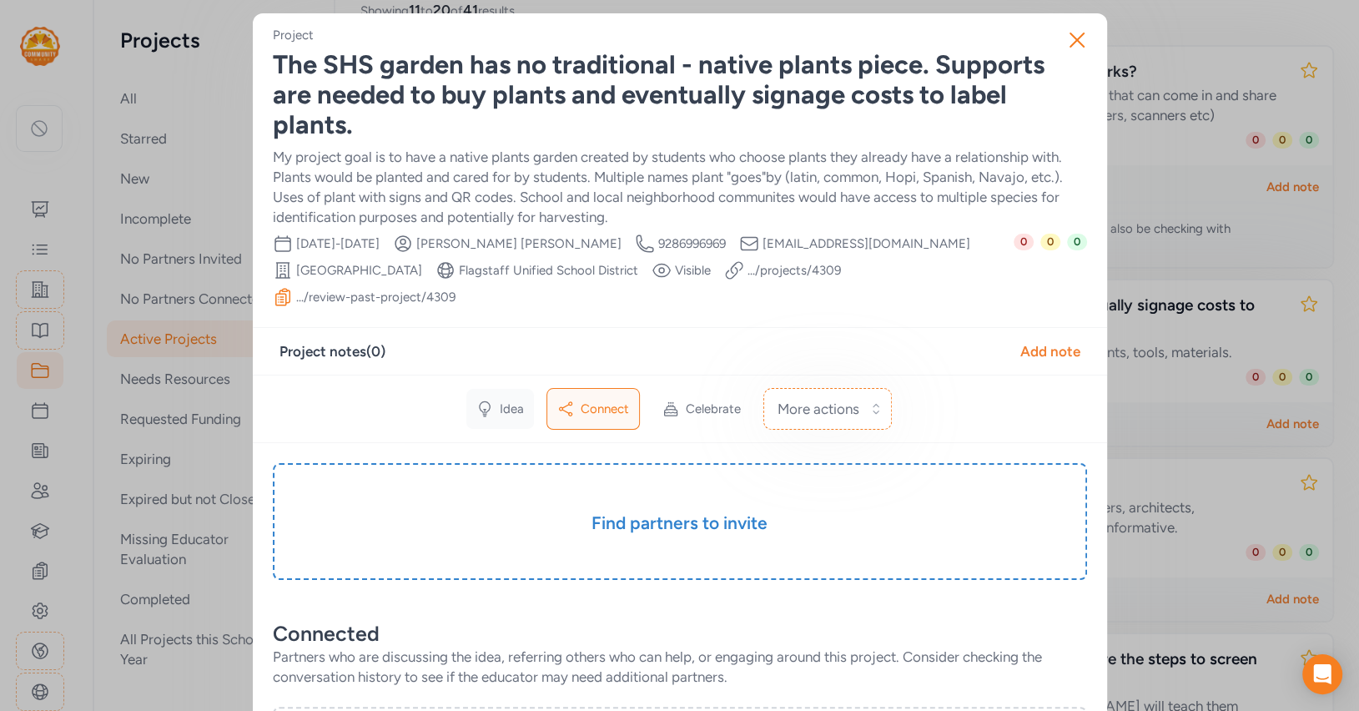
click at [487, 401] on icon at bounding box center [484, 409] width 17 height 17
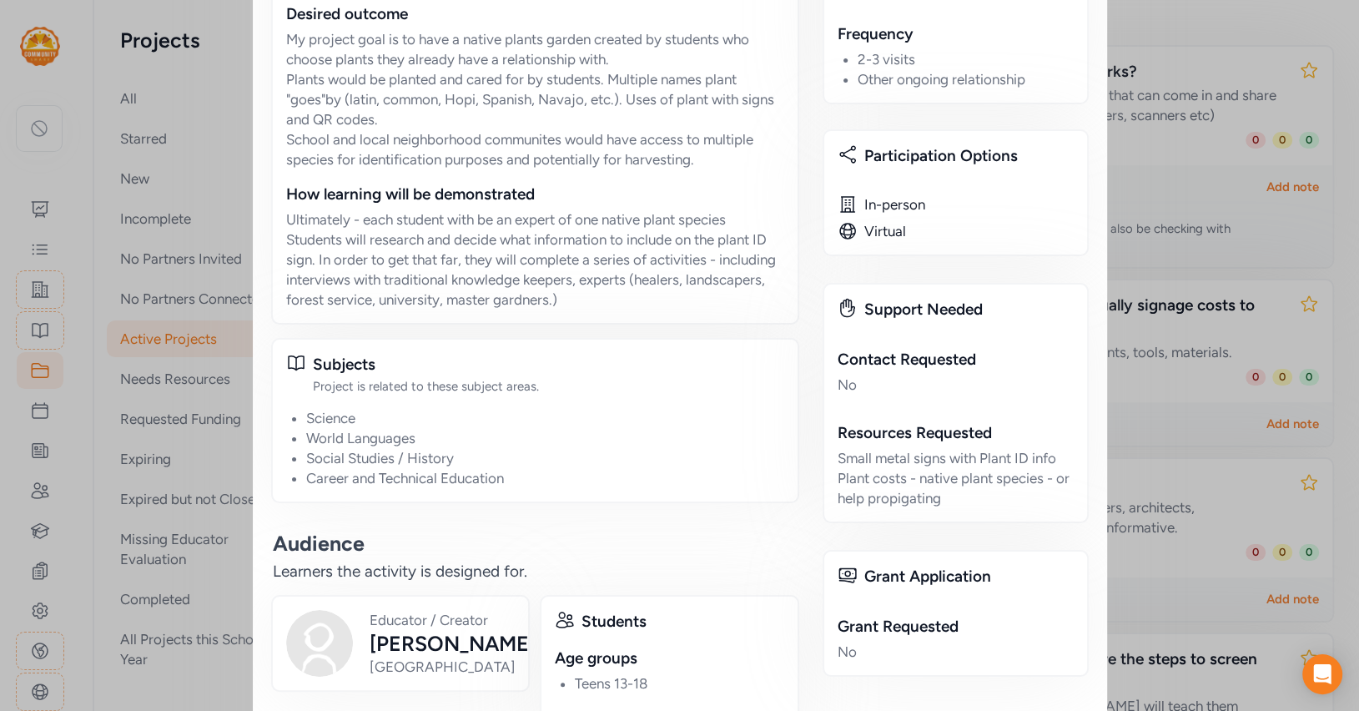
scroll to position [949, 0]
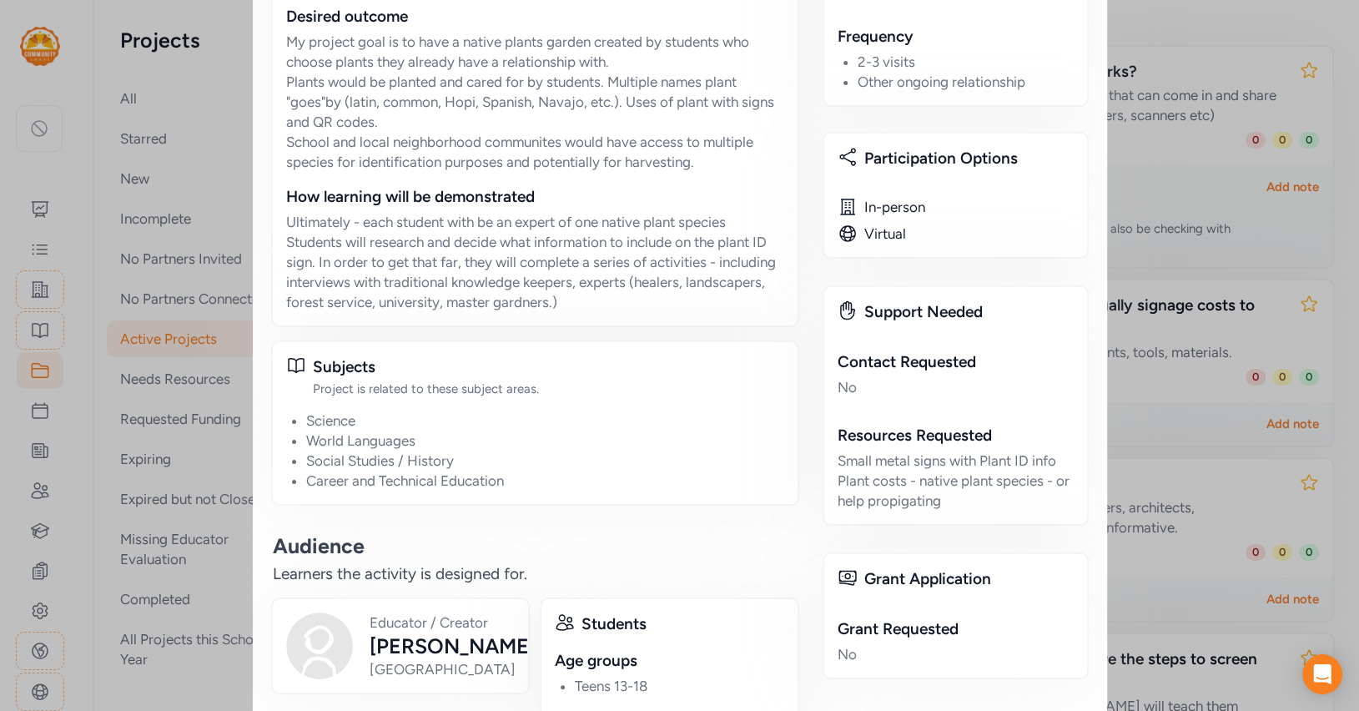
click at [839, 451] on div "Small metal signs with Plant ID info Plant costs - native plant species - or he…" at bounding box center [956, 481] width 236 height 60
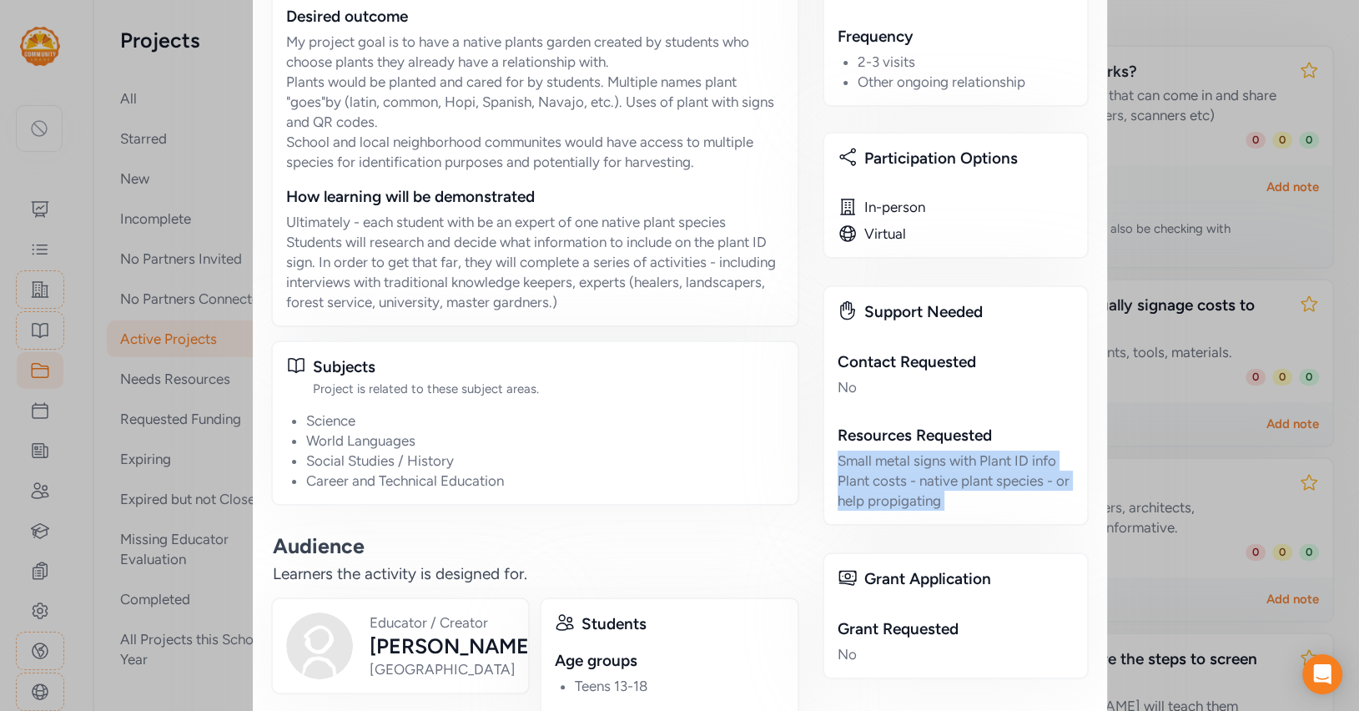
click at [839, 451] on div "Small metal signs with Plant ID info Plant costs - native plant species - or he…" at bounding box center [956, 481] width 236 height 60
click at [1220, 48] on div "Close Project The SHS garden has no traditional - native plants piece. Supports…" at bounding box center [679, 124] width 1359 height 2147
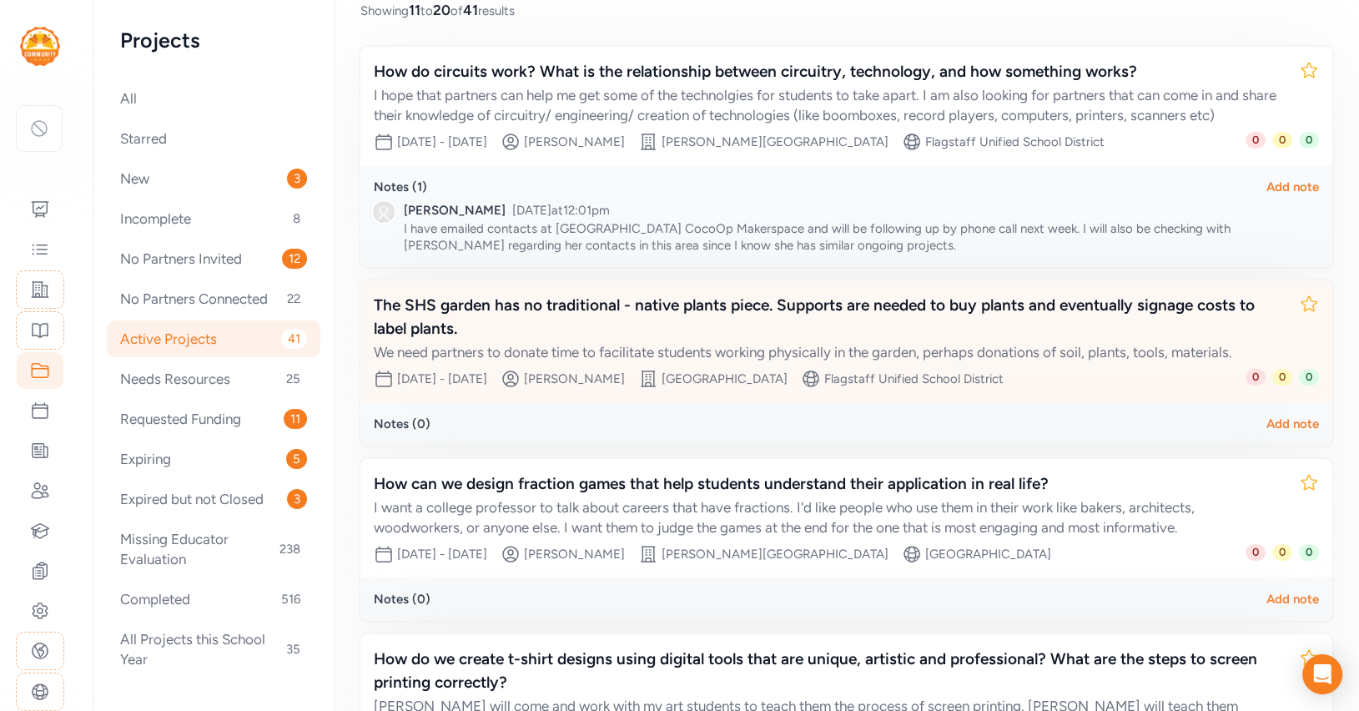
click at [637, 342] on div "We need partners to donate time to facilitate students working physically in th…" at bounding box center [830, 352] width 912 height 20
